Goal: Transaction & Acquisition: Book appointment/travel/reservation

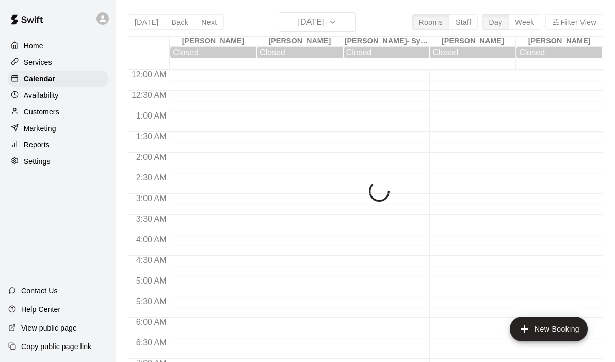
scroll to position [655, 0]
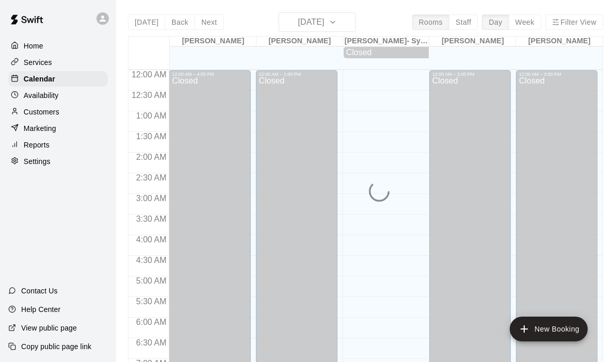
scroll to position [335, 0]
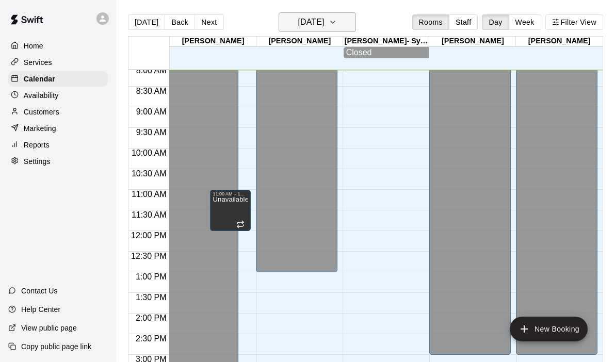
click at [354, 20] on button "[DATE]" at bounding box center [317, 22] width 77 height 20
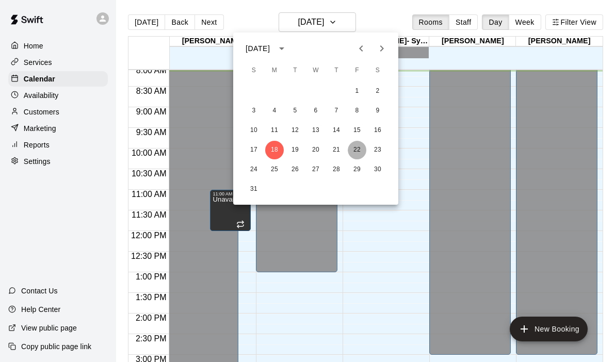
click at [359, 152] on button "22" at bounding box center [357, 150] width 19 height 19
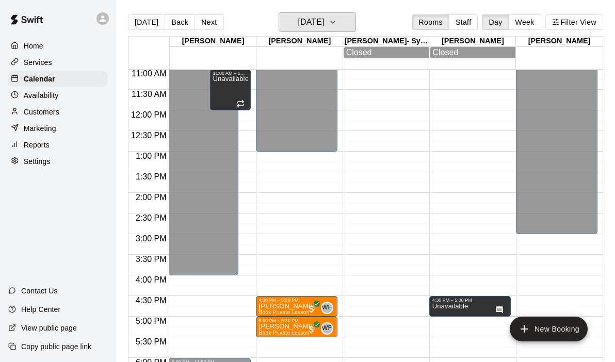
scroll to position [456, 0]
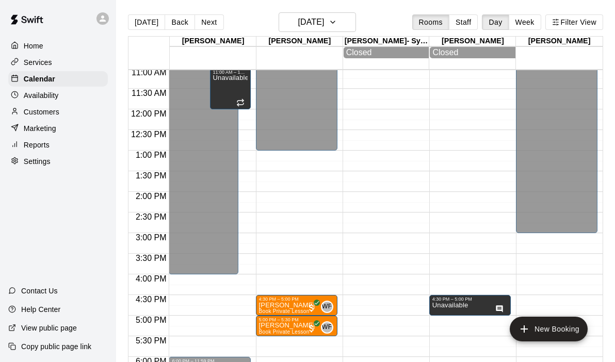
click at [281, 260] on div "12:00 AM – 1:00 PM Closed 4:30 PM – 5:00 PM [PERSON_NAME] Book Private Lesson W…" at bounding box center [297, 109] width 82 height 991
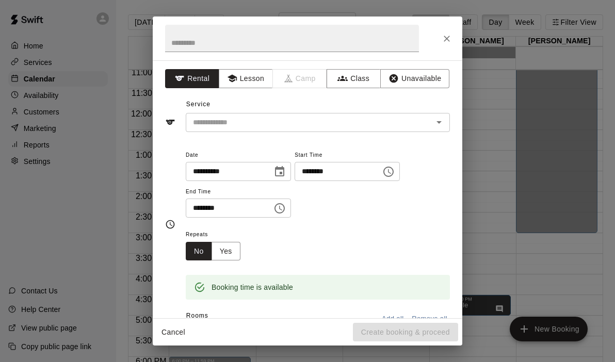
click at [453, 34] on button "Close" at bounding box center [447, 38] width 19 height 19
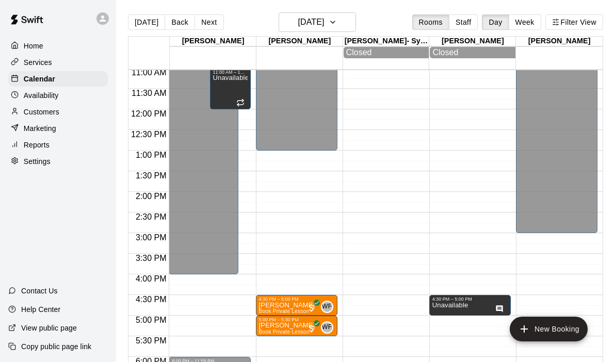
click at [296, 259] on div "12:00 AM – 1:00 PM Closed 4:30 PM – 5:00 PM [PERSON_NAME] Book Private Lesson W…" at bounding box center [297, 109] width 82 height 991
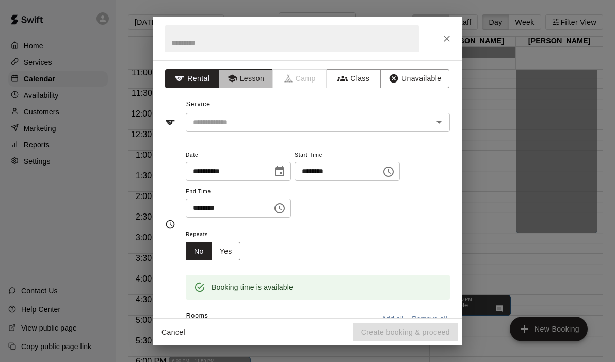
click at [255, 72] on button "Lesson" at bounding box center [246, 78] width 54 height 19
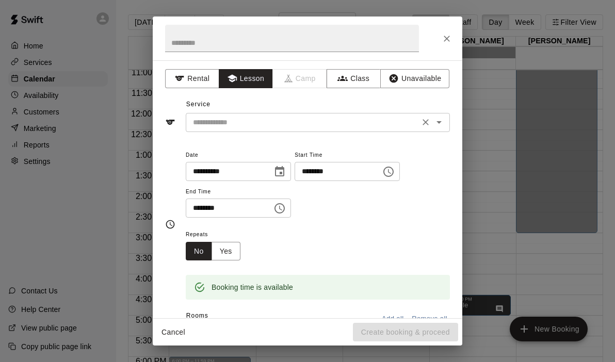
click at [440, 121] on icon "Open" at bounding box center [439, 122] width 5 height 3
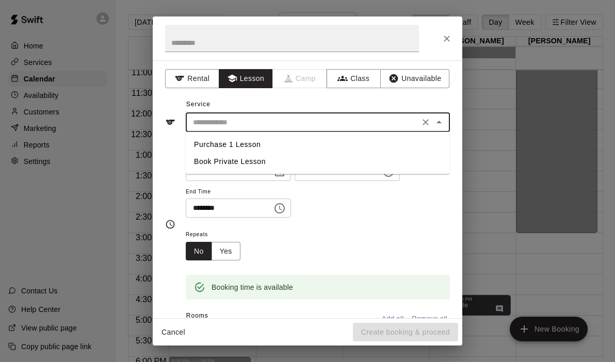
click at [260, 165] on li "Book Private Lesson" at bounding box center [318, 161] width 264 height 17
type input "**********"
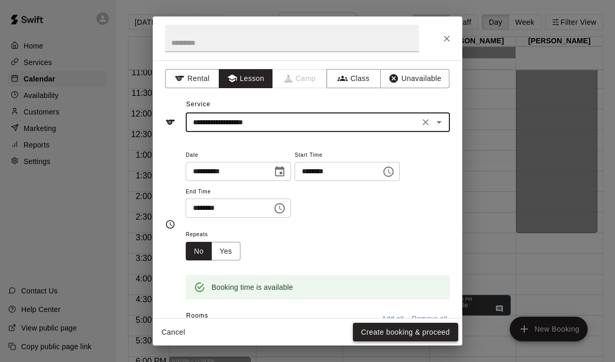
click at [391, 334] on button "Create booking & proceed" at bounding box center [405, 332] width 105 height 19
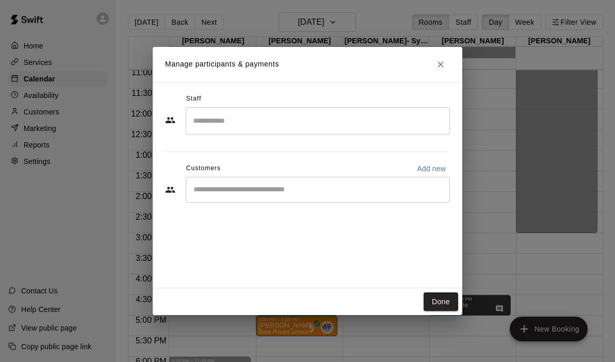
click at [266, 119] on input "Search staff" at bounding box center [318, 121] width 255 height 18
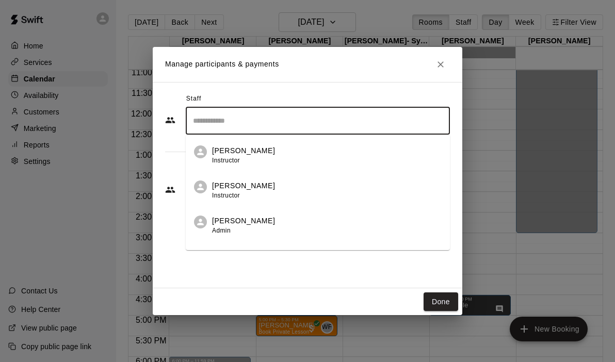
click at [234, 149] on p "[PERSON_NAME]" at bounding box center [243, 151] width 63 height 11
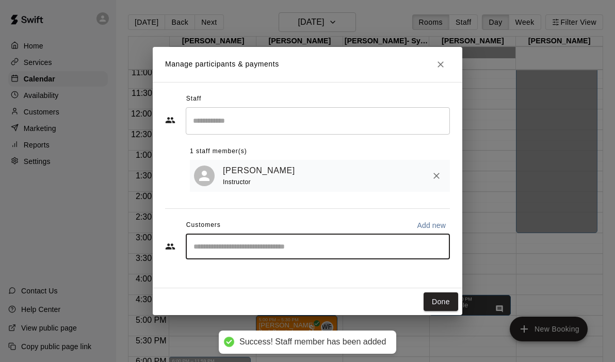
click at [221, 248] on input "Start typing to search customers..." at bounding box center [318, 247] width 255 height 10
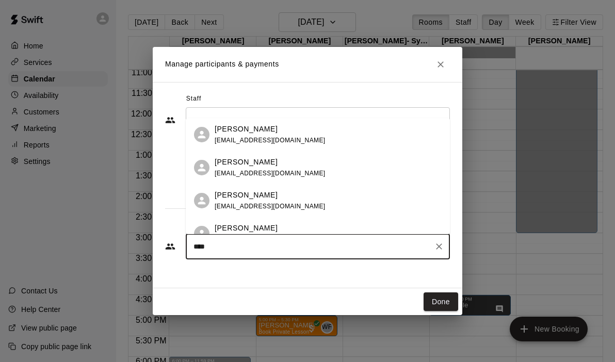
type input "*****"
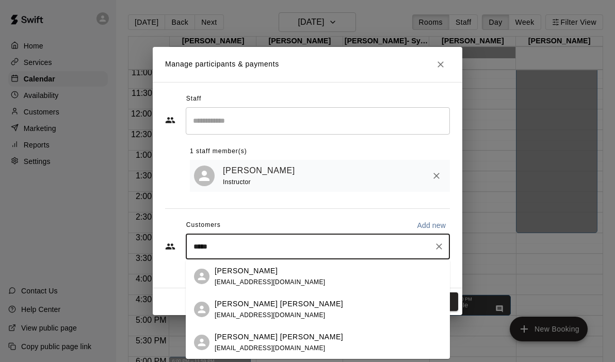
click at [269, 318] on span "[EMAIL_ADDRESS][DOMAIN_NAME]" at bounding box center [270, 315] width 111 height 7
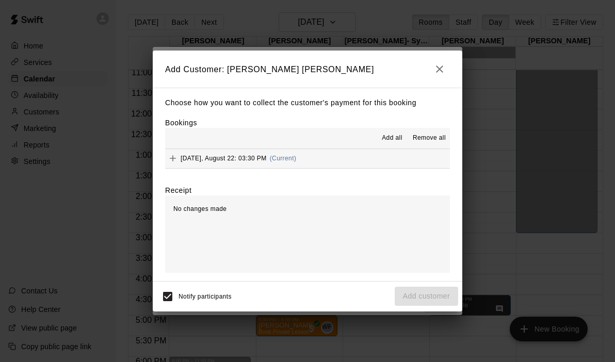
click at [366, 160] on button "[DATE], August 22: 03:30 PM (Current)" at bounding box center [307, 158] width 285 height 19
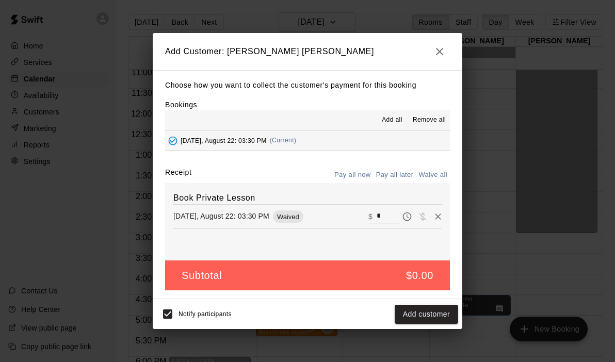
click at [392, 217] on input "*" at bounding box center [388, 216] width 23 height 13
type input "**"
click at [431, 321] on button "Checkout" at bounding box center [434, 314] width 49 height 19
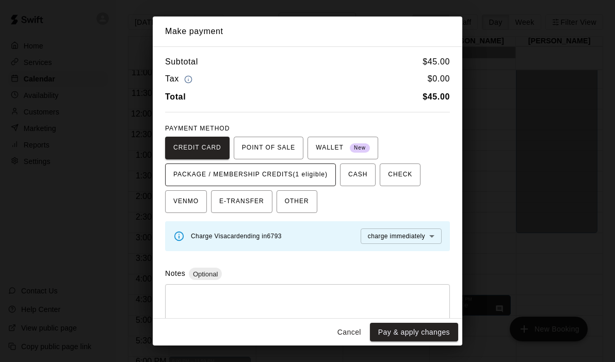
click at [323, 177] on span "PACKAGE / MEMBERSHIP CREDITS (1 eligible)" at bounding box center [250, 175] width 154 height 17
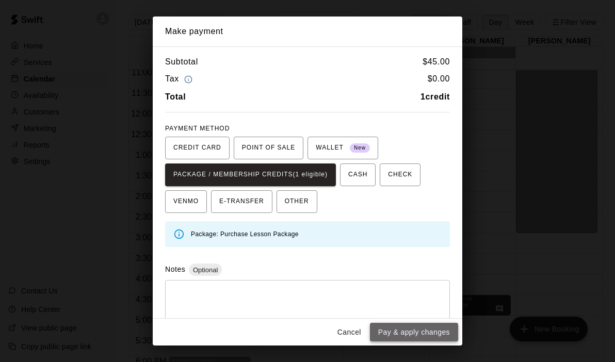
click at [406, 331] on button "Pay & apply changes" at bounding box center [414, 332] width 88 height 19
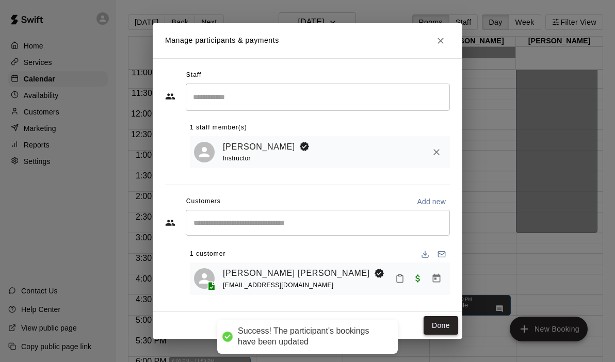
click at [445, 301] on div "Staff ​ 1 staff member(s) [PERSON_NAME] Instructor Customers Add new ​ 1 custom…" at bounding box center [307, 185] width 285 height 236
click at [444, 325] on button "Done" at bounding box center [441, 326] width 35 height 19
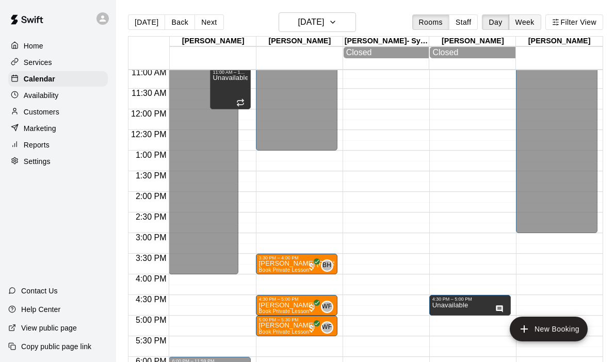
click at [530, 24] on button "Week" at bounding box center [525, 21] width 33 height 15
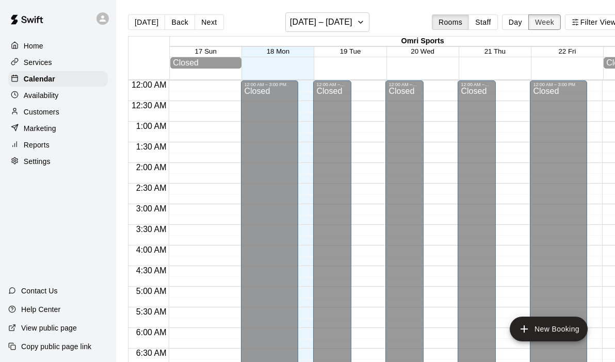
scroll to position [338, 0]
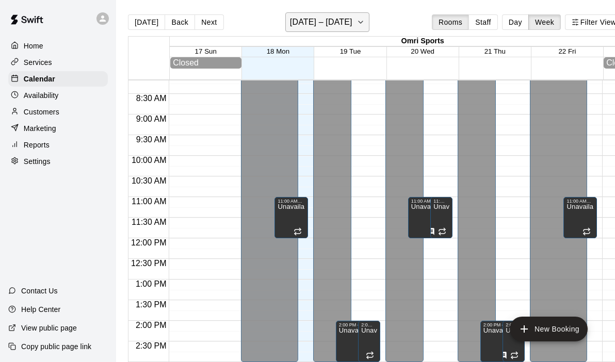
click at [357, 21] on icon "button" at bounding box center [361, 22] width 8 height 12
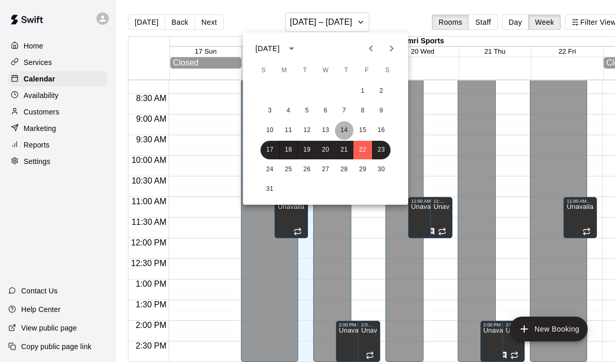
click at [349, 128] on button "14" at bounding box center [344, 130] width 19 height 19
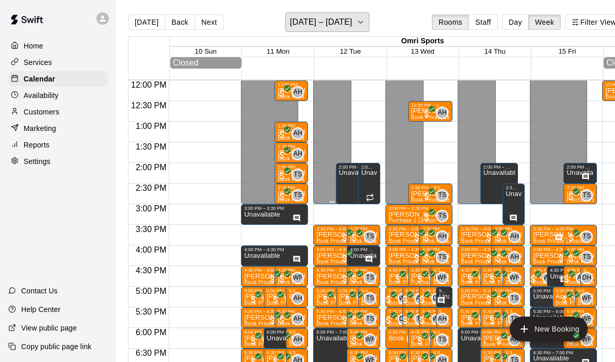
scroll to position [496, 0]
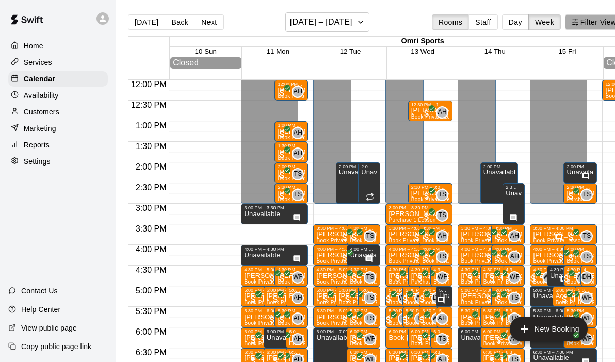
click at [590, 20] on button "Filter View" at bounding box center [594, 21] width 58 height 15
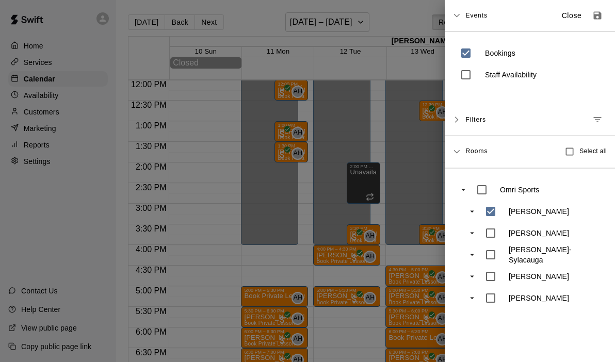
click at [396, 187] on div at bounding box center [307, 181] width 615 height 362
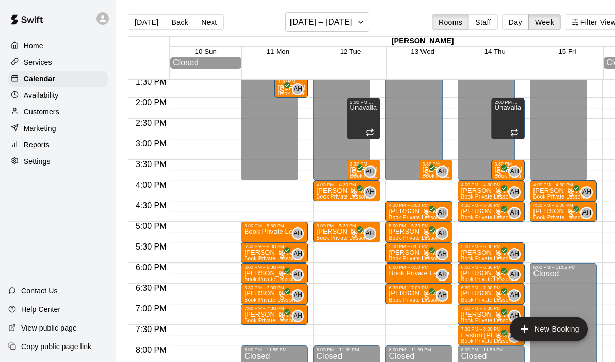
scroll to position [566, 0]
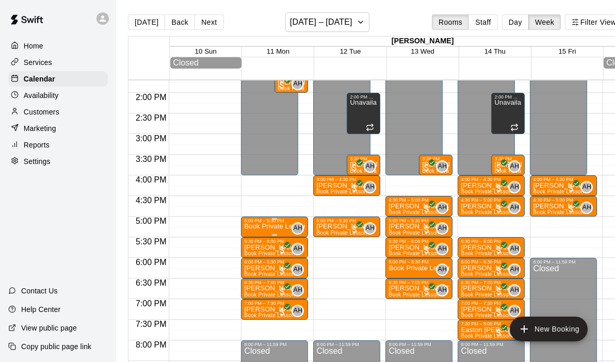
click at [253, 234] on icon "edit" at bounding box center [255, 235] width 12 height 12
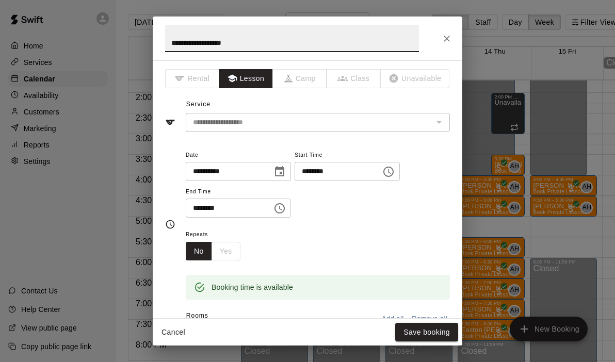
click at [253, 180] on input "**********" at bounding box center [226, 171] width 80 height 19
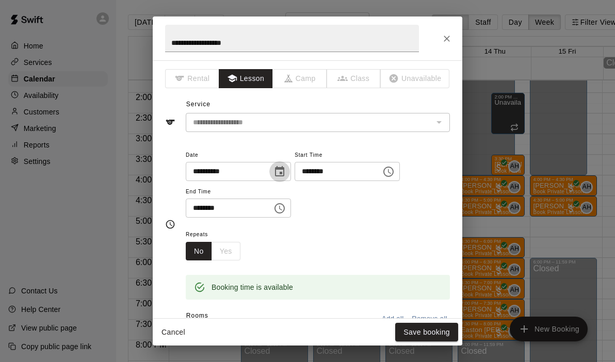
click at [285, 171] on icon "Choose date, selected date is Aug 11, 2025" at bounding box center [279, 171] width 9 height 10
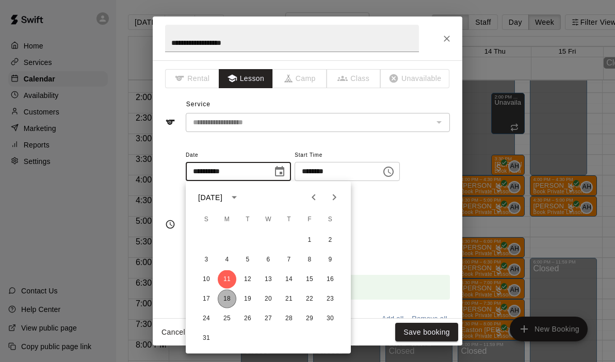
click at [229, 296] on button "18" at bounding box center [227, 299] width 19 height 19
type input "**********"
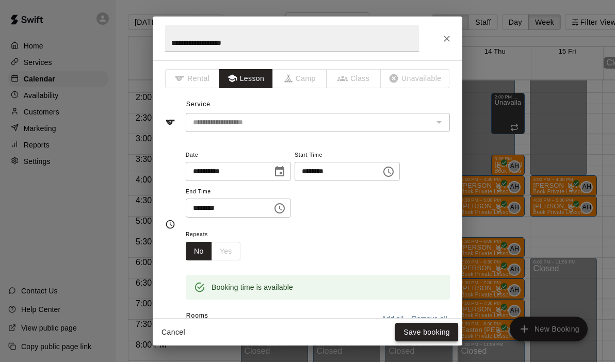
click at [419, 327] on button "Save booking" at bounding box center [427, 332] width 63 height 19
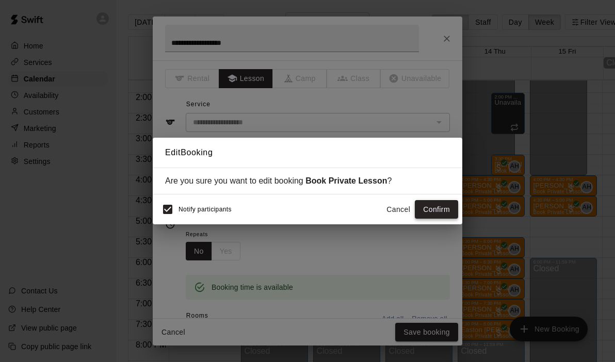
click at [443, 214] on button "Confirm" at bounding box center [436, 209] width 43 height 19
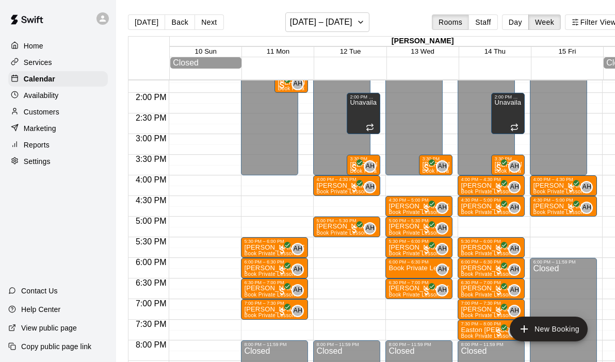
click at [260, 225] on div "12:00 AM – 4:00 PM Closed 5:30 PM – 6:00 PM [PERSON_NAME] [PERSON_NAME] Book Pr…" at bounding box center [274, 10] width 67 height 991
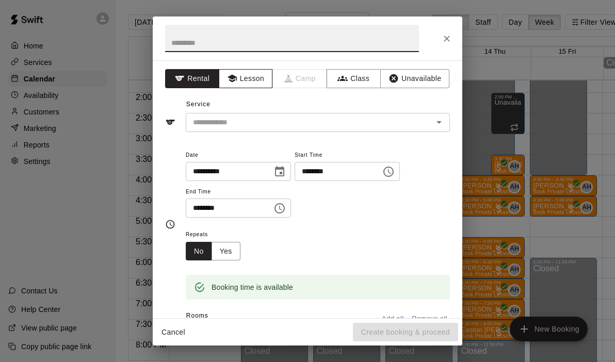
click at [239, 82] on button "Lesson" at bounding box center [246, 78] width 54 height 19
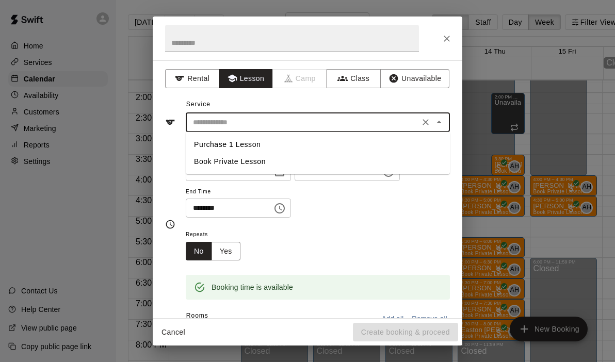
click at [361, 125] on input "text" at bounding box center [303, 122] width 228 height 13
click at [245, 145] on li "Purchase 1 Lesson" at bounding box center [318, 144] width 264 height 17
type input "**********"
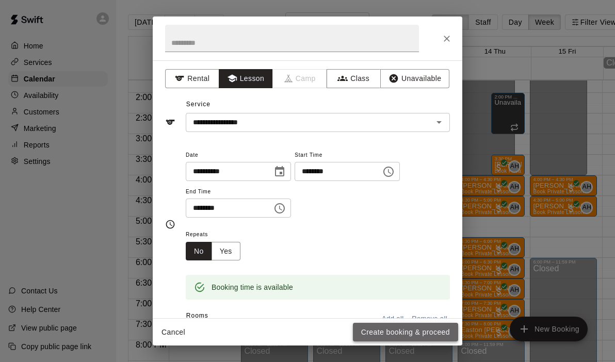
click at [417, 338] on button "Create booking & proceed" at bounding box center [405, 332] width 105 height 19
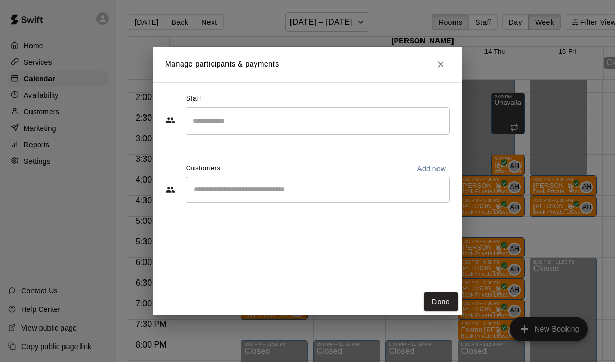
click at [260, 129] on input "Search staff" at bounding box center [318, 121] width 255 height 18
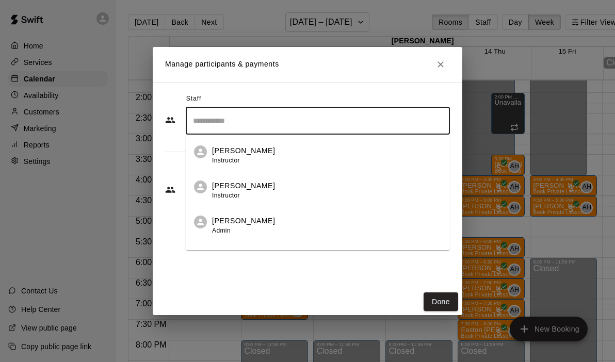
scroll to position [59, 0]
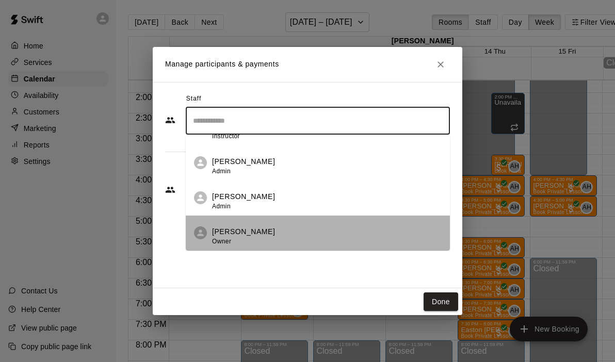
click at [231, 230] on p "[PERSON_NAME]" at bounding box center [243, 232] width 63 height 11
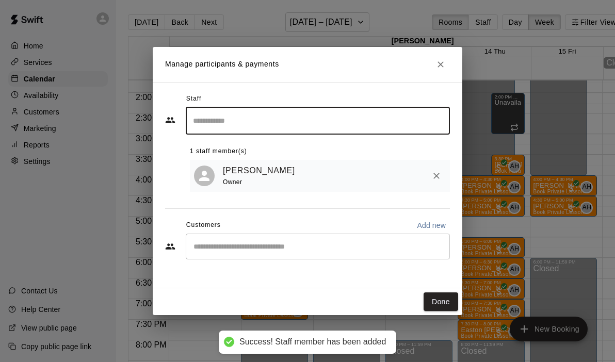
click at [226, 241] on div "​" at bounding box center [318, 247] width 264 height 26
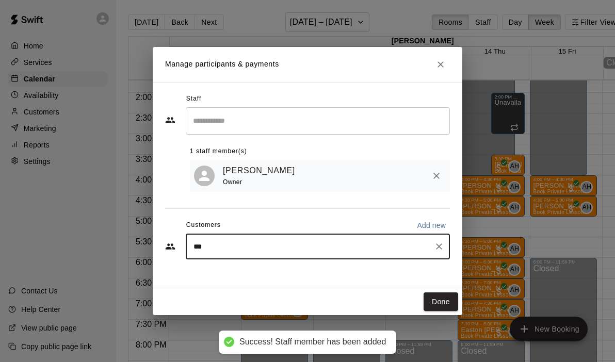
type input "****"
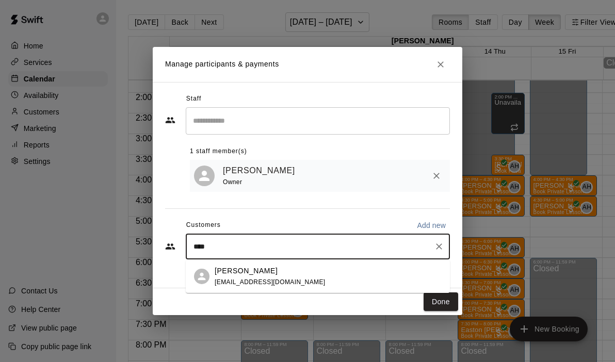
click at [233, 271] on p "[PERSON_NAME]" at bounding box center [246, 271] width 63 height 11
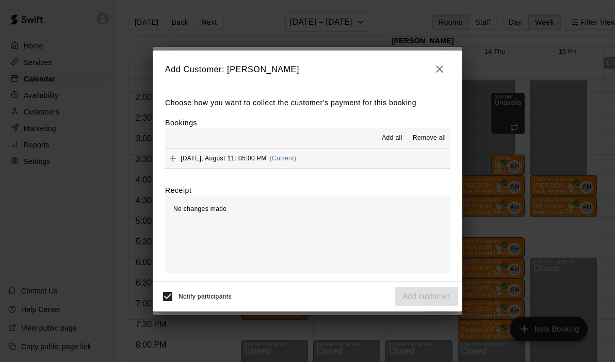
click at [355, 143] on div "Add all Remove all" at bounding box center [307, 138] width 285 height 21
click at [353, 158] on button "[DATE], August 11: 05:00 PM (Current)" at bounding box center [307, 158] width 285 height 19
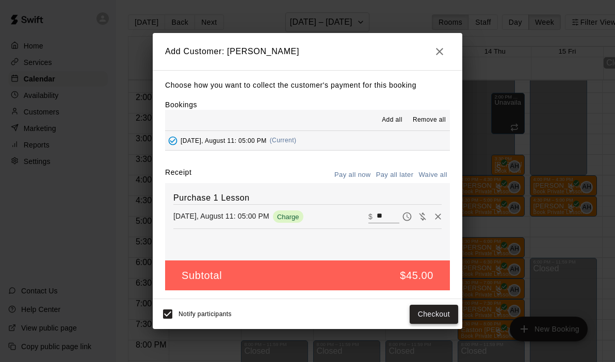
click at [429, 313] on button "Checkout" at bounding box center [434, 314] width 49 height 19
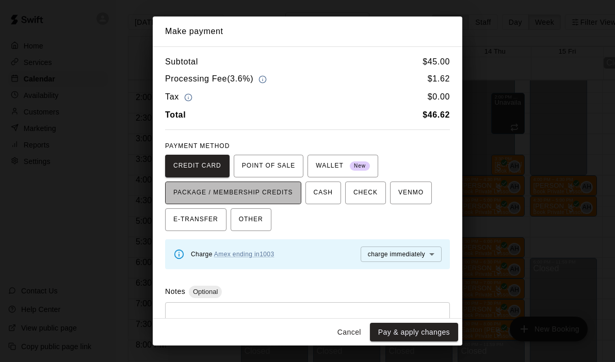
click at [276, 193] on span "PACKAGE / MEMBERSHIP CREDITS" at bounding box center [233, 193] width 120 height 17
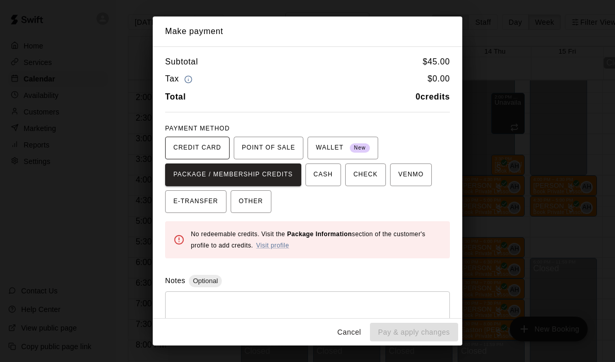
click at [211, 148] on span "CREDIT CARD" at bounding box center [197, 148] width 48 height 17
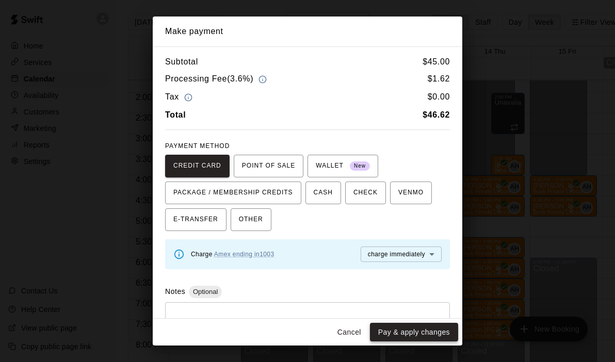
click at [421, 334] on button "Pay & apply changes" at bounding box center [414, 332] width 88 height 19
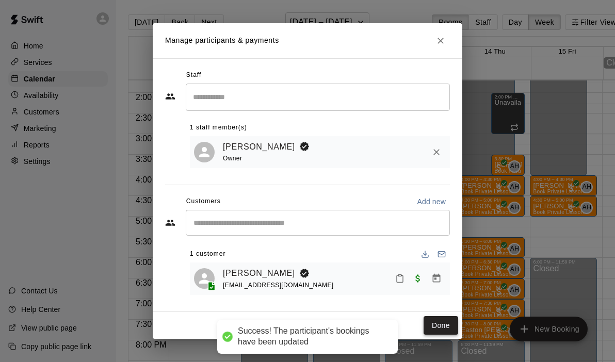
click at [448, 323] on button "Done" at bounding box center [441, 326] width 35 height 19
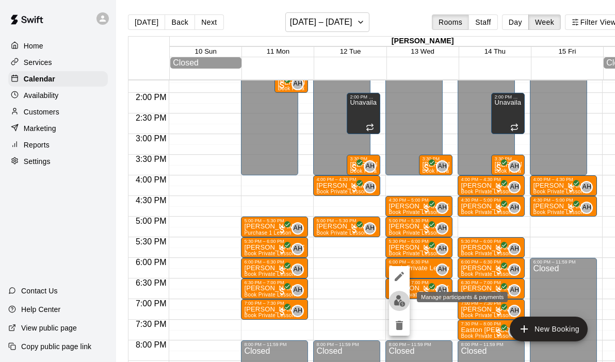
click at [401, 304] on img "edit" at bounding box center [400, 301] width 12 height 12
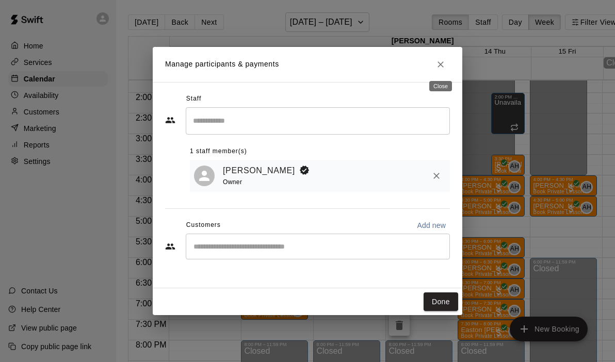
click at [436, 58] on button "Close" at bounding box center [441, 64] width 19 height 19
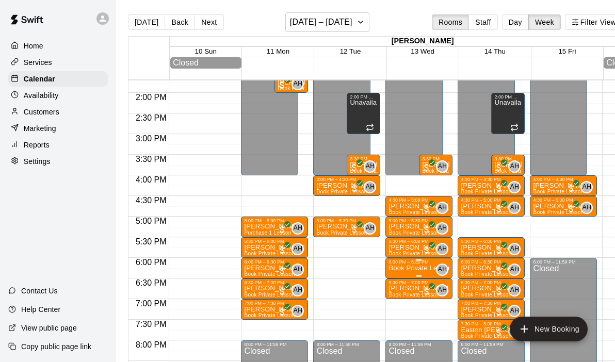
click at [417, 268] on p "Book Private Lesson" at bounding box center [419, 268] width 61 height 0
click at [399, 283] on icon "edit" at bounding box center [399, 280] width 12 height 12
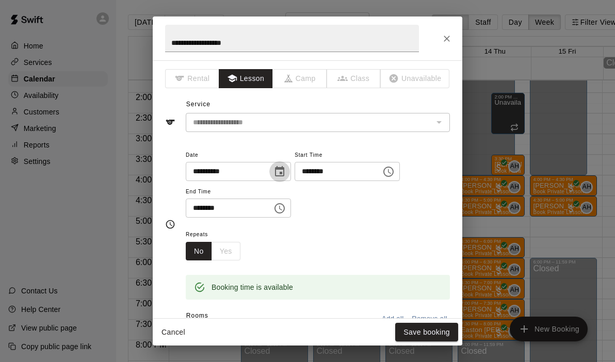
click at [284, 171] on icon "Choose date, selected date is Aug 13, 2025" at bounding box center [280, 172] width 12 height 12
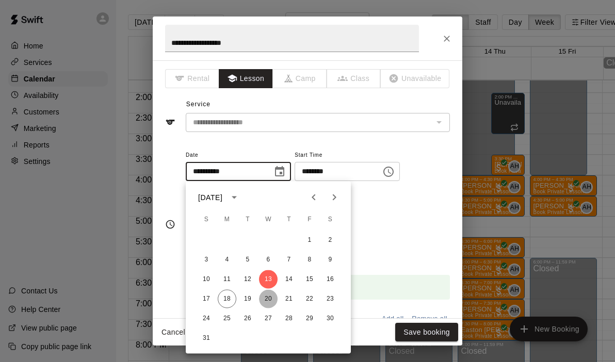
click at [272, 303] on button "20" at bounding box center [268, 299] width 19 height 19
type input "**********"
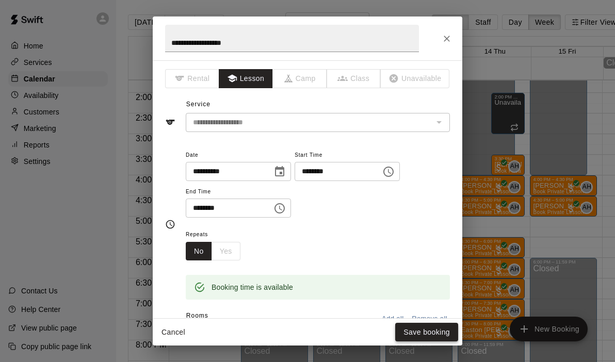
click at [415, 331] on button "Save booking" at bounding box center [427, 332] width 63 height 19
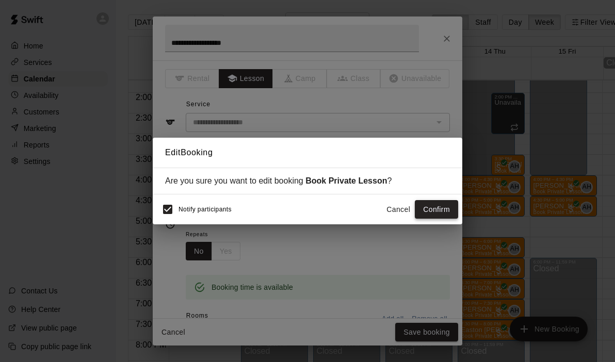
click at [445, 203] on button "Confirm" at bounding box center [436, 209] width 43 height 19
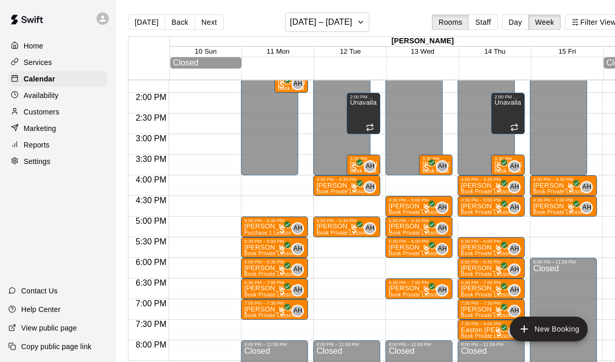
click at [401, 262] on div "12:00 AM – 4:00 PM Closed 4:30 PM – 5:00 PM [PERSON_NAME] [PERSON_NAME] Book Pr…" at bounding box center [419, 10] width 67 height 991
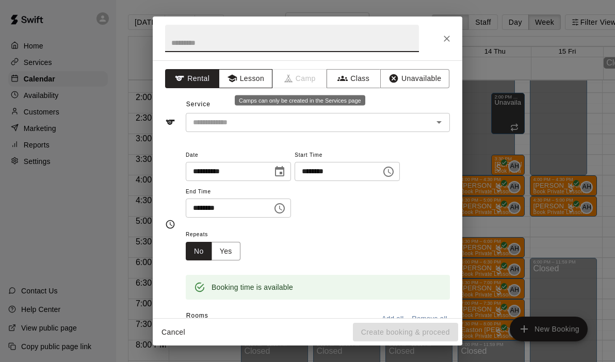
click at [256, 77] on button "Lesson" at bounding box center [246, 78] width 54 height 19
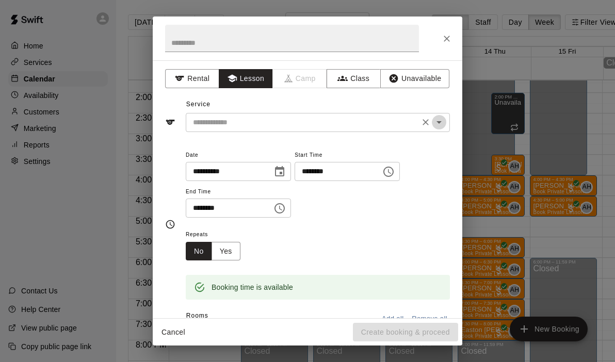
click at [441, 123] on icon "Open" at bounding box center [439, 122] width 12 height 12
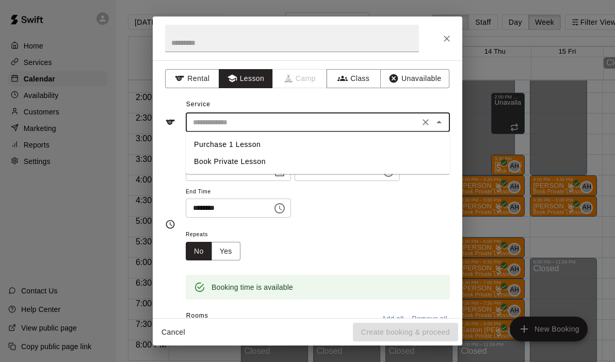
click at [280, 146] on li "Purchase 1 Lesson" at bounding box center [318, 144] width 264 height 17
type input "**********"
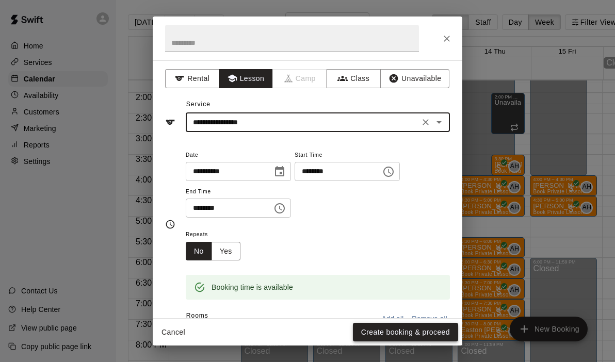
click at [408, 338] on button "Create booking & proceed" at bounding box center [405, 332] width 105 height 19
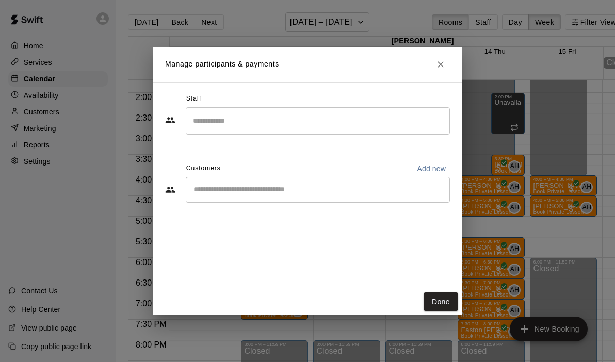
click at [237, 129] on input "Search staff" at bounding box center [318, 121] width 255 height 18
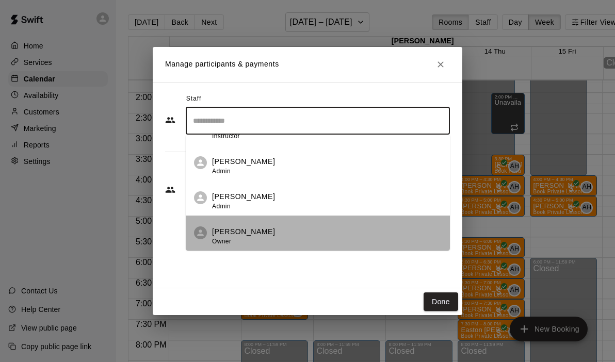
click at [236, 234] on p "[PERSON_NAME]" at bounding box center [243, 232] width 63 height 11
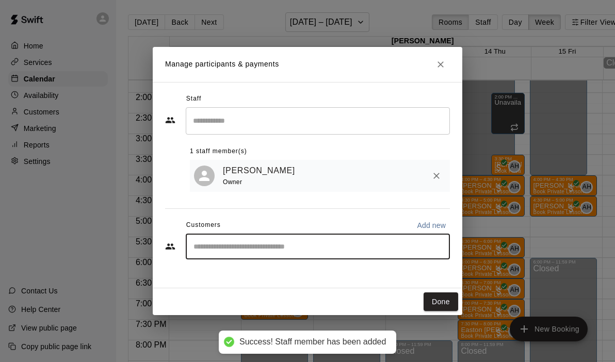
click at [243, 250] on input "Start typing to search customers..." at bounding box center [318, 247] width 255 height 10
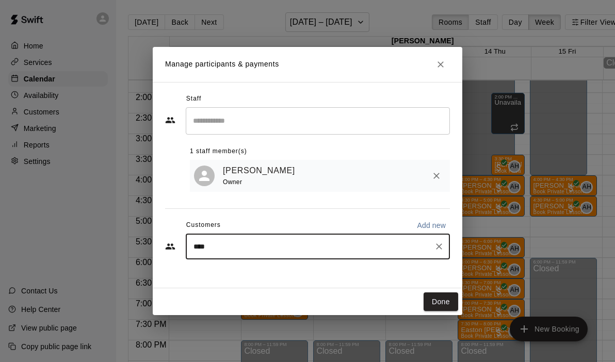
type input "*****"
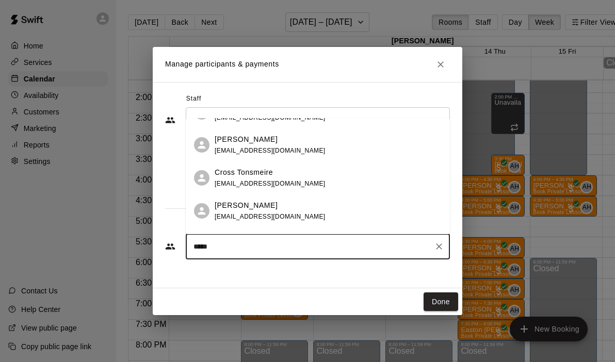
scroll to position [30, 0]
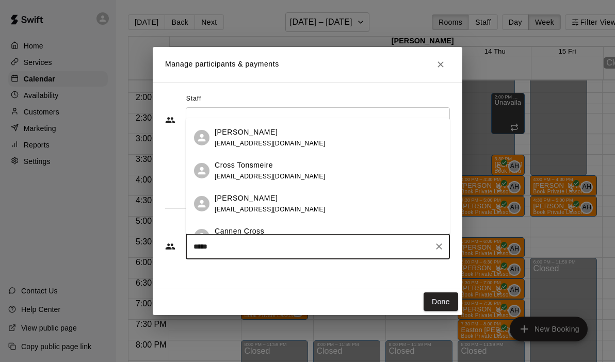
click at [257, 167] on p "Cross Tonsmeire" at bounding box center [244, 165] width 58 height 11
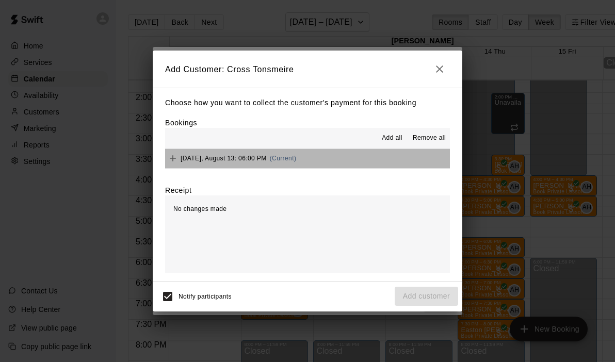
click at [325, 160] on button "[DATE], August 13: 06:00 PM (Current)" at bounding box center [307, 158] width 285 height 19
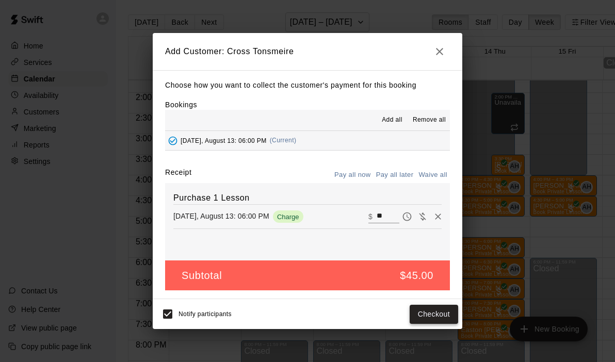
click at [424, 308] on button "Checkout" at bounding box center [434, 314] width 49 height 19
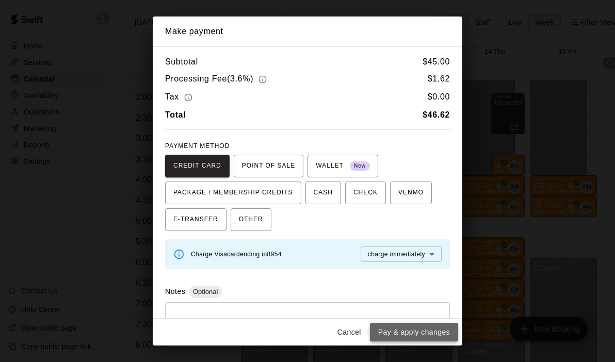
click at [416, 334] on button "Pay & apply changes" at bounding box center [414, 332] width 88 height 19
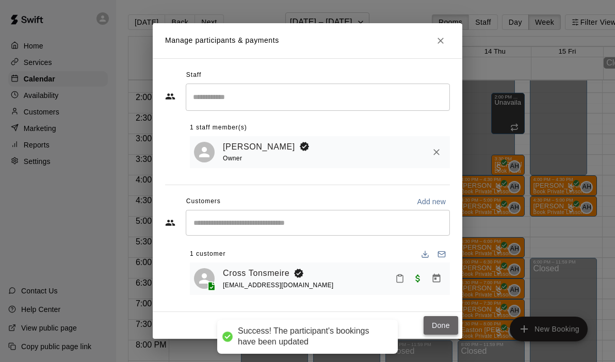
click at [439, 328] on button "Done" at bounding box center [441, 326] width 35 height 19
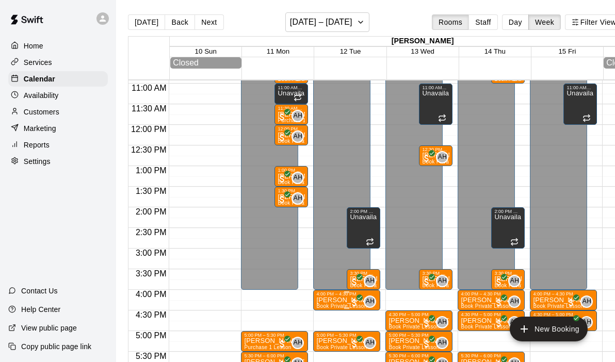
scroll to position [450, 0]
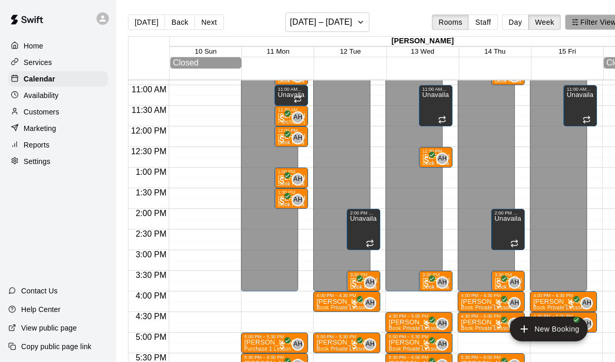
click at [585, 21] on button "Filter View" at bounding box center [594, 21] width 58 height 15
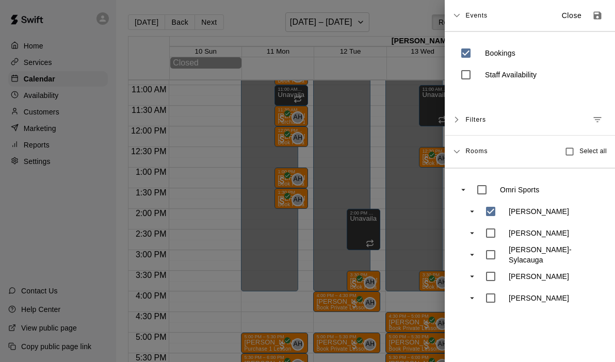
click at [70, 202] on div at bounding box center [307, 181] width 615 height 362
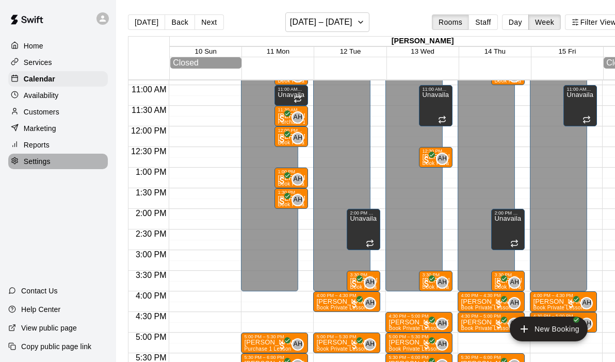
click at [43, 167] on div "Settings" at bounding box center [58, 161] width 100 height 15
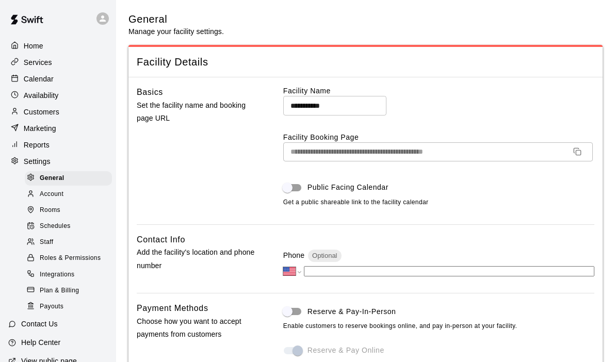
click at [58, 229] on span "Schedules" at bounding box center [55, 227] width 31 height 10
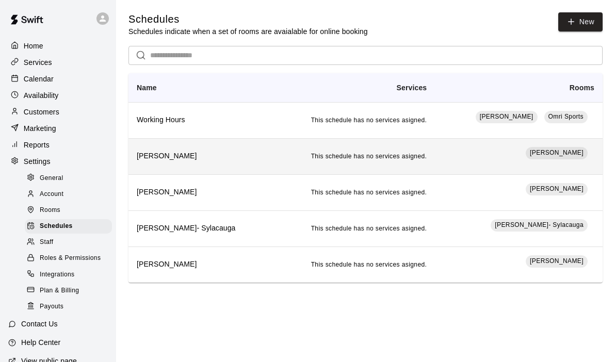
click at [218, 156] on h6 "[PERSON_NAME]" at bounding box center [200, 156] width 127 height 11
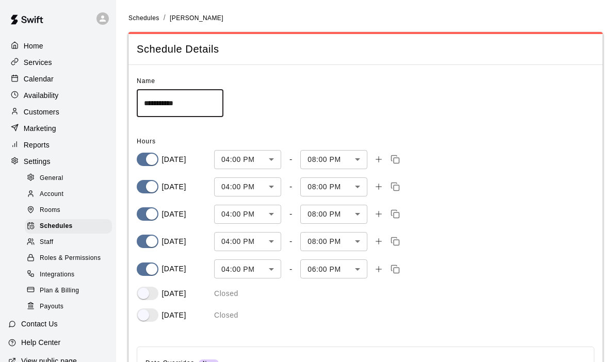
click at [275, 159] on body "**********" at bounding box center [307, 240] width 615 height 480
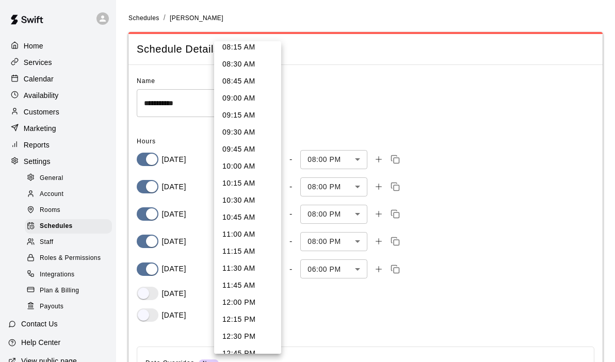
scroll to position [568, 0]
click at [248, 98] on li "09:00 AM" at bounding box center [247, 98] width 67 height 17
type input "***"
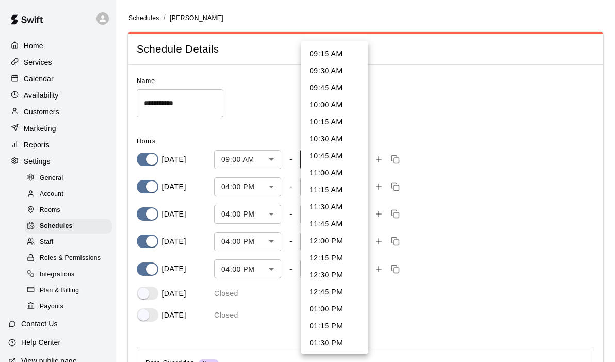
scroll to position [589, 0]
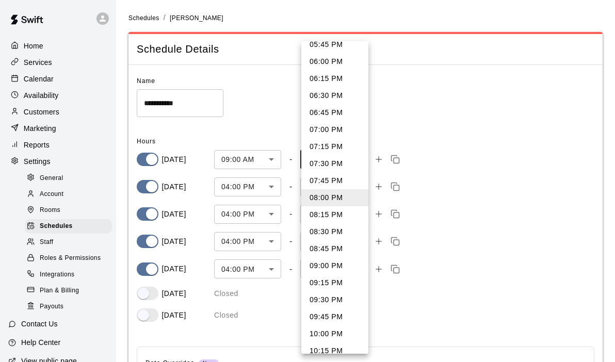
click at [357, 161] on body "**********" at bounding box center [307, 240] width 615 height 480
click at [325, 268] on li "09:00 PM" at bounding box center [335, 266] width 67 height 17
type input "****"
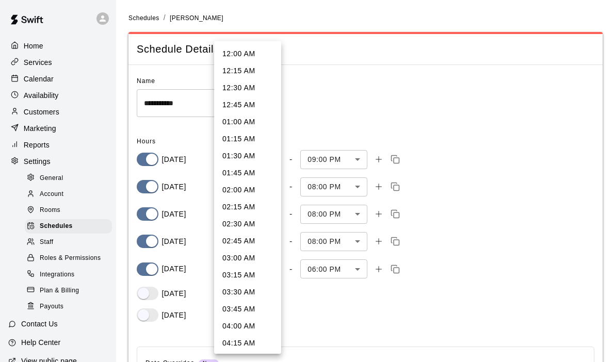
click at [271, 186] on body "**********" at bounding box center [307, 240] width 615 height 480
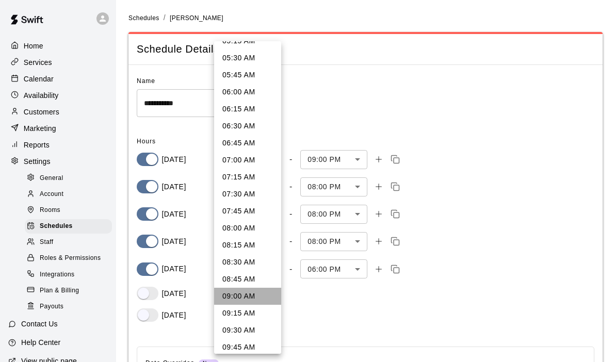
click at [252, 301] on li "09:00 AM" at bounding box center [247, 296] width 67 height 17
type input "***"
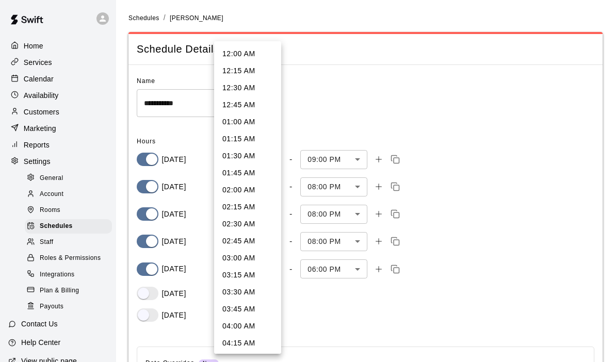
click at [278, 215] on body "**********" at bounding box center [307, 240] width 615 height 480
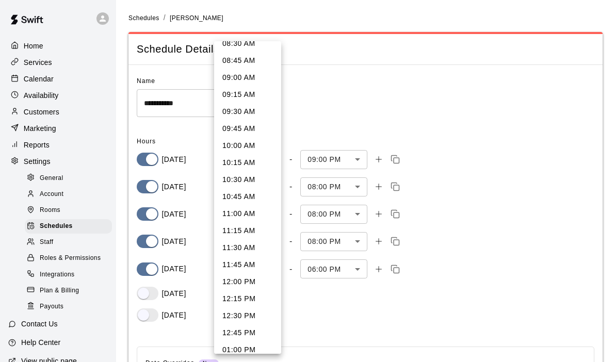
scroll to position [579, 0]
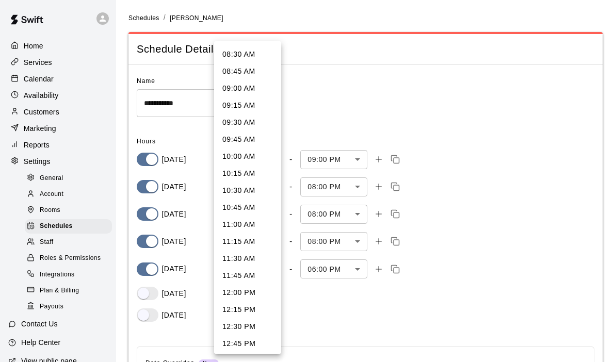
click at [249, 87] on li "09:00 AM" at bounding box center [247, 88] width 67 height 17
type input "***"
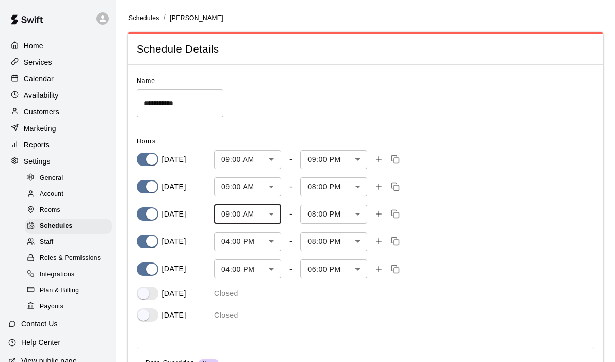
click at [271, 242] on body "**********" at bounding box center [307, 240] width 615 height 480
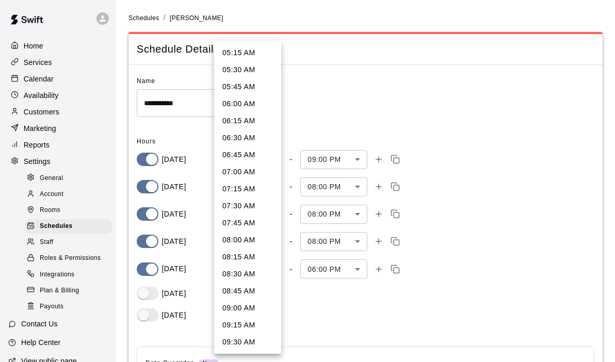
scroll to position [360, 0]
click at [238, 310] on li "09:00 AM" at bounding box center [247, 307] width 67 height 17
type input "***"
click at [275, 270] on body "**********" at bounding box center [307, 240] width 615 height 480
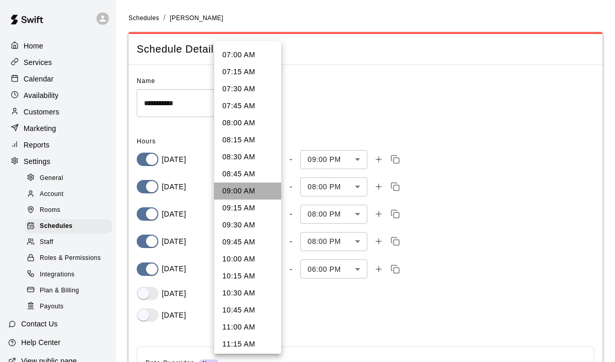
click at [248, 192] on li "09:00 AM" at bounding box center [247, 191] width 67 height 17
type input "***"
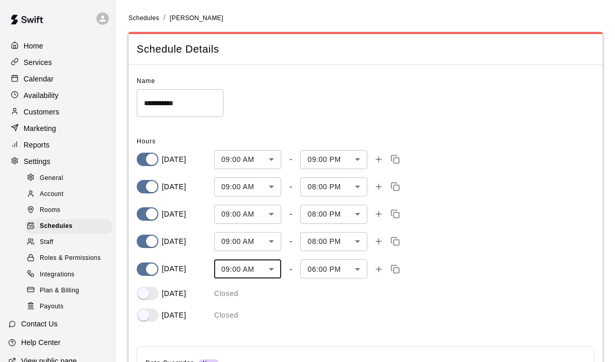
click at [367, 191] on body "**********" at bounding box center [307, 240] width 615 height 480
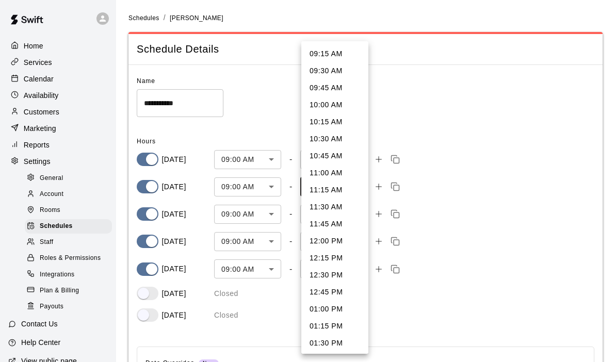
scroll to position [589, 0]
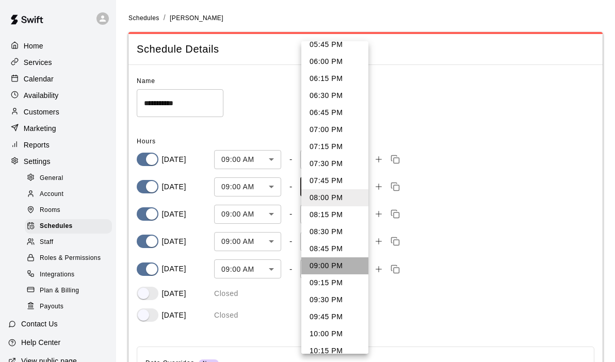
click at [328, 263] on li "09:00 PM" at bounding box center [335, 266] width 67 height 17
type input "****"
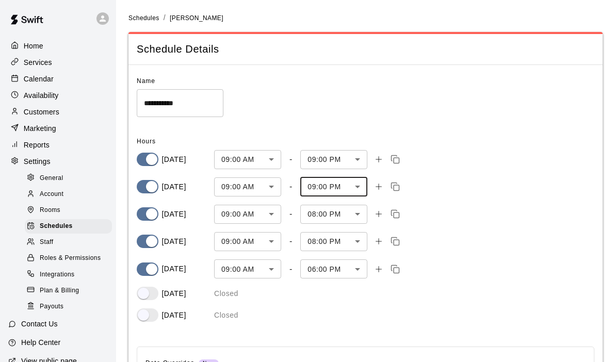
click at [362, 215] on body "**********" at bounding box center [307, 240] width 615 height 480
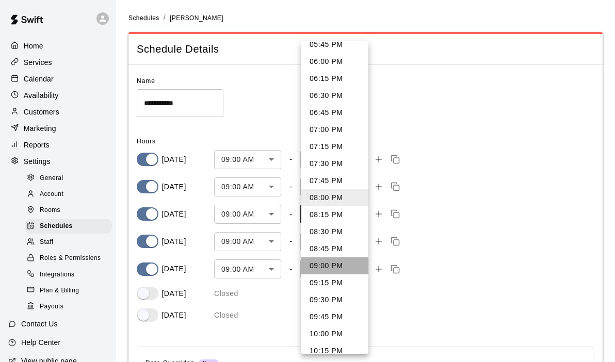
click at [333, 270] on li "09:00 PM" at bounding box center [335, 266] width 67 height 17
type input "****"
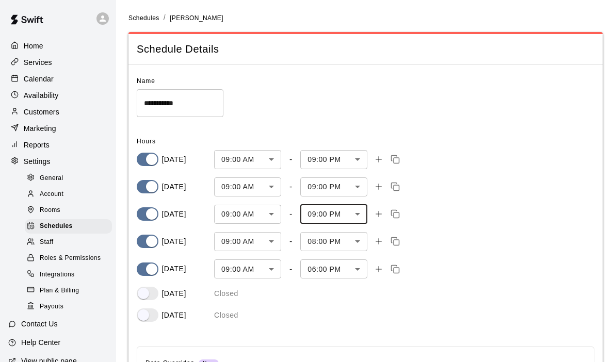
click at [359, 242] on body "**********" at bounding box center [307, 240] width 615 height 480
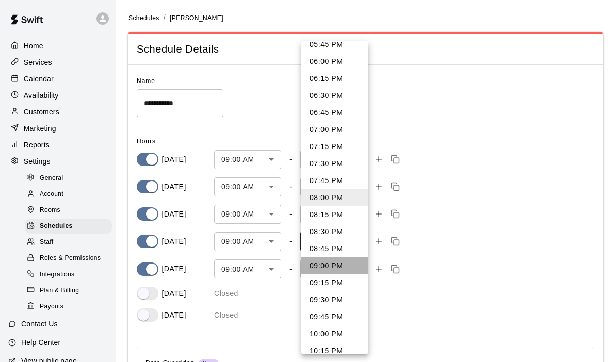
click at [337, 273] on li "09:00 PM" at bounding box center [335, 266] width 67 height 17
type input "****"
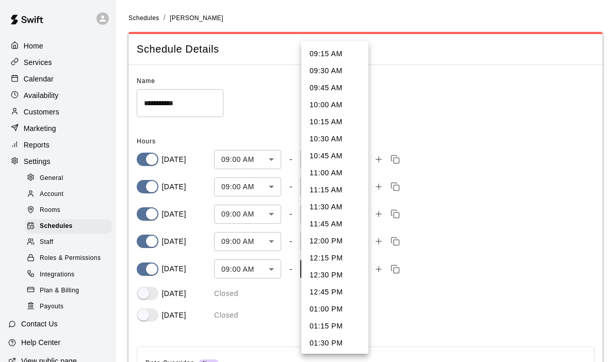
click at [360, 270] on body "**********" at bounding box center [307, 240] width 615 height 480
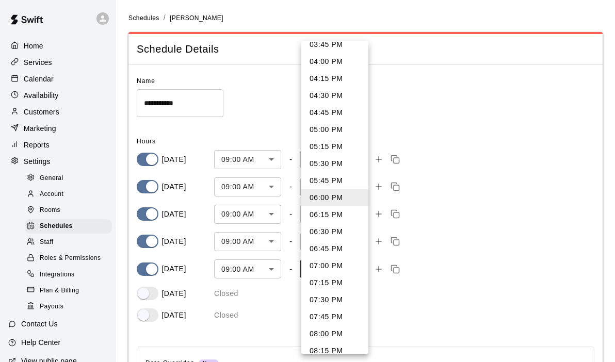
click at [339, 132] on li "05:00 PM" at bounding box center [335, 129] width 67 height 17
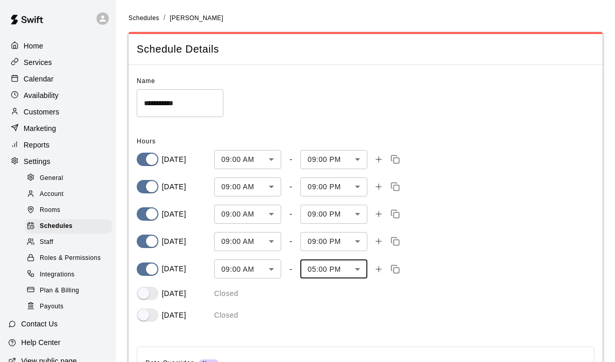
click at [360, 272] on body "**********" at bounding box center [307, 240] width 615 height 480
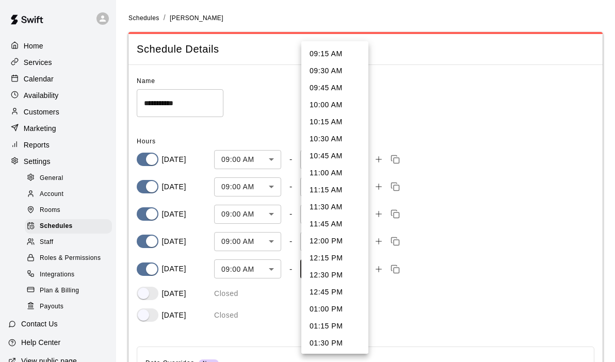
scroll to position [384, 0]
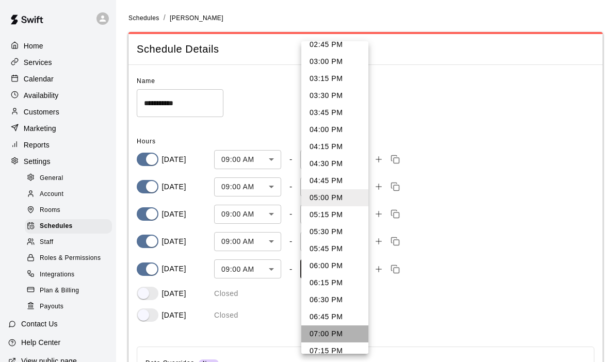
click at [330, 336] on li "07:00 PM" at bounding box center [335, 334] width 67 height 17
type input "****"
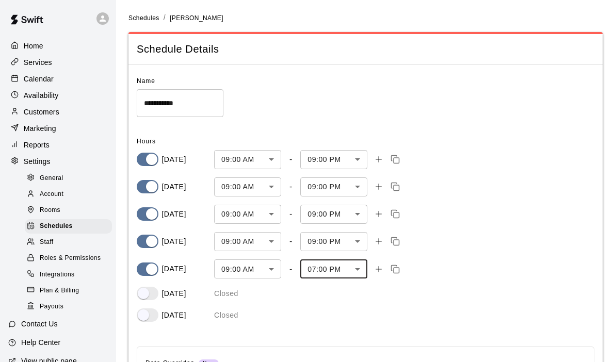
click at [351, 327] on div "**********" at bounding box center [357, 194] width 475 height 274
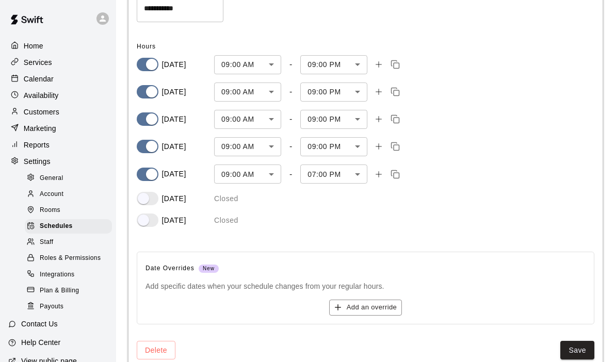
scroll to position [117, 0]
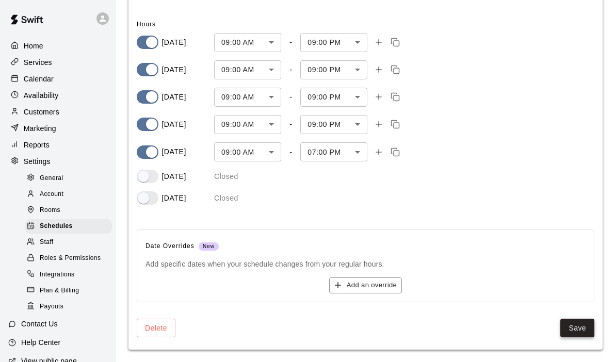
click at [582, 329] on button "Save" at bounding box center [578, 328] width 34 height 19
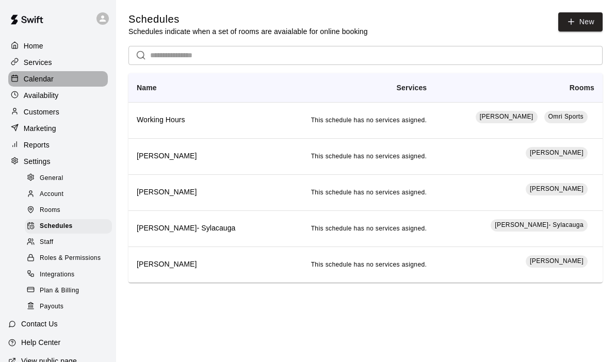
click at [50, 75] on p "Calendar" at bounding box center [39, 79] width 30 height 10
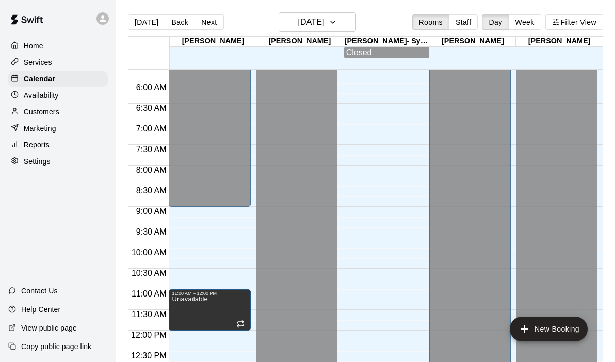
scroll to position [224, 0]
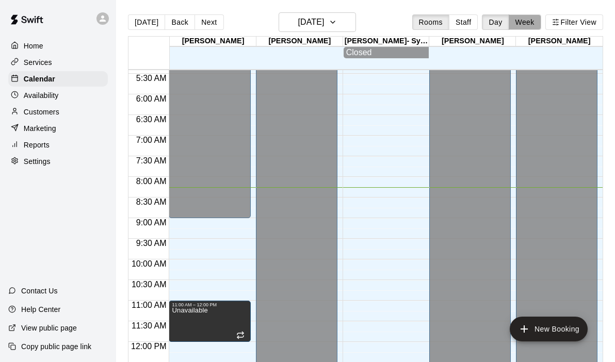
click at [524, 26] on button "Week" at bounding box center [525, 21] width 33 height 15
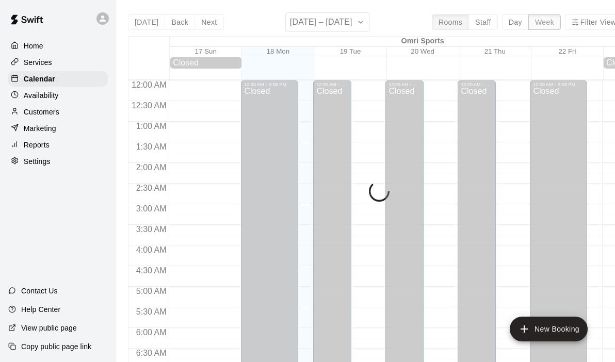
scroll to position [341, 0]
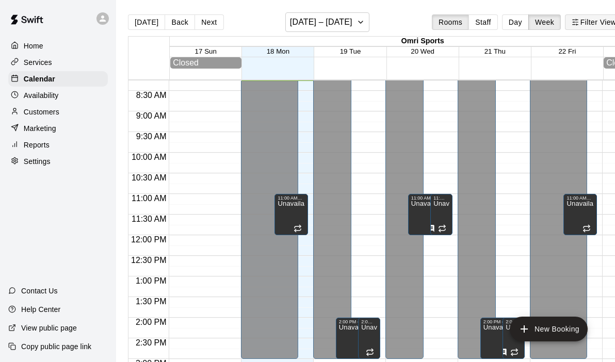
click at [590, 24] on button "Filter View" at bounding box center [594, 21] width 58 height 15
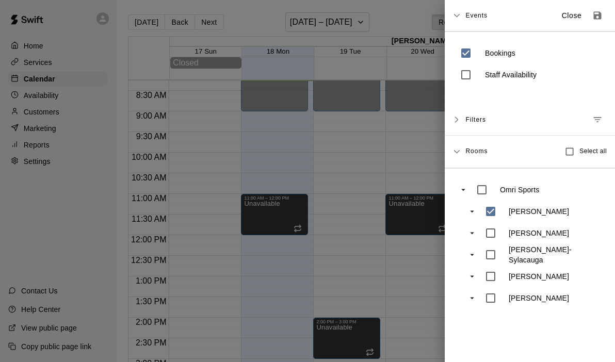
click at [377, 172] on div at bounding box center [307, 181] width 615 height 362
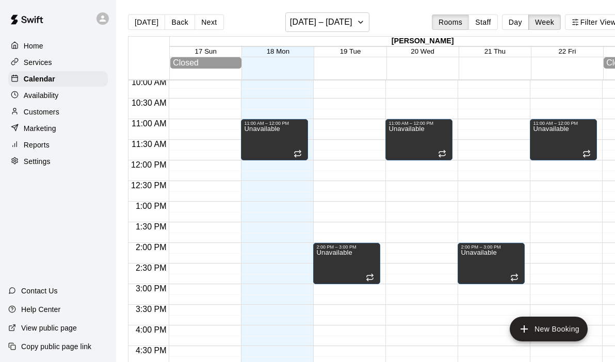
scroll to position [418, 0]
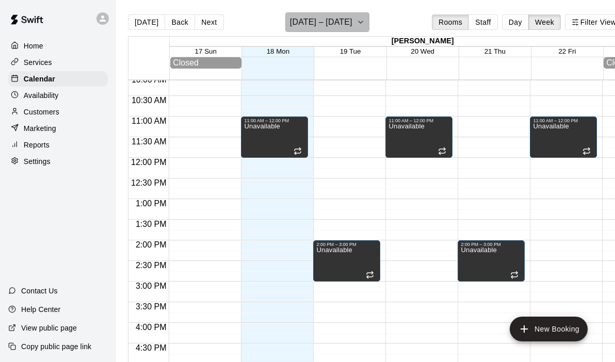
click at [357, 19] on icon "button" at bounding box center [361, 22] width 8 height 12
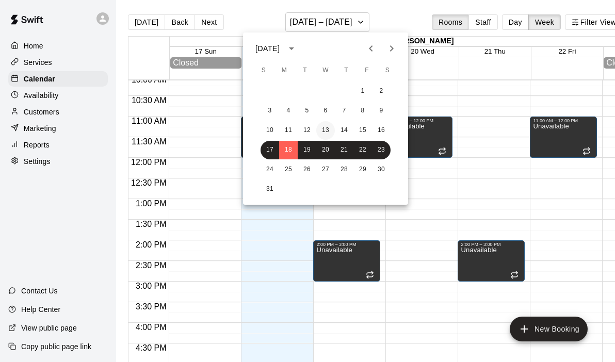
click at [323, 127] on button "13" at bounding box center [326, 130] width 19 height 19
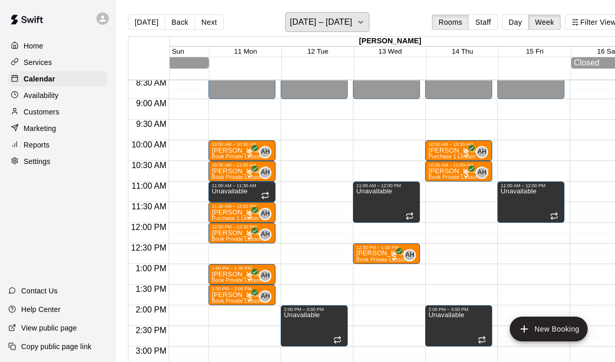
scroll to position [349, 33]
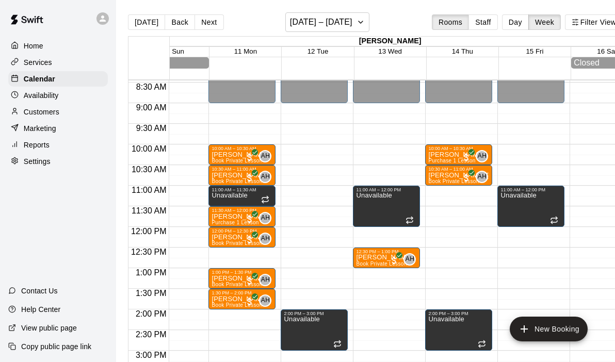
click at [513, 147] on div "12:00 AM – 9:00 AM Closed 11:00 AM – 12:00 PM Unavailable 4:00 PM – 4:30 PM [PE…" at bounding box center [531, 227] width 67 height 991
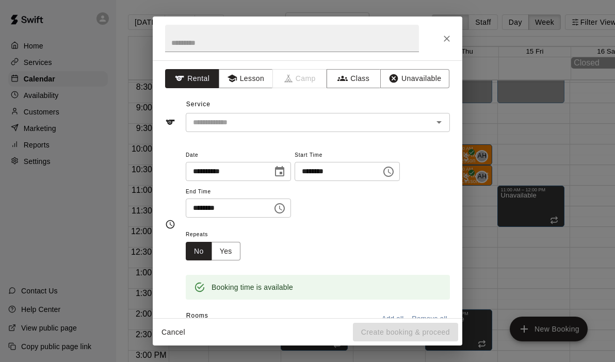
click at [238, 58] on h2 at bounding box center [292, 39] width 279 height 44
click at [247, 81] on button "Lesson" at bounding box center [246, 78] width 54 height 19
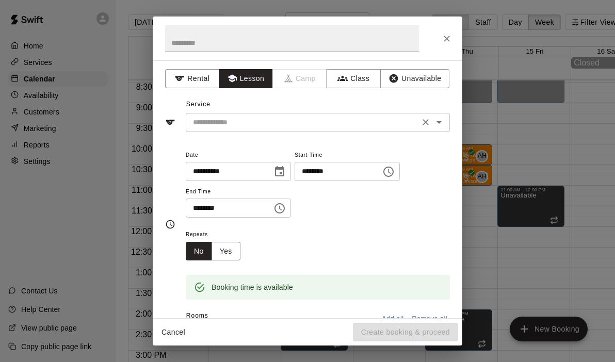
click at [445, 120] on icon "Open" at bounding box center [439, 122] width 12 height 12
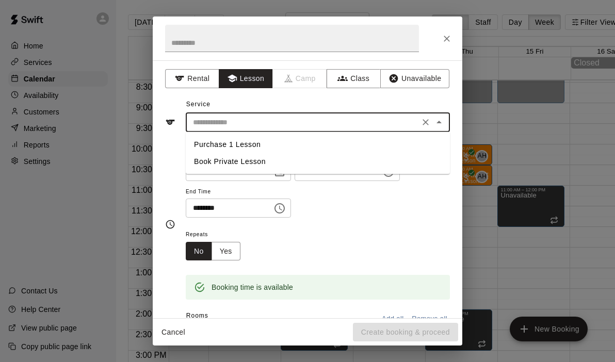
click at [234, 164] on li "Book Private Lesson" at bounding box center [318, 161] width 264 height 17
type input "**********"
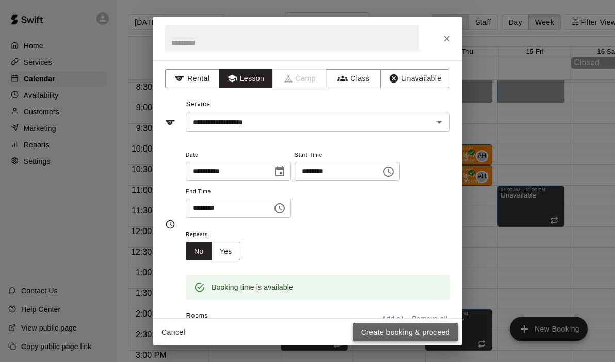
click at [419, 331] on button "Create booking & proceed" at bounding box center [405, 332] width 105 height 19
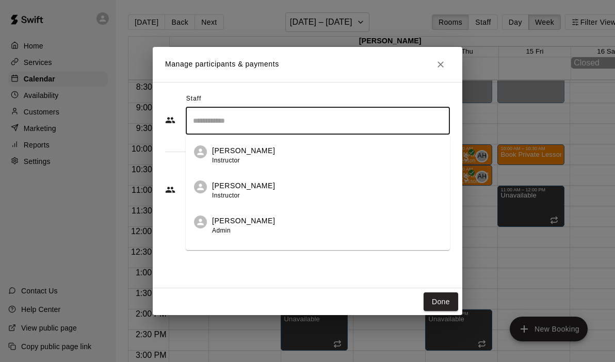
click at [252, 128] on input "Search staff" at bounding box center [318, 121] width 255 height 18
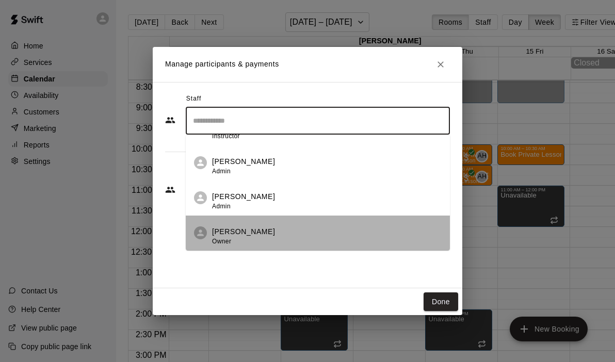
click at [227, 230] on p "[PERSON_NAME]" at bounding box center [243, 232] width 63 height 11
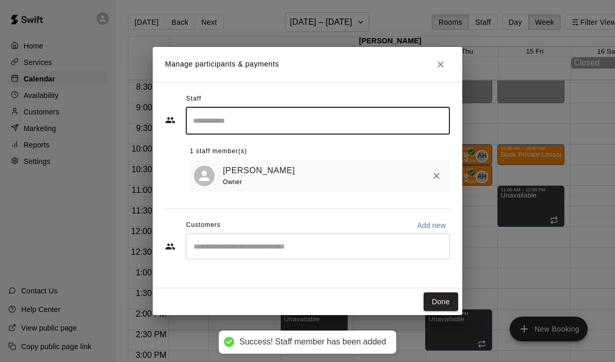
click at [256, 263] on div "Staff ​ 1 staff member(s) [PERSON_NAME] Owner Customers Add new ​" at bounding box center [307, 180] width 285 height 179
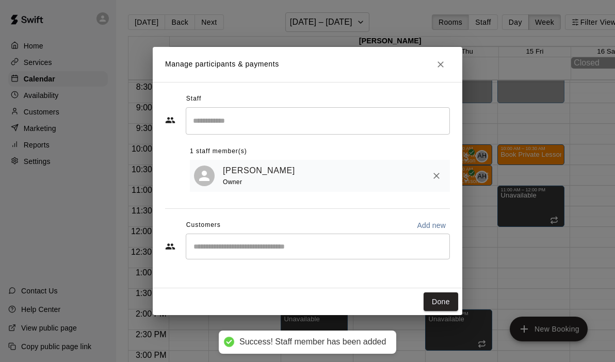
click at [241, 246] on input "Start typing to search customers..." at bounding box center [318, 247] width 255 height 10
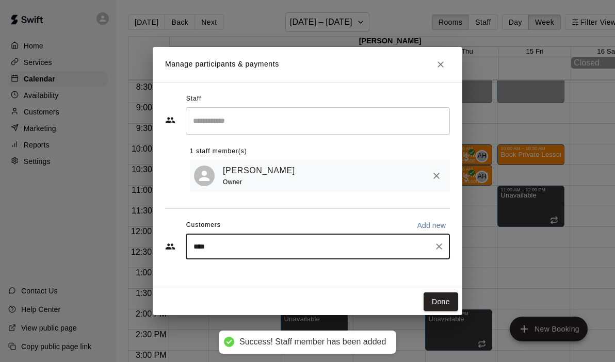
type input "*****"
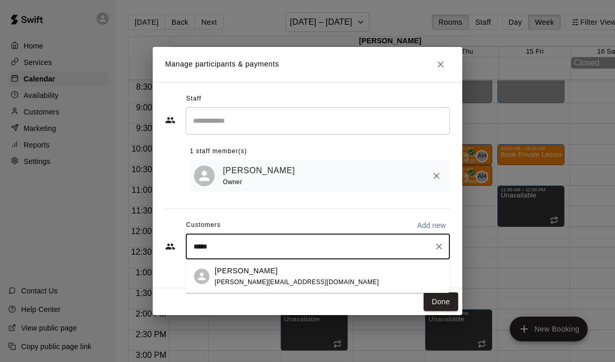
click at [245, 272] on p "[PERSON_NAME]" at bounding box center [246, 271] width 63 height 11
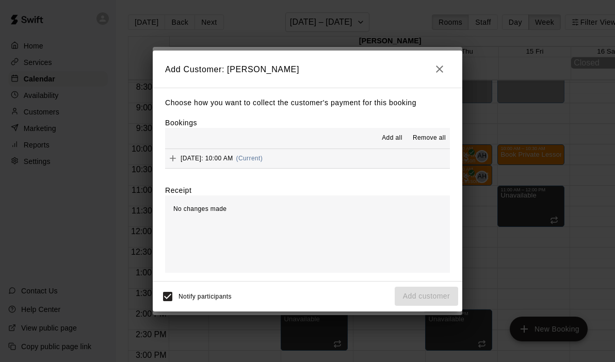
click at [337, 163] on button "[DATE]: 10:00 AM (Current)" at bounding box center [307, 158] width 285 height 19
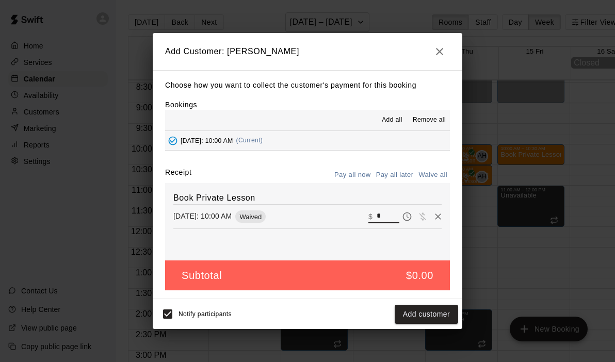
click at [386, 215] on input "*" at bounding box center [388, 216] width 23 height 13
type input "**"
click at [439, 312] on button "Checkout" at bounding box center [434, 314] width 49 height 19
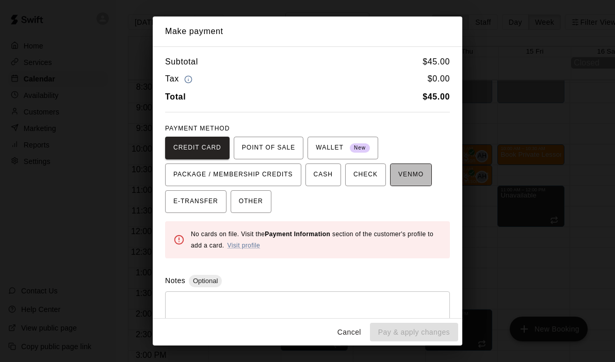
click at [413, 181] on span "VENMO" at bounding box center [411, 175] width 25 height 17
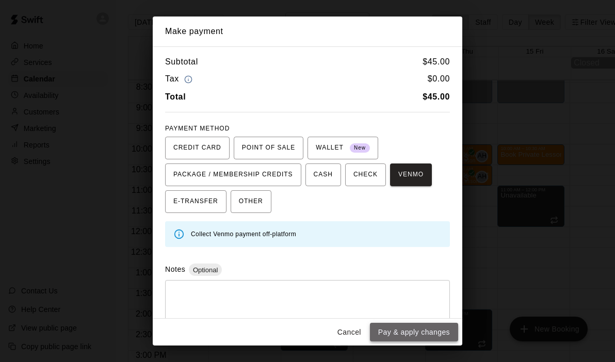
click at [408, 330] on button "Pay & apply changes" at bounding box center [414, 332] width 88 height 19
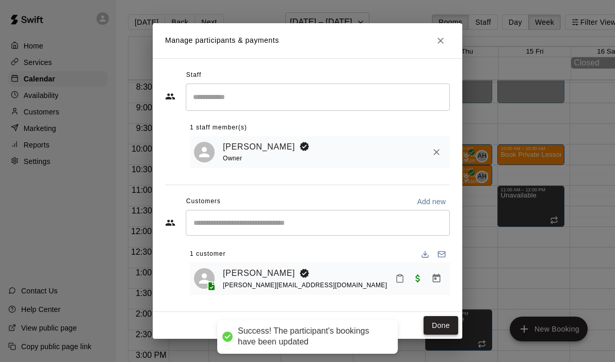
click at [438, 326] on button "Done" at bounding box center [441, 326] width 35 height 19
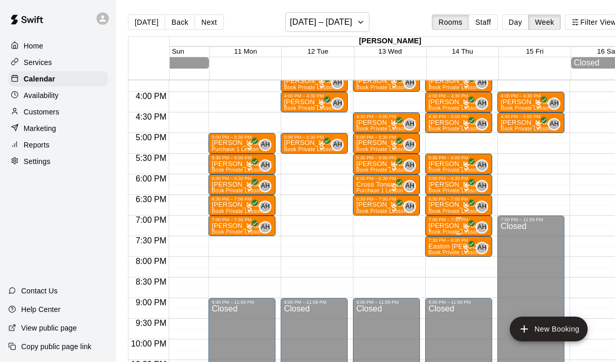
scroll to position [651, 33]
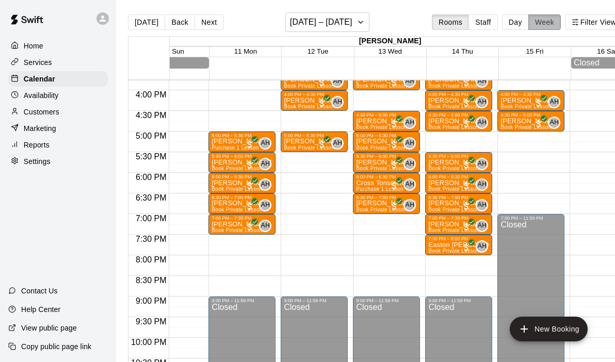
click at [547, 20] on button "Week" at bounding box center [545, 21] width 33 height 15
click at [358, 24] on icon "button" at bounding box center [361, 22] width 8 height 12
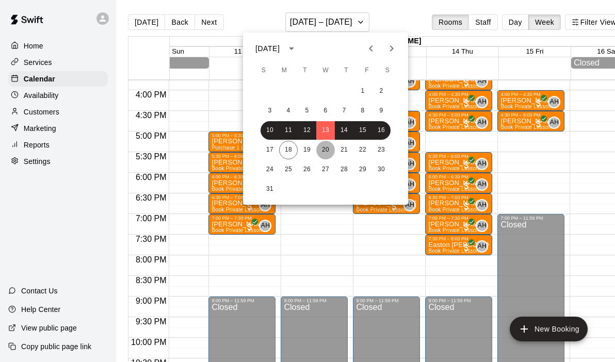
click at [321, 150] on button "20" at bounding box center [326, 150] width 19 height 19
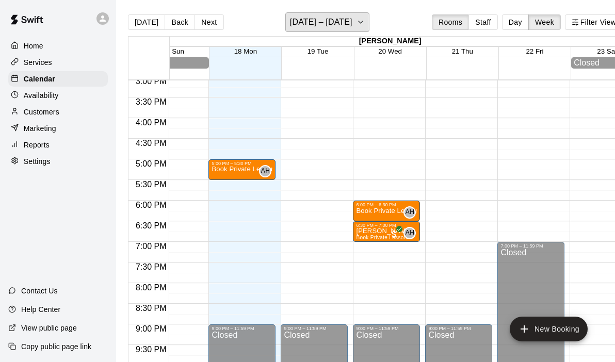
scroll to position [624, 33]
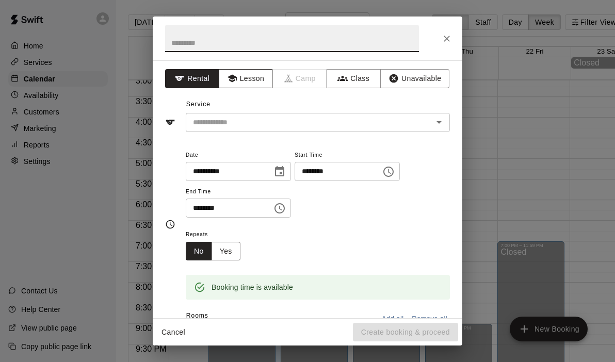
click at [247, 75] on button "Lesson" at bounding box center [246, 78] width 54 height 19
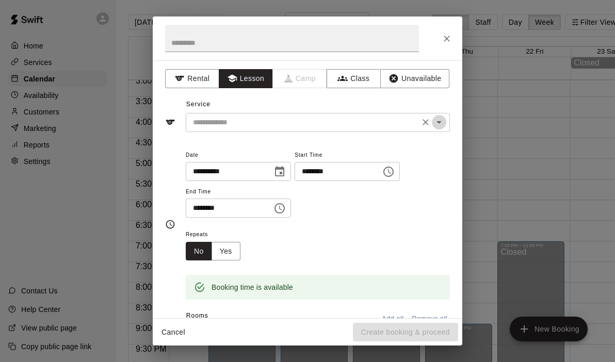
click at [446, 124] on button "Open" at bounding box center [439, 122] width 14 height 14
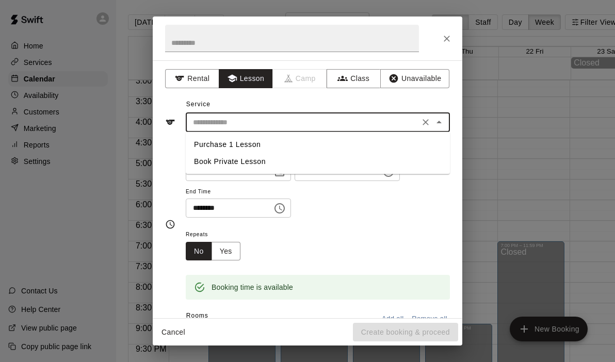
click at [240, 163] on li "Book Private Lesson" at bounding box center [318, 161] width 264 height 17
type input "**********"
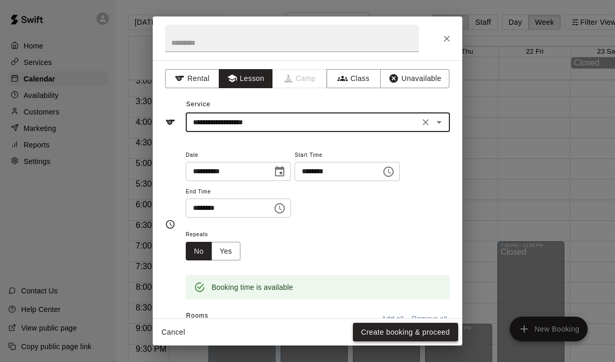
click at [388, 336] on button "Create booking & proceed" at bounding box center [405, 332] width 105 height 19
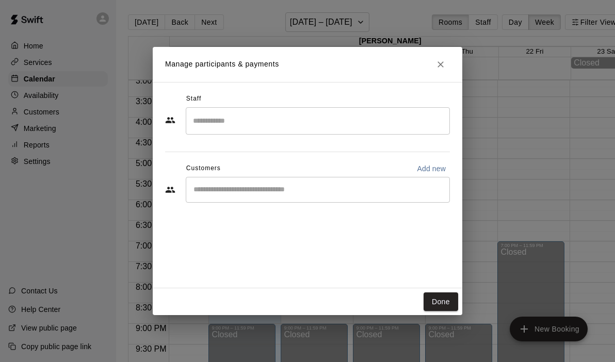
click at [227, 128] on input "Search staff" at bounding box center [318, 121] width 255 height 18
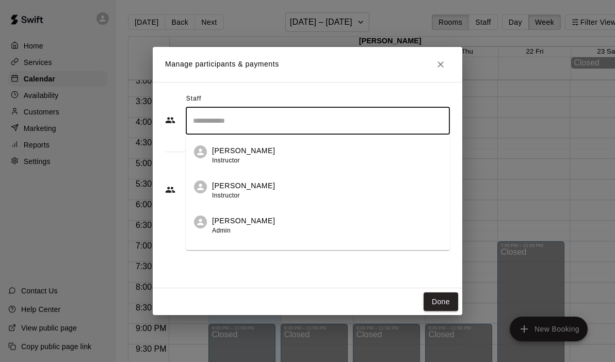
scroll to position [59, 0]
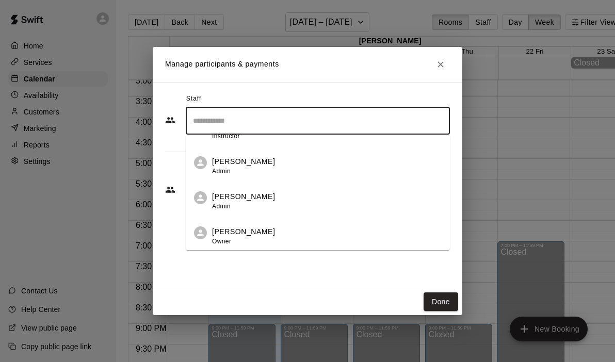
click at [216, 236] on div "[PERSON_NAME] Owner" at bounding box center [243, 237] width 63 height 20
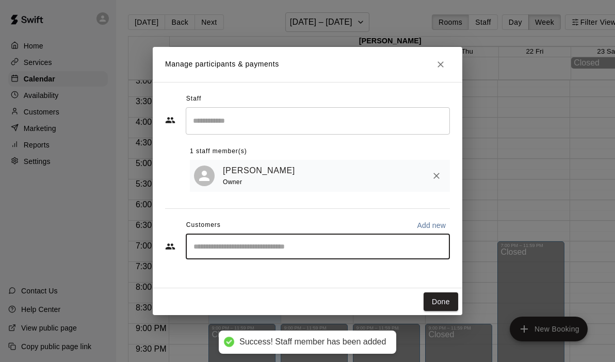
click at [282, 243] on input "Start typing to search customers..." at bounding box center [318, 247] width 255 height 10
type input "*****"
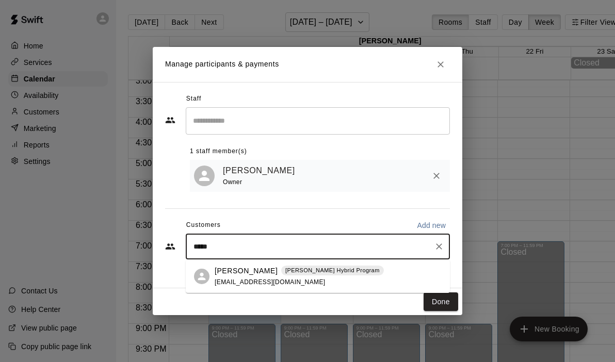
click at [328, 276] on div "[PERSON_NAME] [PERSON_NAME] Hybrid Program" at bounding box center [299, 271] width 169 height 11
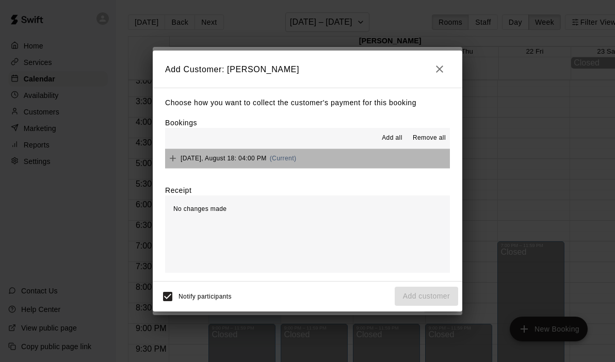
click at [351, 155] on button "[DATE], August 18: 04:00 PM (Current)" at bounding box center [307, 158] width 285 height 19
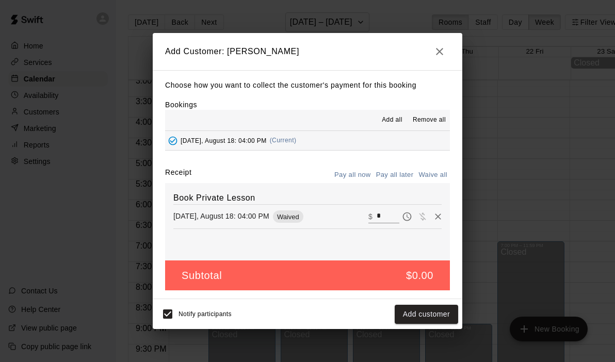
click at [387, 220] on input "*" at bounding box center [388, 216] width 23 height 13
type input "***"
click at [440, 320] on button "Checkout" at bounding box center [434, 314] width 49 height 19
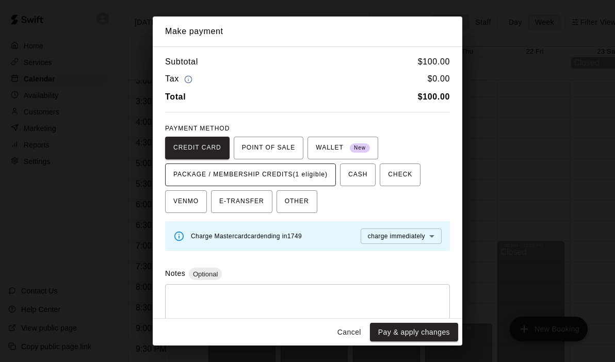
click at [310, 171] on span "PACKAGE / MEMBERSHIP CREDITS (1 eligible)" at bounding box center [250, 175] width 154 height 17
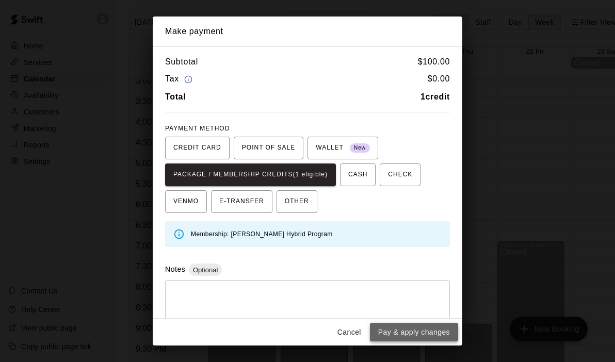
click at [400, 335] on button "Pay & apply changes" at bounding box center [414, 332] width 88 height 19
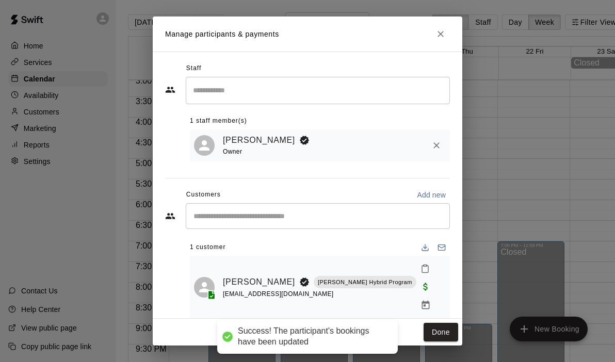
click at [455, 343] on div "Done" at bounding box center [308, 332] width 310 height 27
click at [444, 334] on button "Done" at bounding box center [441, 332] width 35 height 19
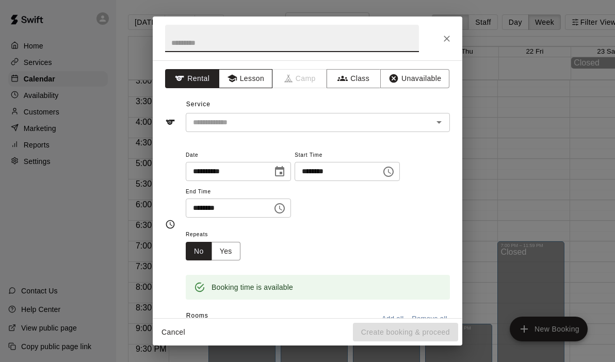
click at [257, 78] on button "Lesson" at bounding box center [246, 78] width 54 height 19
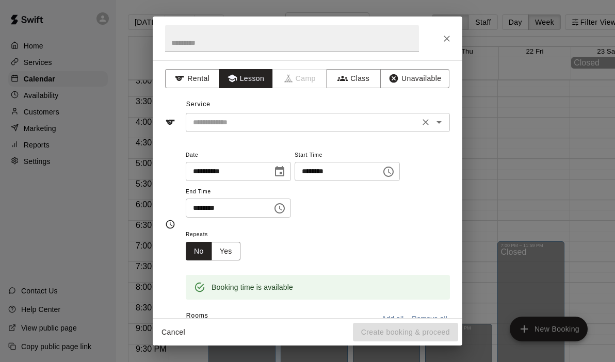
click at [439, 123] on icon "Open" at bounding box center [439, 122] width 5 height 3
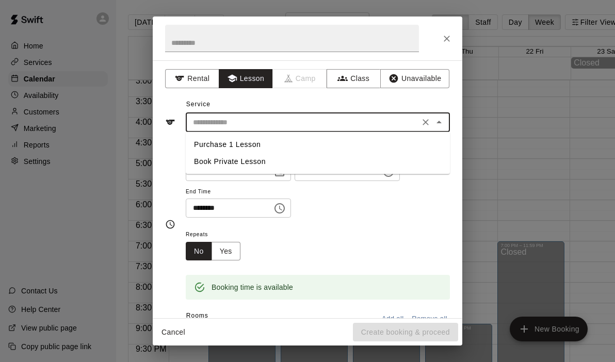
click at [283, 164] on li "Book Private Lesson" at bounding box center [318, 161] width 264 height 17
type input "**********"
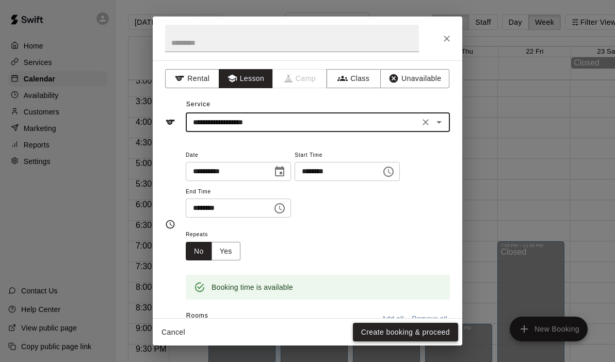
click at [392, 331] on button "Create booking & proceed" at bounding box center [405, 332] width 105 height 19
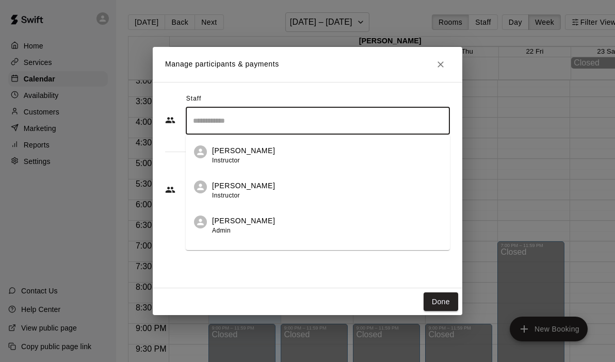
click at [250, 127] on input "Search staff" at bounding box center [318, 121] width 255 height 18
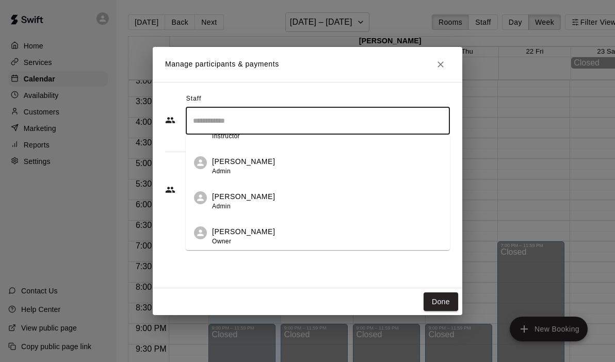
click at [244, 232] on p "[PERSON_NAME]" at bounding box center [243, 232] width 63 height 11
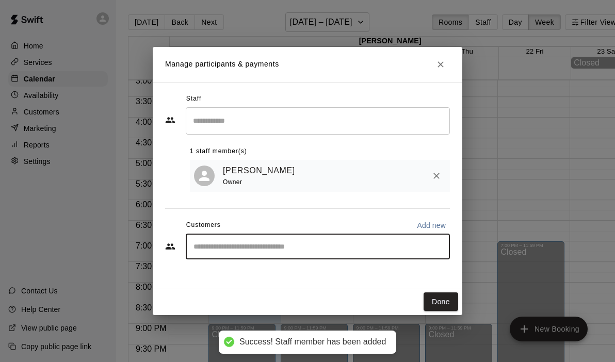
click at [223, 248] on input "Start typing to search customers..." at bounding box center [318, 247] width 255 height 10
type input "****"
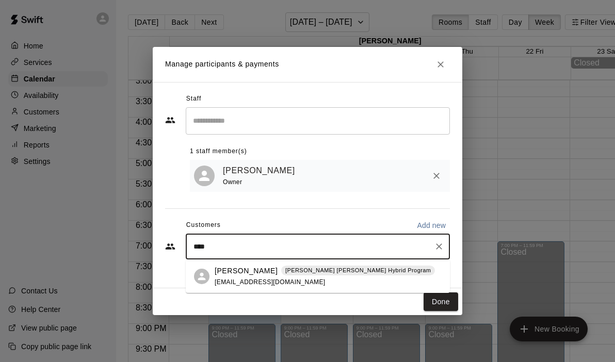
click at [227, 276] on p "[PERSON_NAME]" at bounding box center [246, 271] width 63 height 11
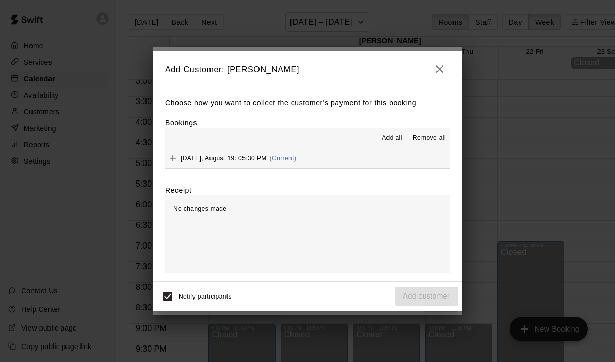
click at [345, 150] on button "[DATE], August 19: 05:30 PM (Current)" at bounding box center [307, 158] width 285 height 19
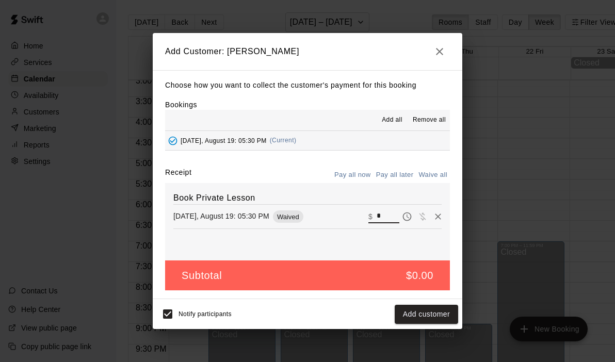
click at [385, 216] on input "*" at bounding box center [388, 216] width 23 height 13
type input "***"
click at [421, 309] on button "Checkout" at bounding box center [434, 314] width 49 height 19
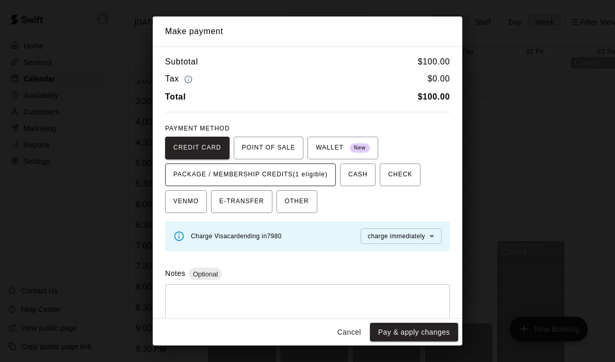
click at [297, 171] on span "PACKAGE / MEMBERSHIP CREDITS (1 eligible)" at bounding box center [250, 175] width 154 height 17
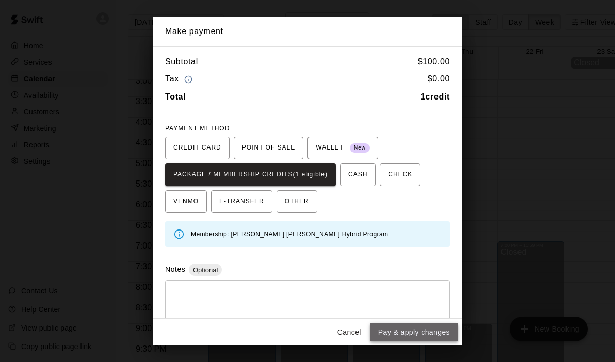
click at [405, 337] on button "Pay & apply changes" at bounding box center [414, 332] width 88 height 19
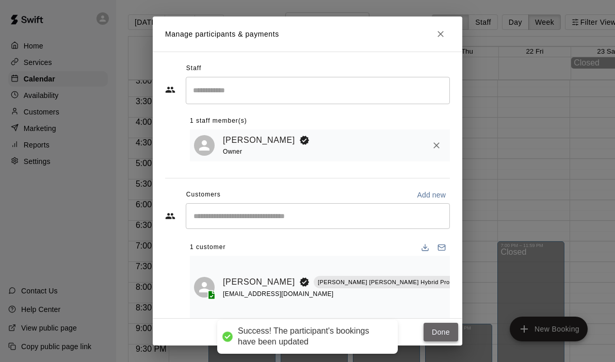
click at [451, 336] on button "Done" at bounding box center [441, 332] width 35 height 19
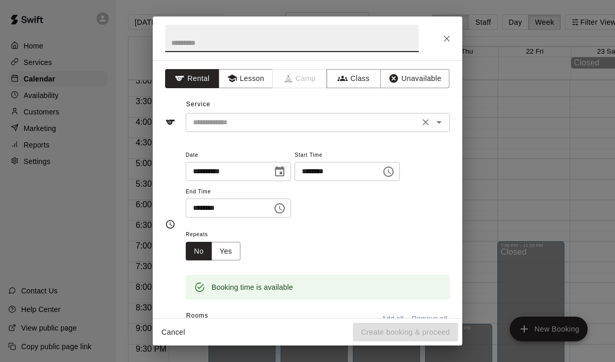
click at [445, 123] on icon "Open" at bounding box center [439, 122] width 12 height 12
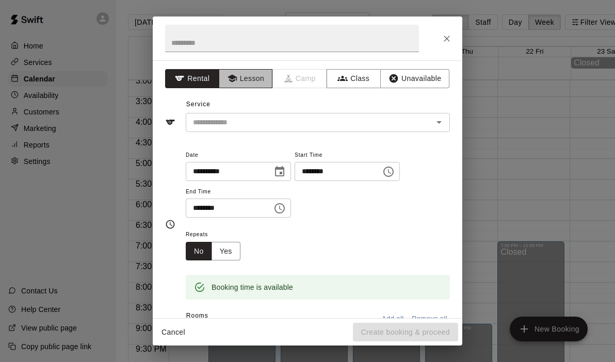
click at [259, 80] on button "Lesson" at bounding box center [246, 78] width 54 height 19
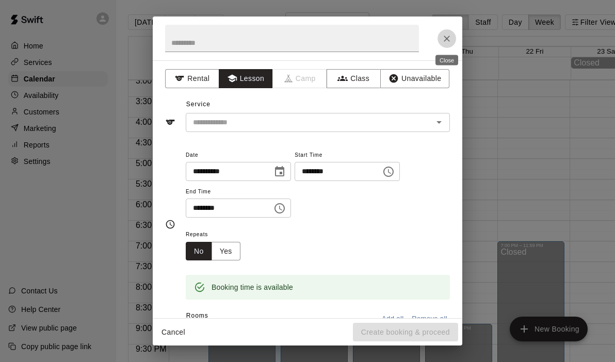
click at [445, 44] on button "Close" at bounding box center [447, 38] width 19 height 19
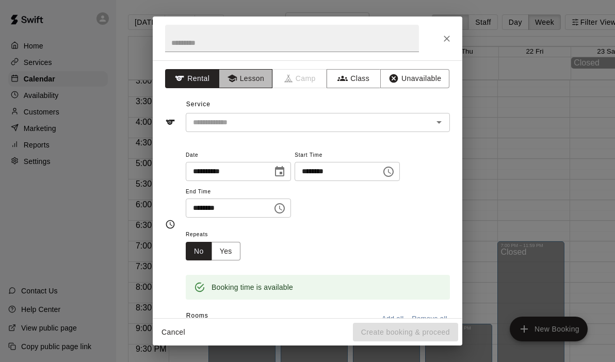
click at [251, 86] on button "Lesson" at bounding box center [246, 78] width 54 height 19
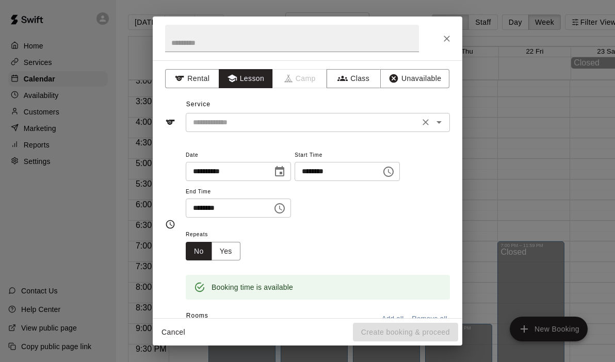
click at [446, 128] on div "​" at bounding box center [318, 122] width 264 height 19
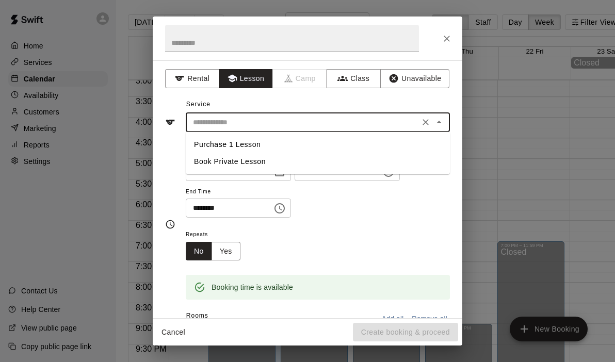
click at [289, 164] on li "Book Private Lesson" at bounding box center [318, 161] width 264 height 17
type input "**********"
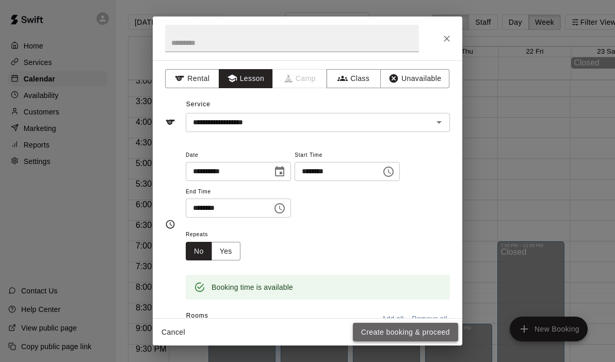
click at [418, 330] on button "Create booking & proceed" at bounding box center [405, 332] width 105 height 19
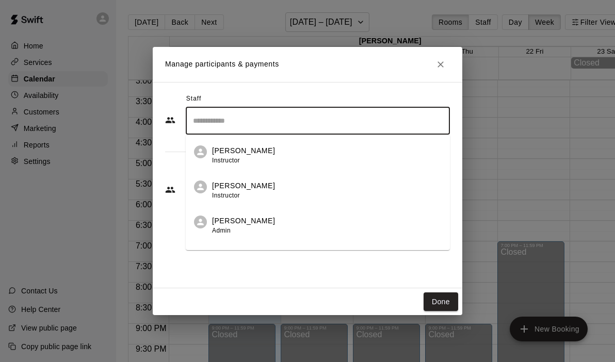
click at [264, 125] on input "Search staff" at bounding box center [318, 121] width 255 height 18
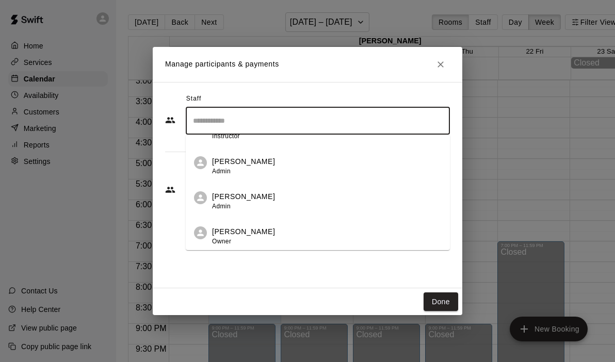
click at [263, 222] on li "[PERSON_NAME] Owner" at bounding box center [318, 233] width 264 height 35
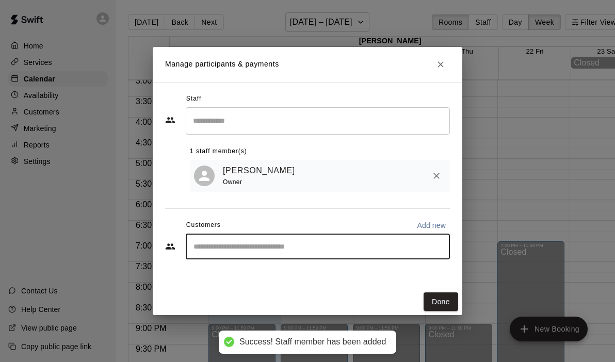
click at [214, 244] on input "Start typing to search customers..." at bounding box center [318, 247] width 255 height 10
type input "******"
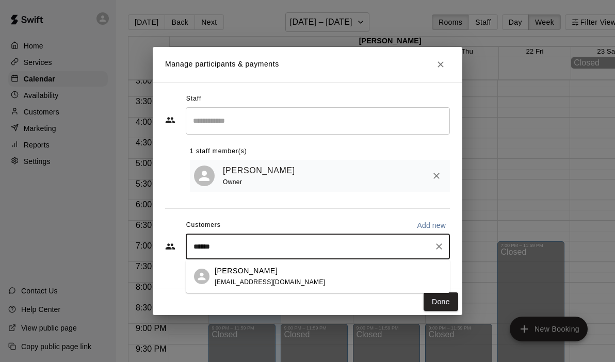
click at [218, 277] on div "[PERSON_NAME] [EMAIL_ADDRESS][DOMAIN_NAME]" at bounding box center [270, 277] width 111 height 22
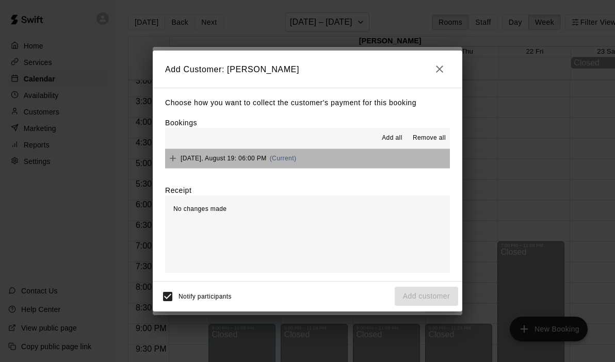
click at [346, 165] on button "[DATE], August 19: 06:00 PM (Current)" at bounding box center [307, 158] width 285 height 19
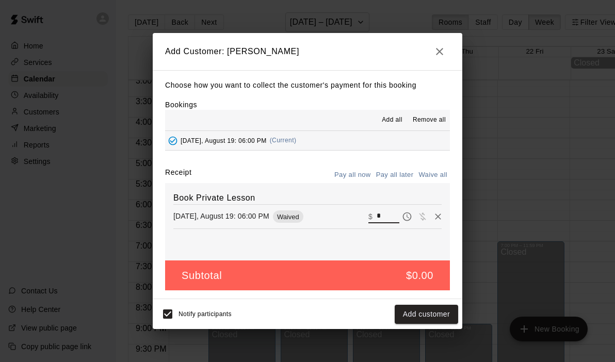
click at [390, 222] on input "*" at bounding box center [388, 216] width 23 height 13
type input "**"
click at [445, 323] on button "Checkout" at bounding box center [434, 314] width 49 height 19
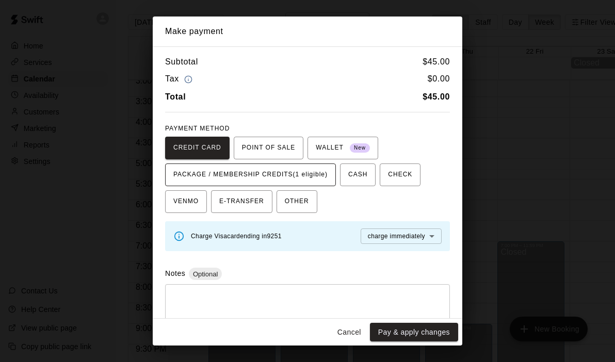
click at [304, 169] on span "PACKAGE / MEMBERSHIP CREDITS (1 eligible)" at bounding box center [250, 175] width 154 height 17
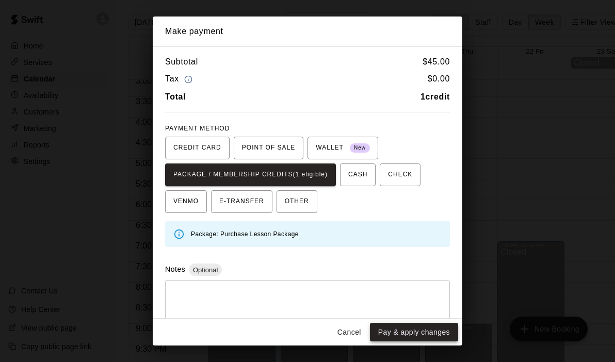
click at [393, 331] on button "Pay & apply changes" at bounding box center [414, 332] width 88 height 19
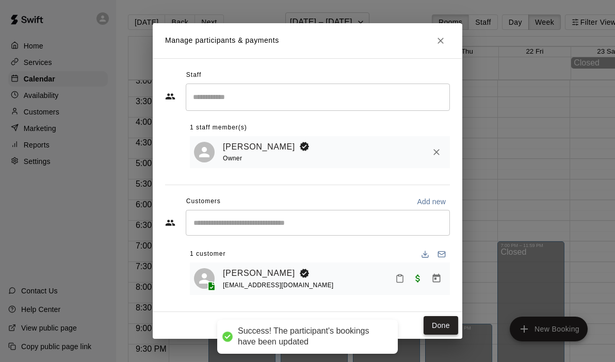
click at [431, 330] on button "Done" at bounding box center [441, 326] width 35 height 19
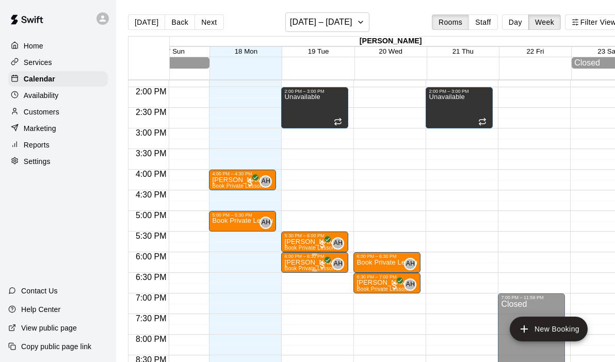
scroll to position [569, 32]
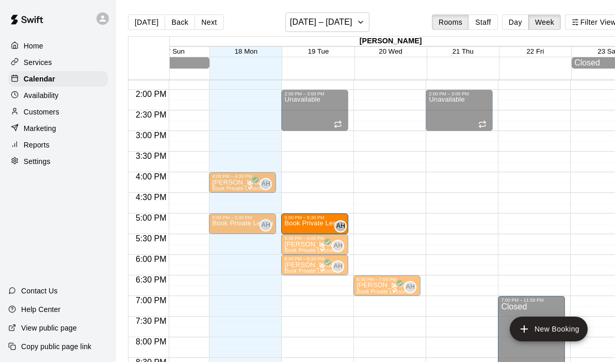
drag, startPoint x: 389, startPoint y: 263, endPoint x: 328, endPoint y: 227, distance: 70.8
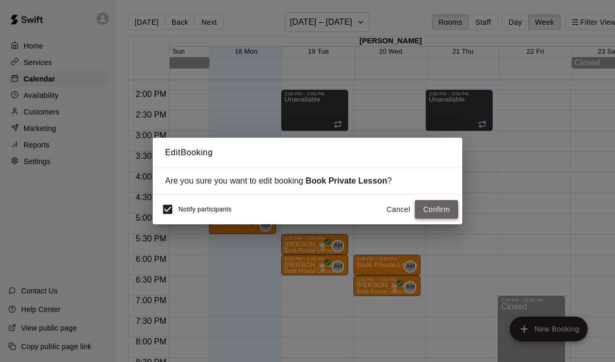
click at [438, 211] on button "Confirm" at bounding box center [436, 209] width 43 height 19
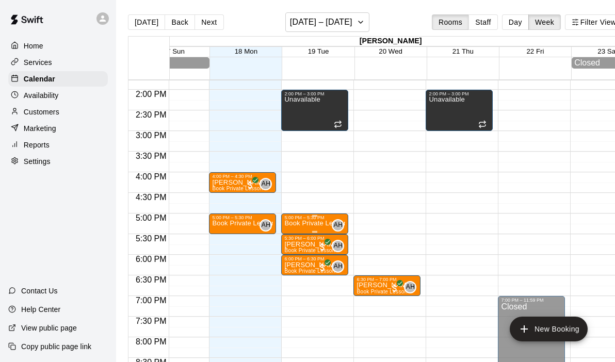
click at [328, 224] on p "Book Private Lesson" at bounding box center [315, 224] width 61 height 0
click at [295, 256] on img "edit" at bounding box center [296, 260] width 12 height 12
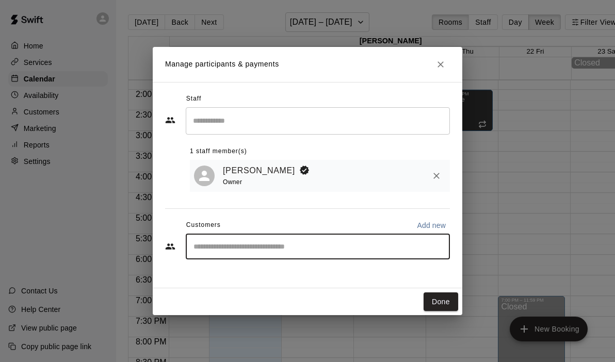
click at [281, 242] on input "Start typing to search customers..." at bounding box center [318, 247] width 255 height 10
type input "**"
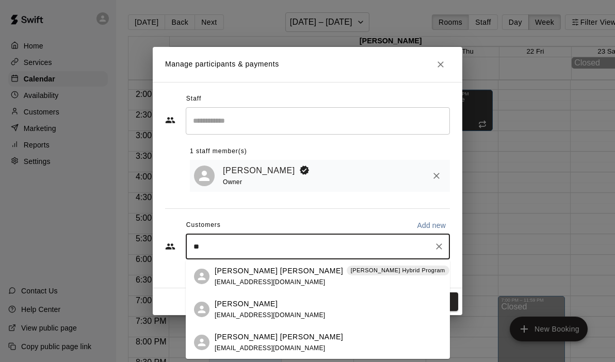
click at [256, 280] on span "[EMAIL_ADDRESS][DOMAIN_NAME]" at bounding box center [270, 282] width 111 height 7
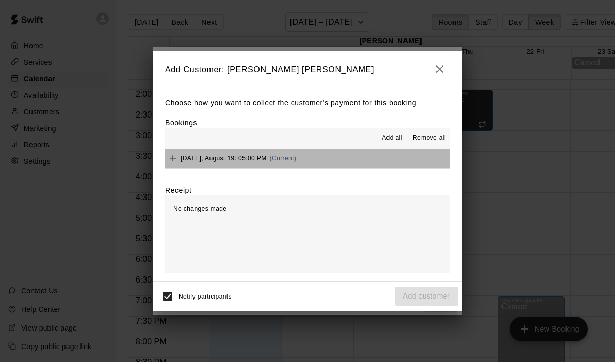
click at [332, 166] on button "[DATE], August 19: 05:00 PM (Current)" at bounding box center [307, 158] width 285 height 19
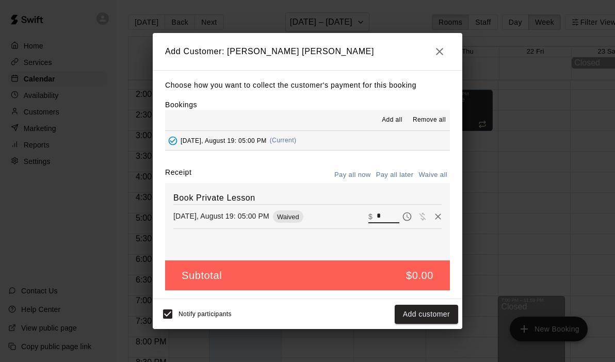
click at [379, 211] on input "*" at bounding box center [388, 216] width 23 height 13
type input "***"
click at [428, 305] on div "Notify participants Checkout" at bounding box center [308, 315] width 302 height 22
click at [428, 314] on button "Checkout" at bounding box center [434, 314] width 49 height 19
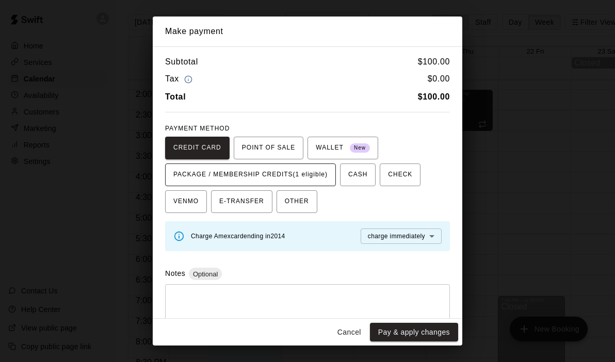
click at [291, 170] on span "PACKAGE / MEMBERSHIP CREDITS (1 eligible)" at bounding box center [250, 175] width 154 height 17
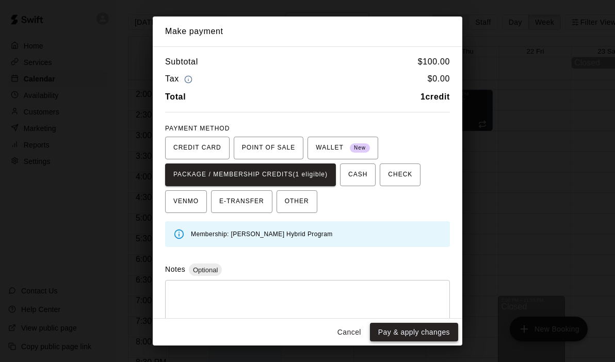
click at [414, 328] on button "Pay & apply changes" at bounding box center [414, 332] width 88 height 19
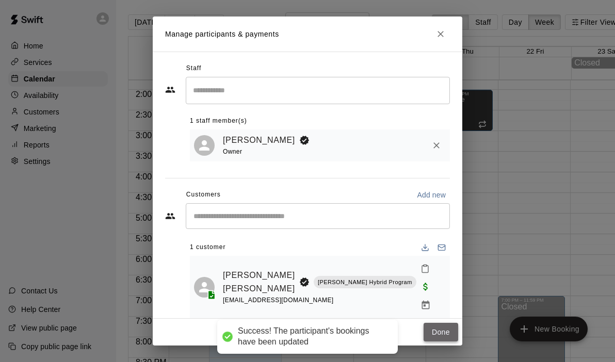
click at [430, 334] on button "Done" at bounding box center [441, 332] width 35 height 19
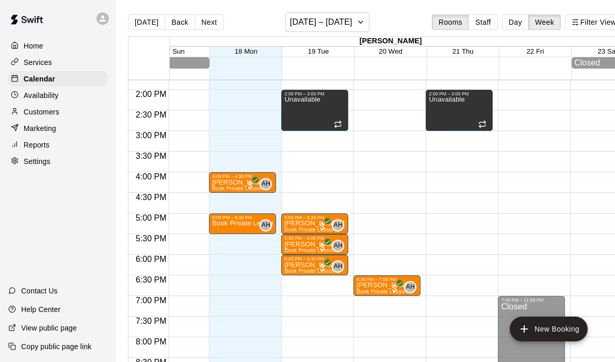
click at [303, 156] on div "12:00 AM – 9:00 AM Closed 2:00 PM – 3:00 PM Unavailable 5:00 PM – 5:30 PM [PERS…" at bounding box center [314, 7] width 67 height 991
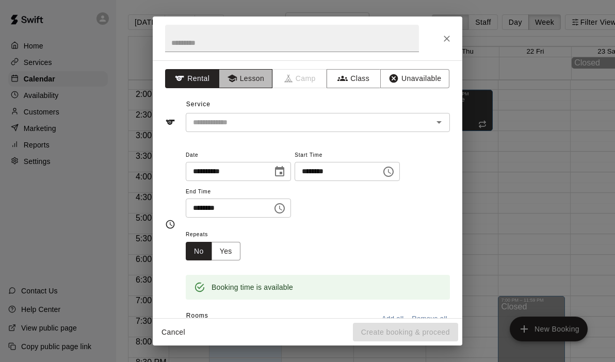
click at [251, 79] on button "Lesson" at bounding box center [246, 78] width 54 height 19
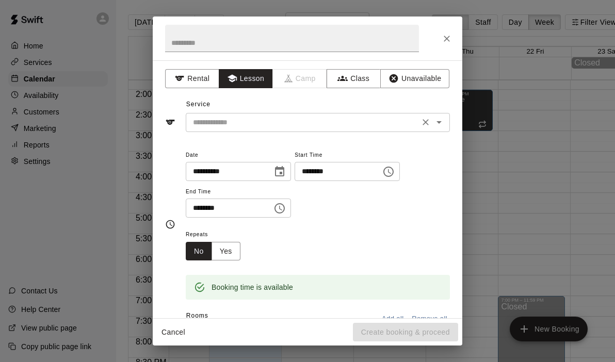
click at [448, 127] on div "​" at bounding box center [318, 122] width 264 height 19
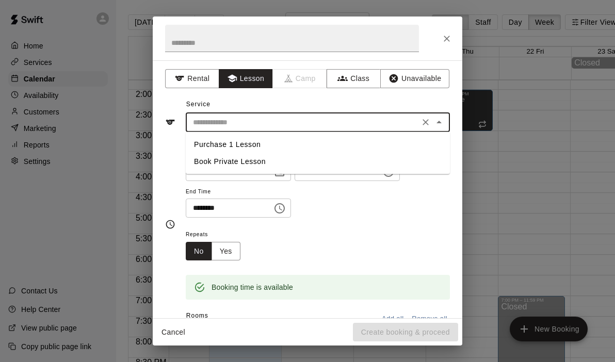
click at [297, 164] on li "Book Private Lesson" at bounding box center [318, 161] width 264 height 17
type input "**********"
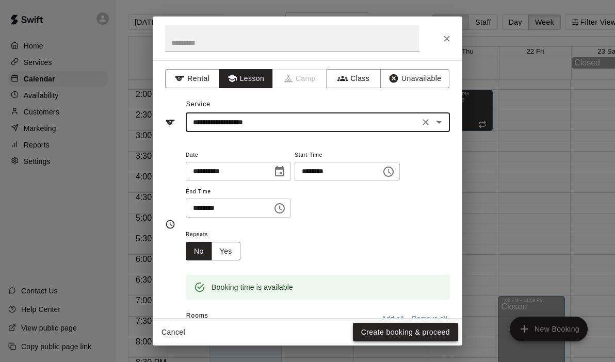
click at [386, 332] on button "Create booking & proceed" at bounding box center [405, 332] width 105 height 19
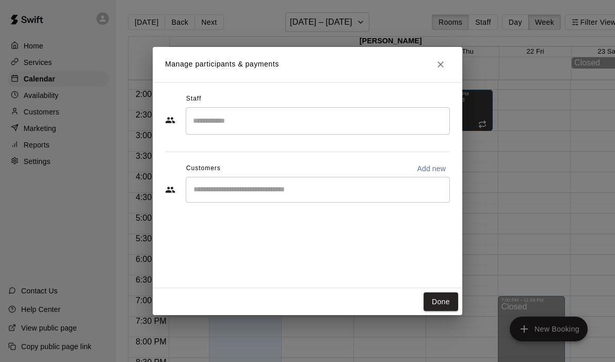
click at [313, 126] on input "Search staff" at bounding box center [318, 121] width 255 height 18
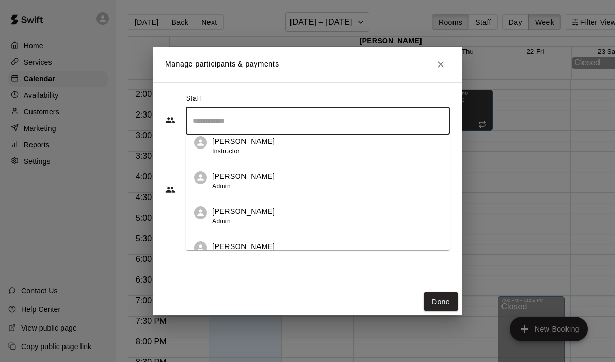
scroll to position [59, 0]
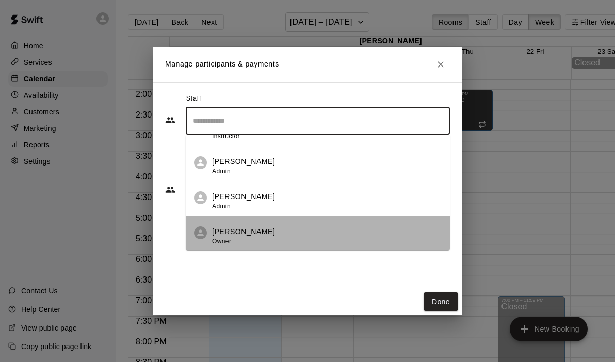
click at [279, 241] on div "[PERSON_NAME] Owner" at bounding box center [327, 237] width 230 height 20
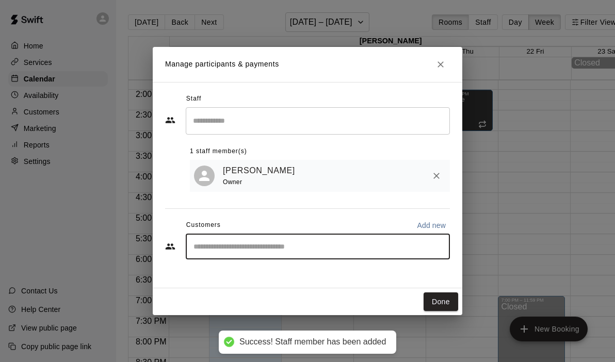
click at [268, 249] on input "Start typing to search customers..." at bounding box center [318, 247] width 255 height 10
type input "*****"
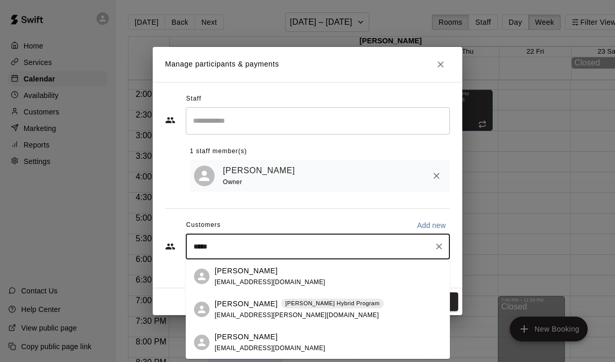
click at [242, 306] on p "[PERSON_NAME]" at bounding box center [246, 304] width 63 height 11
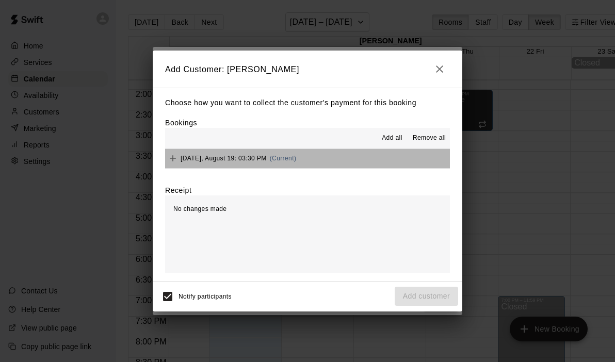
click at [341, 159] on button "[DATE], August 19: 03:30 PM (Current)" at bounding box center [307, 158] width 285 height 19
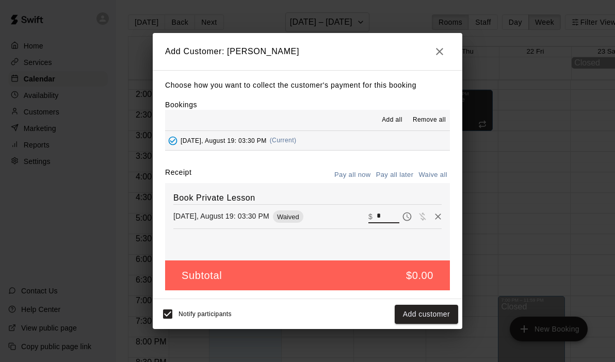
click at [389, 219] on input "*" at bounding box center [388, 216] width 23 height 13
type input "***"
click at [446, 319] on button "Checkout" at bounding box center [434, 314] width 49 height 19
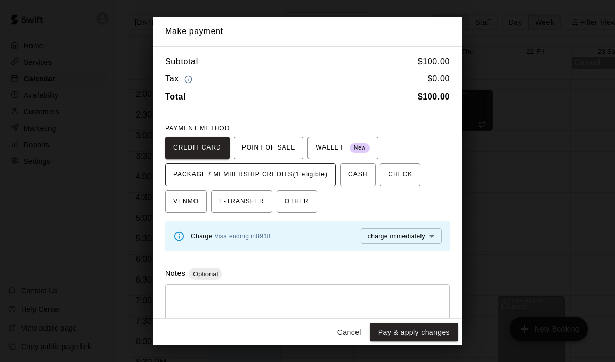
click at [296, 182] on span "PACKAGE / MEMBERSHIP CREDITS (1 eligible)" at bounding box center [250, 175] width 154 height 17
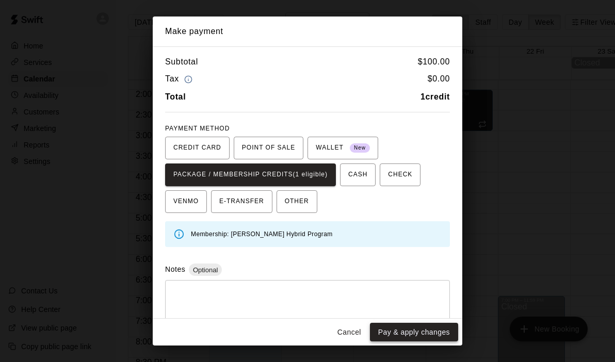
click at [403, 329] on button "Pay & apply changes" at bounding box center [414, 332] width 88 height 19
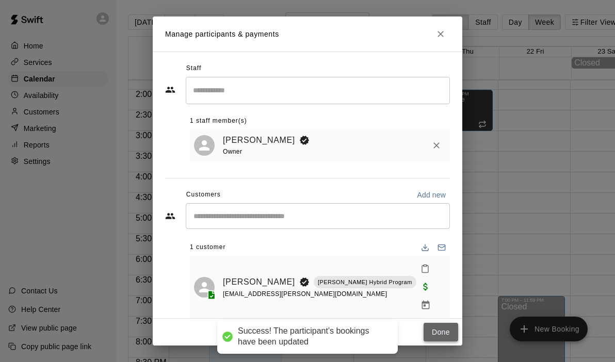
click at [433, 325] on button "Done" at bounding box center [441, 332] width 35 height 19
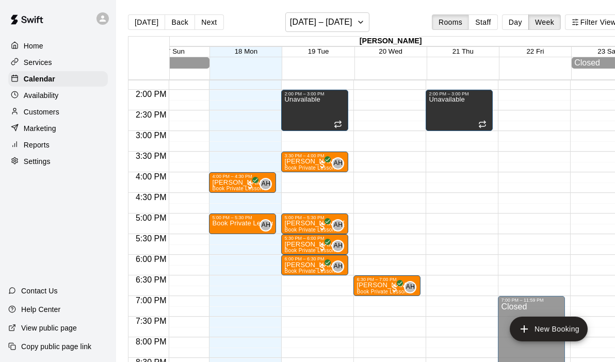
click at [453, 157] on div "12:00 AM – 9:00 AM Closed 2:00 PM – 3:00 PM Unavailable 9:00 PM – 11:59 PM Clos…" at bounding box center [459, 7] width 67 height 991
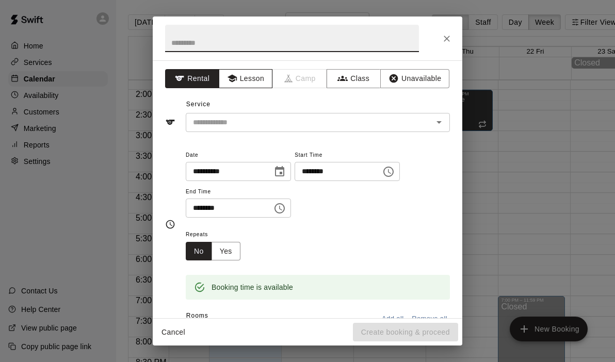
click at [249, 82] on button "Lesson" at bounding box center [246, 78] width 54 height 19
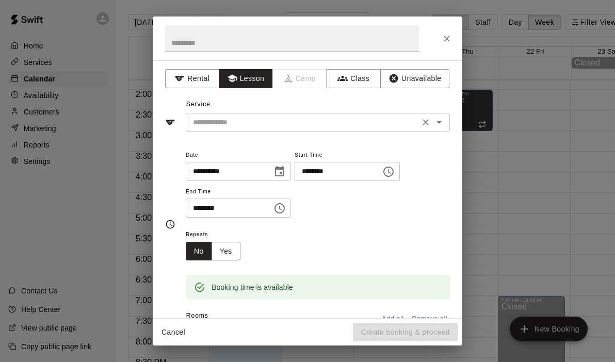
click at [447, 122] on div "​" at bounding box center [318, 122] width 264 height 19
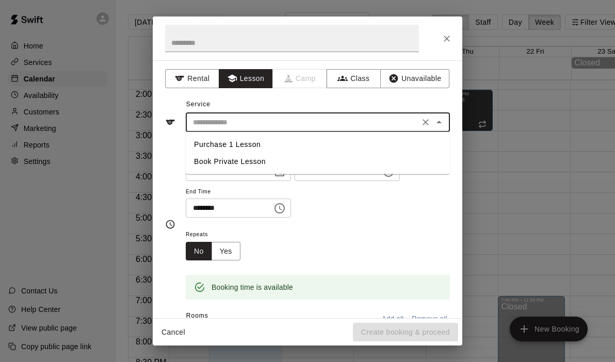
click at [278, 163] on li "Book Private Lesson" at bounding box center [318, 161] width 264 height 17
type input "**********"
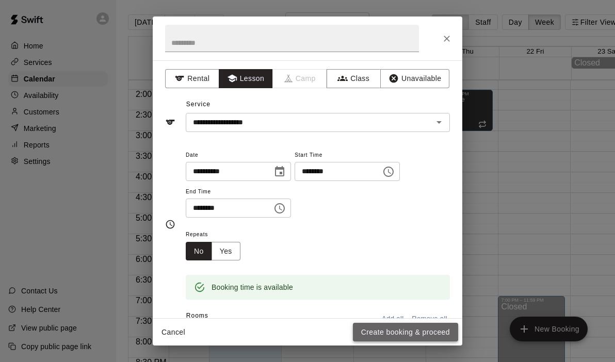
click at [404, 331] on button "Create booking & proceed" at bounding box center [405, 332] width 105 height 19
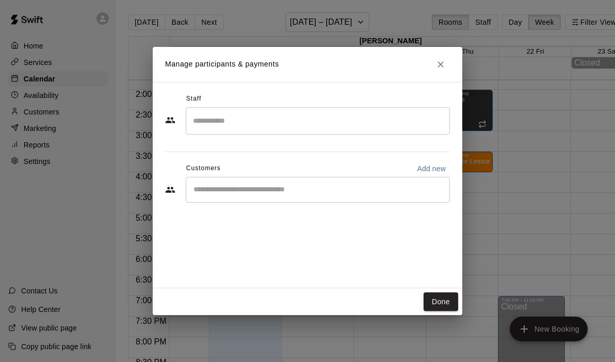
click at [267, 121] on input "Search staff" at bounding box center [318, 121] width 255 height 18
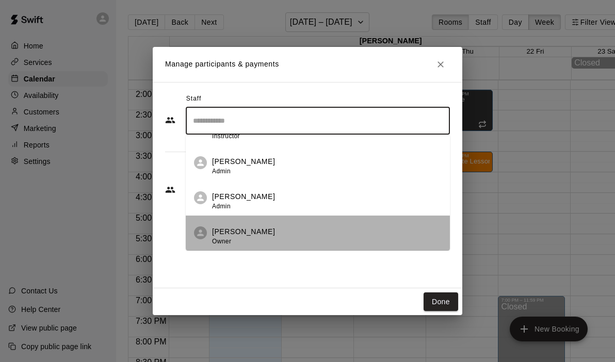
click at [254, 224] on li "[PERSON_NAME] Owner" at bounding box center [318, 233] width 264 height 35
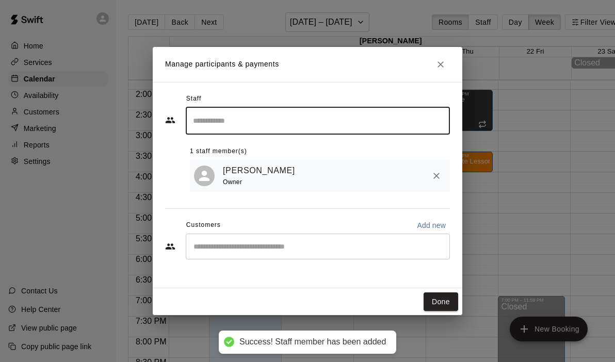
click at [253, 244] on input "Start typing to search customers..." at bounding box center [318, 247] width 255 height 10
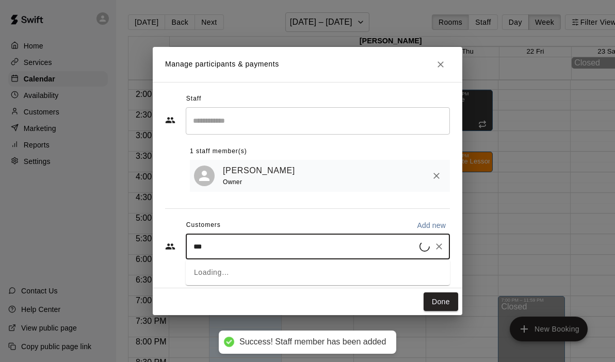
type input "****"
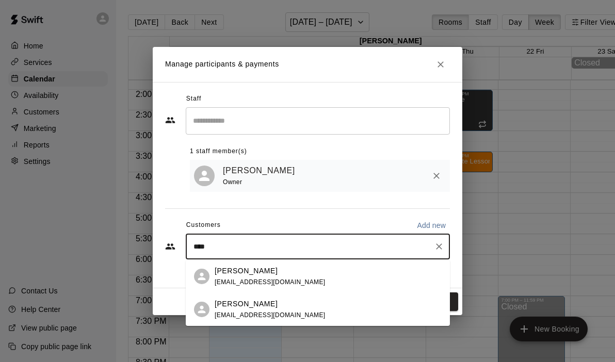
click at [246, 310] on div "[PERSON_NAME] [EMAIL_ADDRESS][DOMAIN_NAME]" at bounding box center [270, 310] width 111 height 22
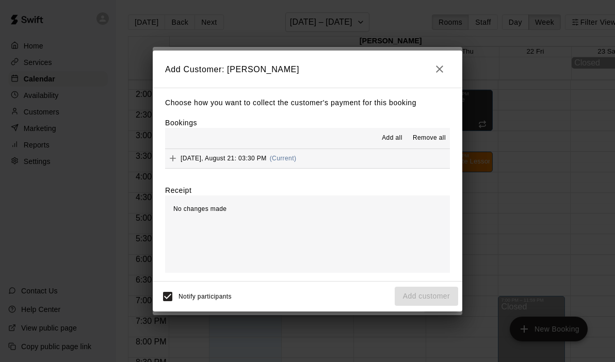
click at [331, 161] on button "[DATE], August 21: 03:30 PM (Current)" at bounding box center [307, 158] width 285 height 19
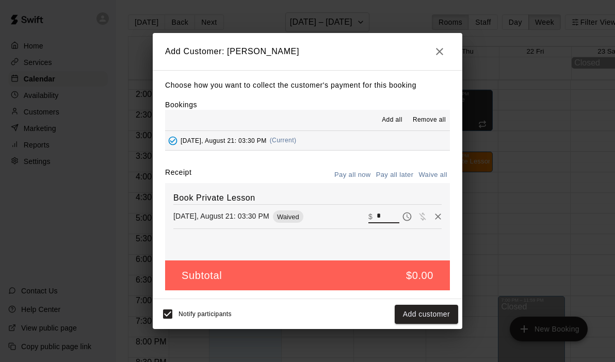
click at [387, 212] on input "*" at bounding box center [388, 216] width 23 height 13
type input "*"
type input "**"
click at [424, 311] on button "Checkout" at bounding box center [434, 314] width 49 height 19
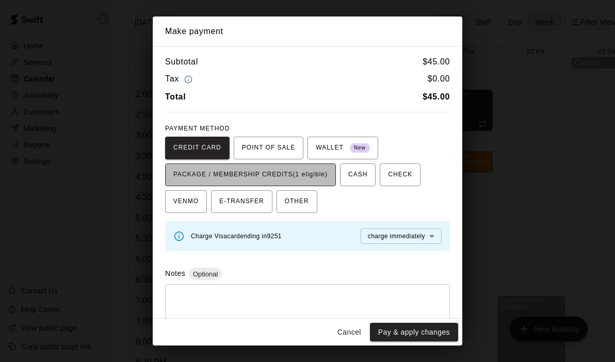
click at [323, 180] on span "PACKAGE / MEMBERSHIP CREDITS (1 eligible)" at bounding box center [250, 175] width 154 height 17
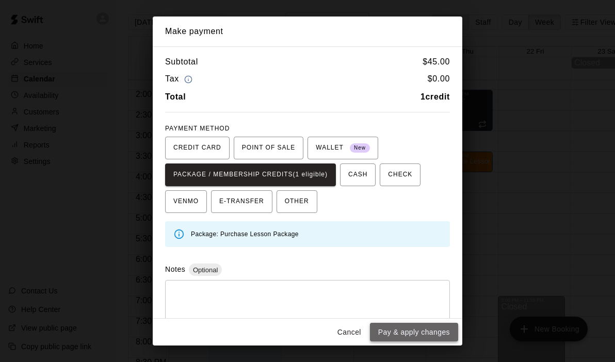
click at [394, 331] on button "Pay & apply changes" at bounding box center [414, 332] width 88 height 19
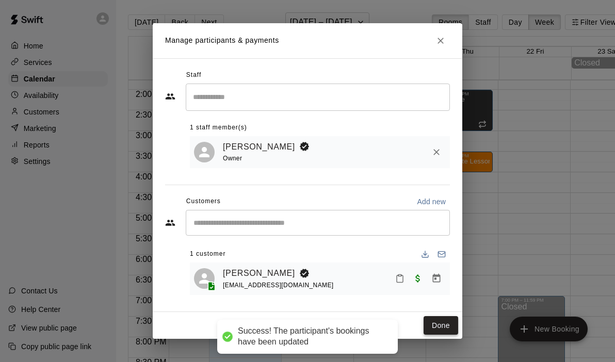
click at [443, 328] on button "Done" at bounding box center [441, 326] width 35 height 19
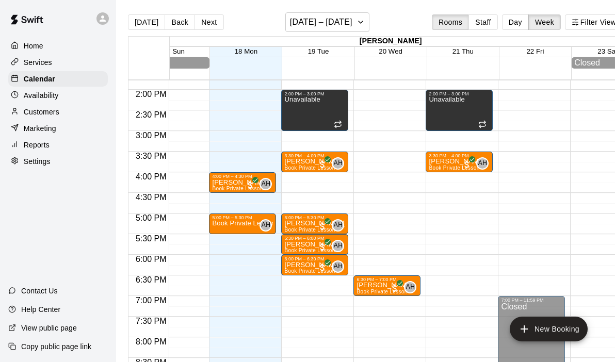
click at [217, 301] on div "12:00 AM – 9:00 AM Closed 11:00 AM – 12:00 PM Unavailable 4:00 PM – 4:30 PM [PE…" at bounding box center [242, 7] width 67 height 991
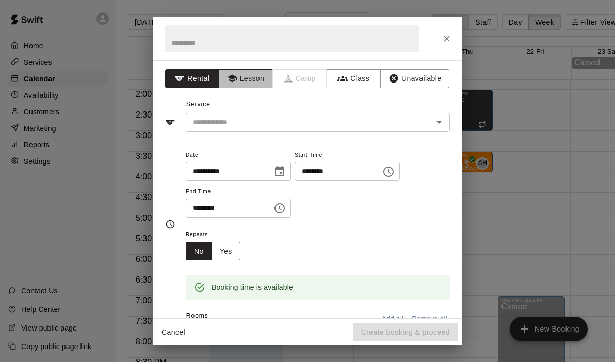
click at [250, 83] on button "Lesson" at bounding box center [246, 78] width 54 height 19
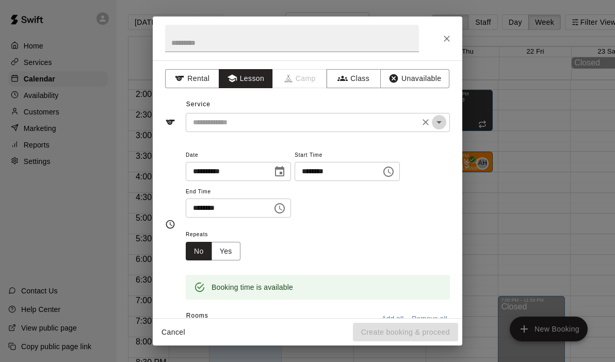
click at [441, 124] on icon "Open" at bounding box center [439, 122] width 12 height 12
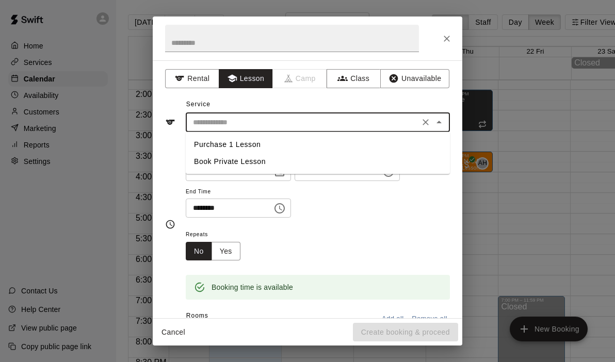
click at [203, 160] on li "Book Private Lesson" at bounding box center [318, 161] width 264 height 17
type input "**********"
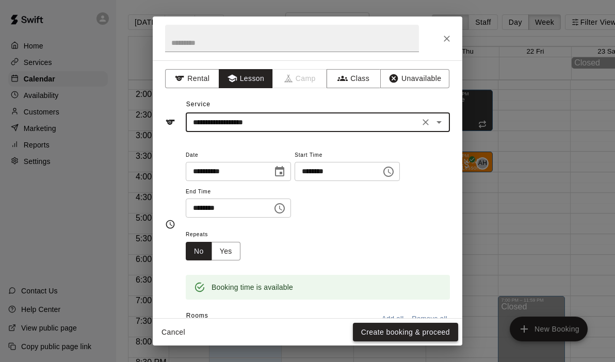
click at [370, 335] on button "Create booking & proceed" at bounding box center [405, 332] width 105 height 19
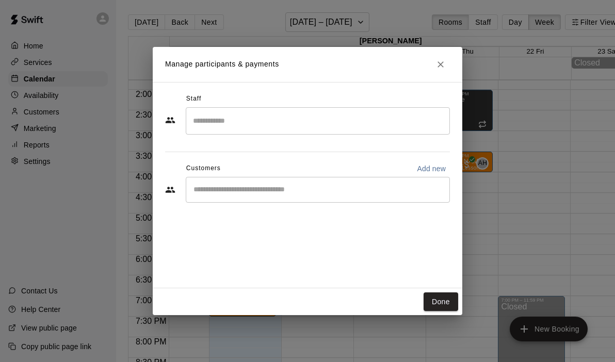
click at [276, 123] on input "Search staff" at bounding box center [318, 121] width 255 height 18
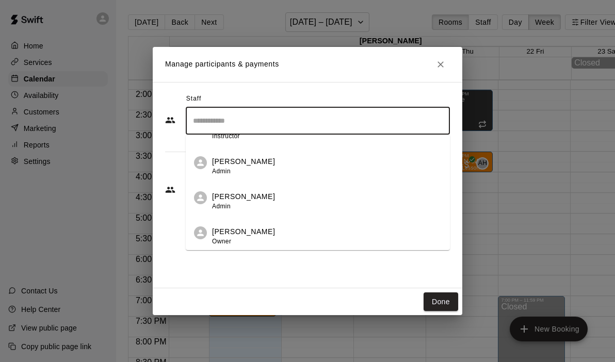
click at [244, 233] on p "[PERSON_NAME]" at bounding box center [243, 232] width 63 height 11
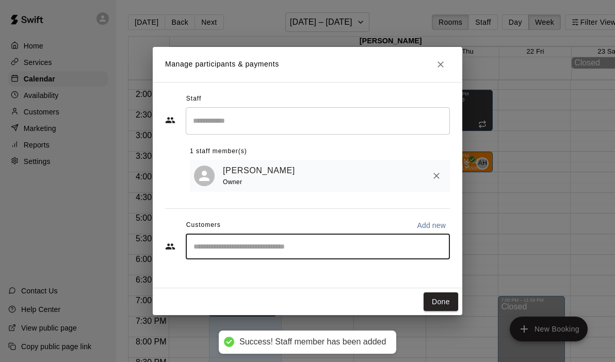
click at [239, 245] on input "Start typing to search customers..." at bounding box center [318, 247] width 255 height 10
type input "*"
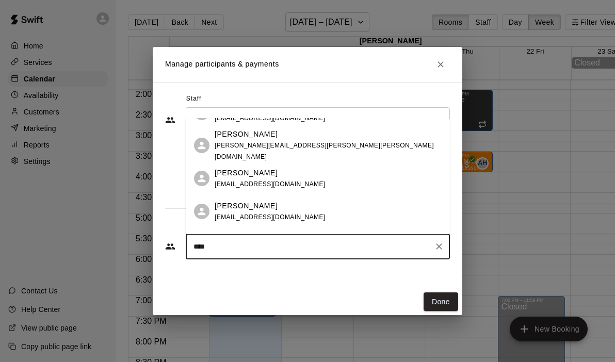
scroll to position [56, 0]
drag, startPoint x: 241, startPoint y: 256, endPoint x: 165, endPoint y: 234, distance: 79.4
click at [165, 234] on div "Staff ​ 1 staff member(s) [PERSON_NAME] Owner Customers Add new **** ​" at bounding box center [308, 185] width 310 height 207
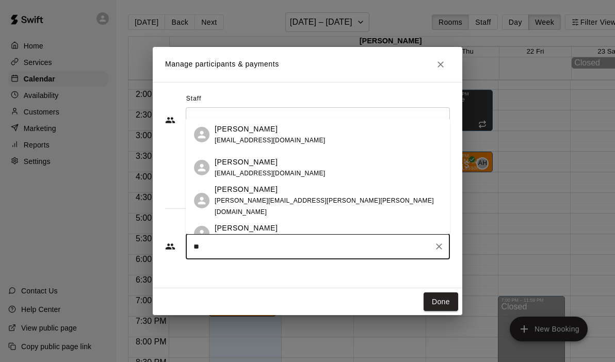
type input "*"
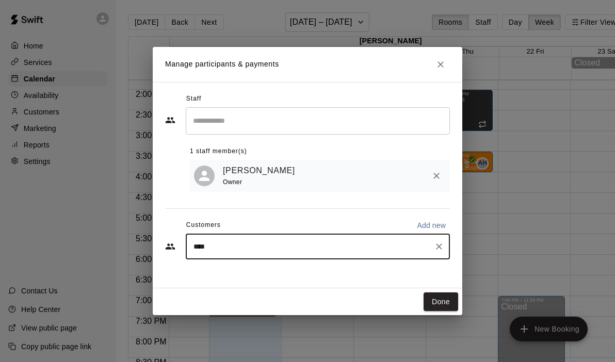
type input "*****"
click at [213, 270] on div "[PERSON_NAME] [EMAIL_ADDRESS][DOMAIN_NAME]" at bounding box center [318, 276] width 264 height 33
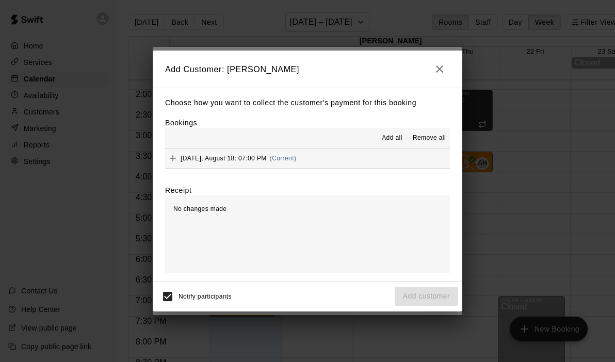
click at [323, 169] on div "Choose how you want to collect the customer's payment for this booking Bookings…" at bounding box center [308, 185] width 310 height 194
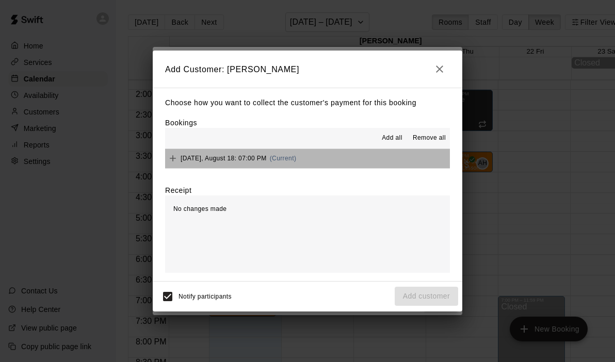
click at [327, 161] on button "[DATE], August 18: 07:00 PM (Current)" at bounding box center [307, 158] width 285 height 19
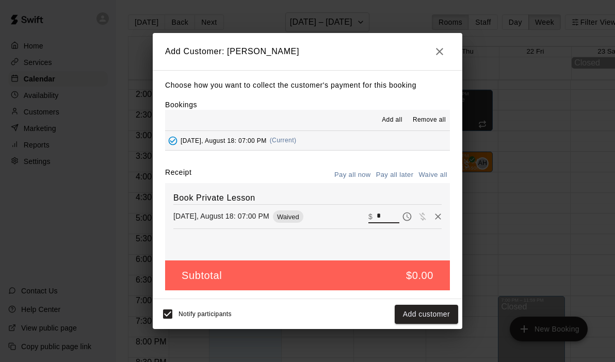
click at [391, 217] on input "*" at bounding box center [388, 216] width 23 height 13
type input "**"
click at [439, 322] on button "Checkout" at bounding box center [434, 314] width 49 height 19
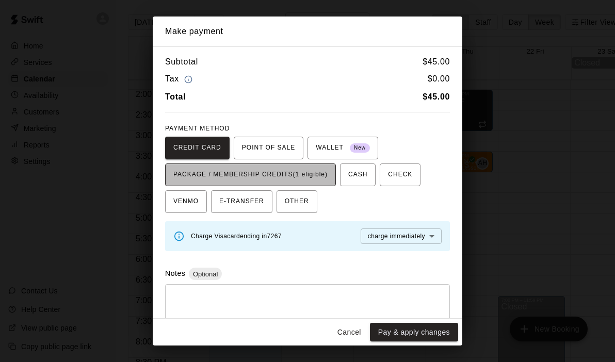
click at [302, 171] on span "PACKAGE / MEMBERSHIP CREDITS (1 eligible)" at bounding box center [250, 175] width 154 height 17
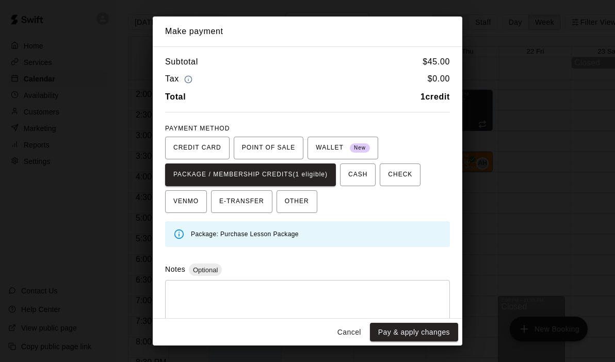
click at [412, 343] on div "Cancel Pay & apply changes" at bounding box center [308, 332] width 310 height 27
click at [411, 340] on button "Pay & apply changes" at bounding box center [414, 332] width 88 height 19
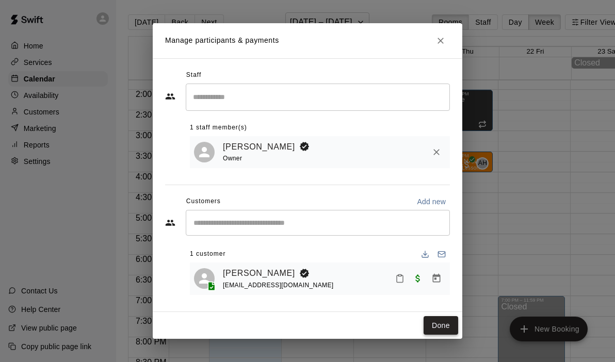
click at [443, 330] on button "Done" at bounding box center [441, 326] width 35 height 19
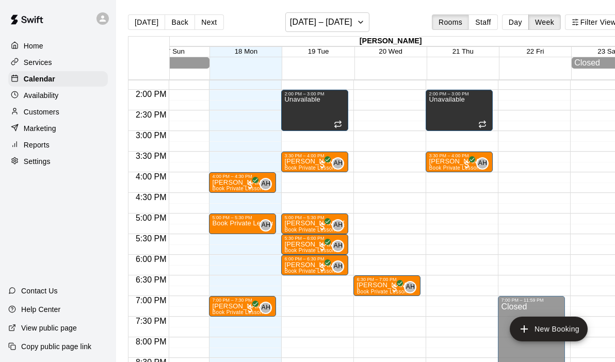
click at [455, 135] on div "12:00 AM – 9:00 AM Closed 2:00 PM – 3:00 PM Unavailable 3:30 PM – 4:00 PM [PERS…" at bounding box center [459, 7] width 67 height 991
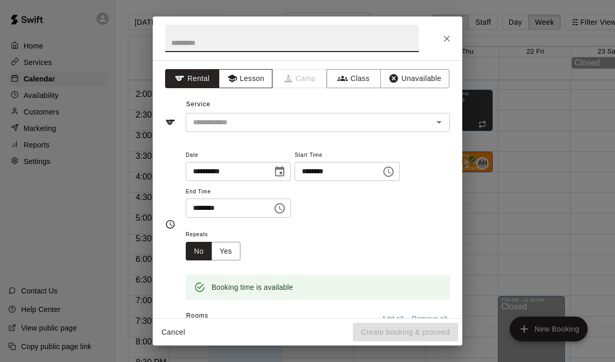
click at [256, 75] on button "Lesson" at bounding box center [246, 78] width 54 height 19
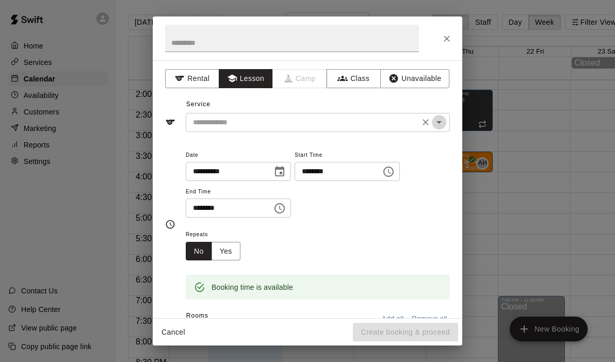
click at [446, 124] on button "Open" at bounding box center [439, 122] width 14 height 14
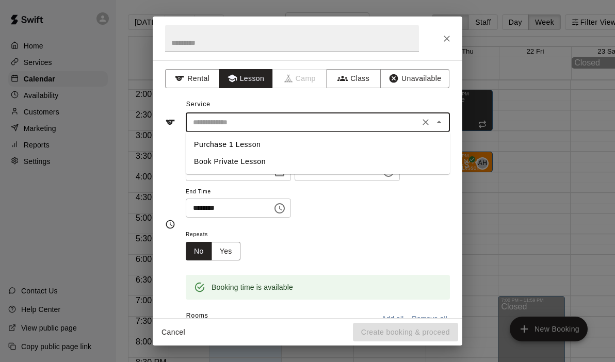
click at [229, 164] on li "Book Private Lesson" at bounding box center [318, 161] width 264 height 17
type input "**********"
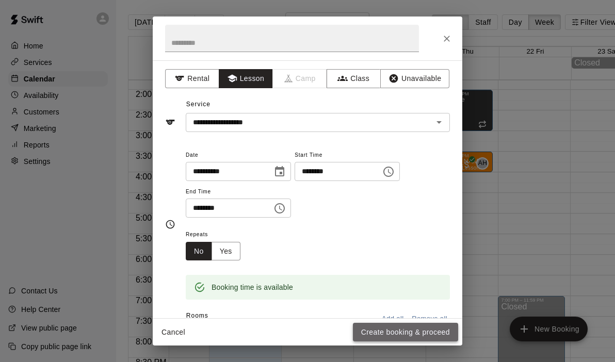
click at [406, 338] on button "Create booking & proceed" at bounding box center [405, 332] width 105 height 19
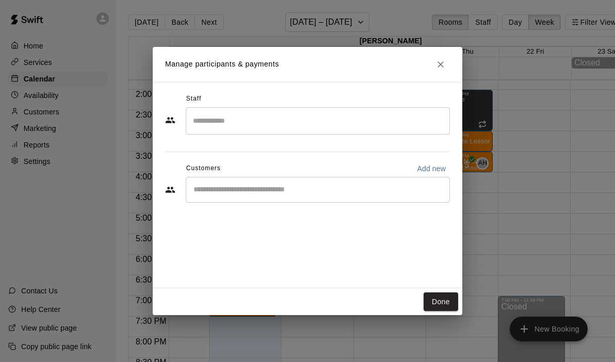
click at [228, 121] on input "Search staff" at bounding box center [318, 121] width 255 height 18
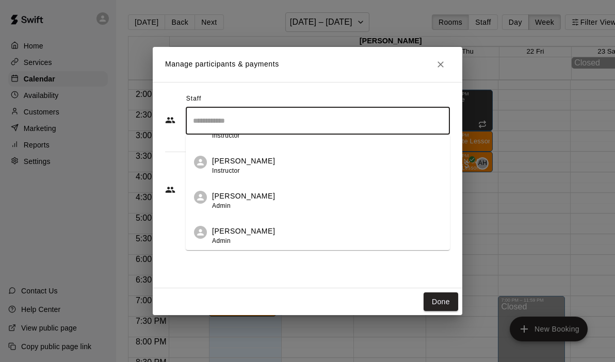
scroll to position [59, 0]
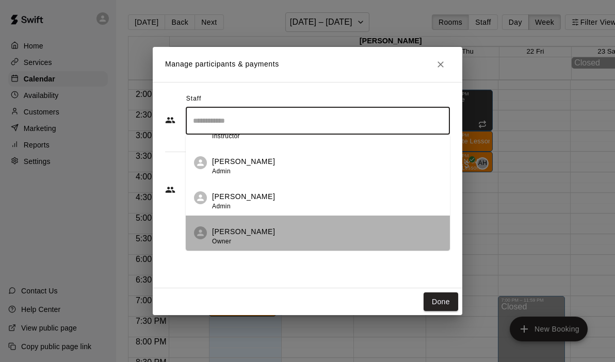
click at [238, 228] on p "[PERSON_NAME]" at bounding box center [243, 232] width 63 height 11
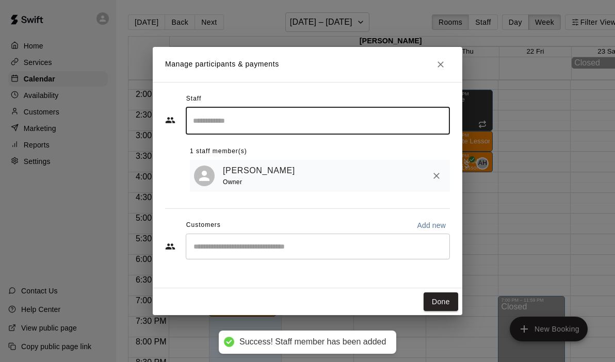
click at [221, 255] on div "​" at bounding box center [318, 247] width 264 height 26
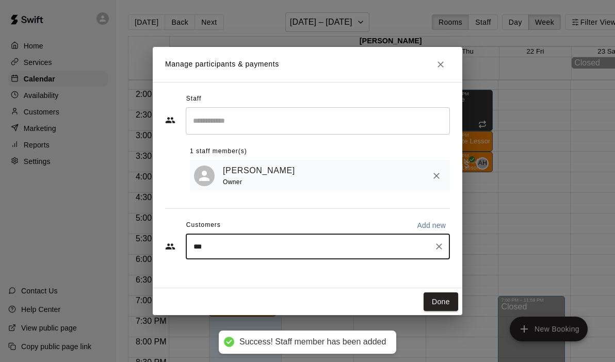
type input "****"
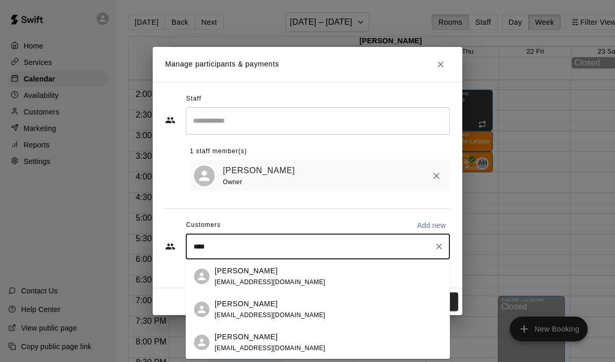
click at [233, 309] on p "[PERSON_NAME]" at bounding box center [246, 304] width 63 height 11
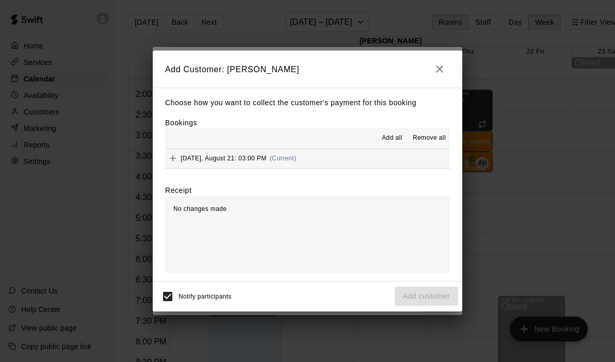
click at [380, 159] on button "[DATE], August 21: 03:00 PM (Current)" at bounding box center [307, 158] width 285 height 19
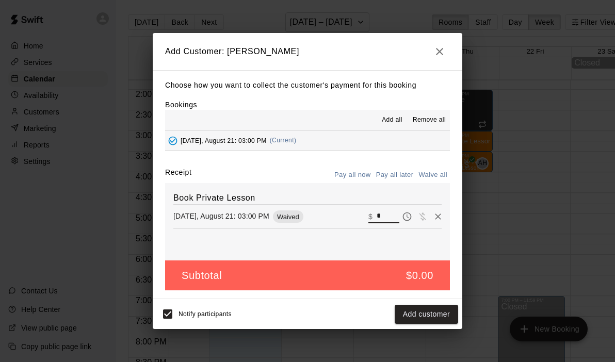
click at [387, 215] on input "*" at bounding box center [388, 216] width 23 height 13
type input "**"
click at [439, 319] on button "Checkout" at bounding box center [434, 314] width 49 height 19
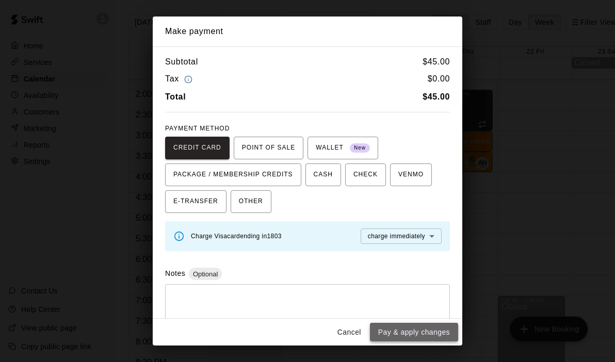
click at [416, 330] on button "Pay & apply changes" at bounding box center [414, 332] width 88 height 19
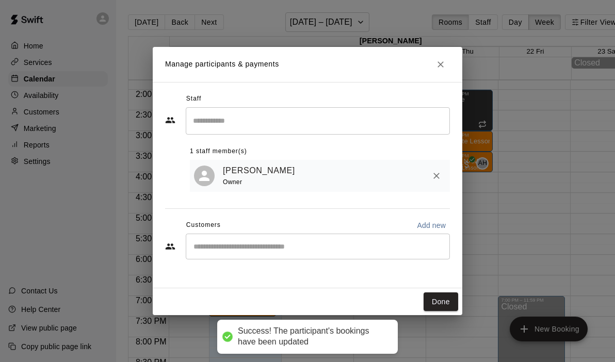
click at [340, 338] on div "Success! The participant's bookings have been updated" at bounding box center [313, 337] width 150 height 22
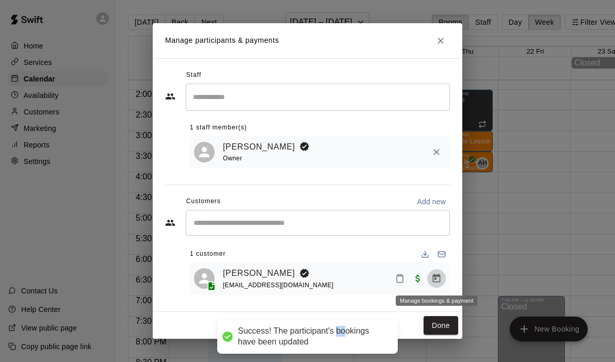
click at [440, 280] on icon "Manage bookings & payment" at bounding box center [437, 279] width 10 height 10
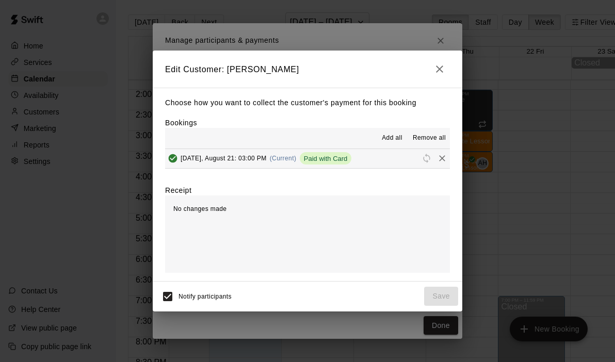
click at [386, 156] on button "[DATE], August 21: 03:00 PM (Current) Paid with Card" at bounding box center [307, 158] width 285 height 19
click at [434, 69] on icon "button" at bounding box center [440, 69] width 12 height 12
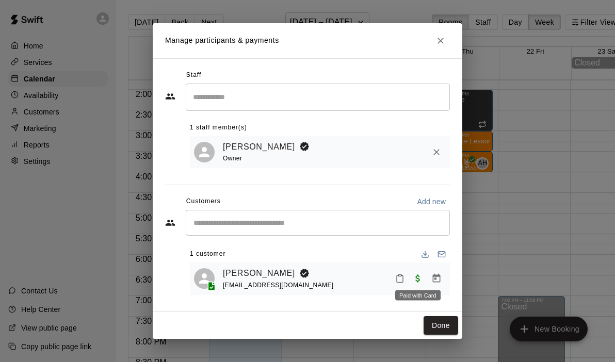
click at [415, 282] on span "Paid with Card" at bounding box center [418, 278] width 19 height 9
click at [418, 278] on span "Paid with Card" at bounding box center [418, 278] width 19 height 9
click at [440, 281] on icon "Manage bookings & payment" at bounding box center [437, 278] width 8 height 9
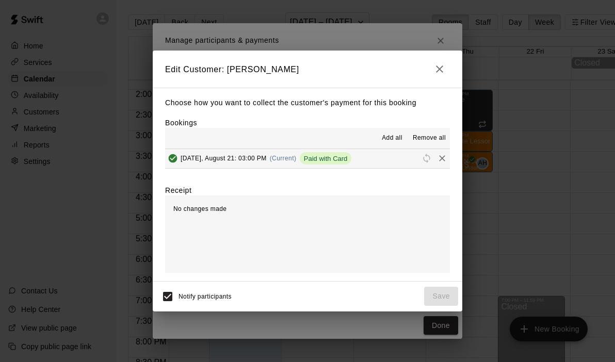
click at [386, 161] on button "[DATE], August 21: 03:00 PM (Current) Paid with Card" at bounding box center [307, 158] width 285 height 19
click at [439, 78] on button "button" at bounding box center [440, 69] width 21 height 21
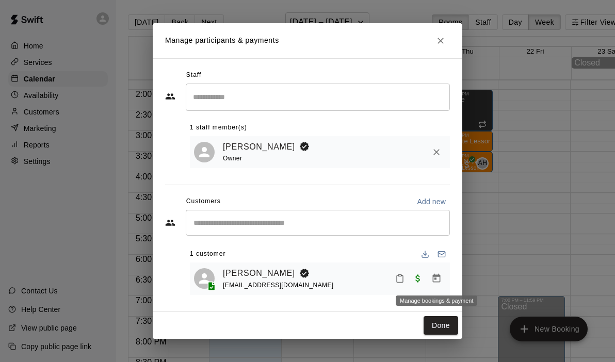
click at [438, 280] on icon "Manage bookings & payment" at bounding box center [437, 279] width 10 height 10
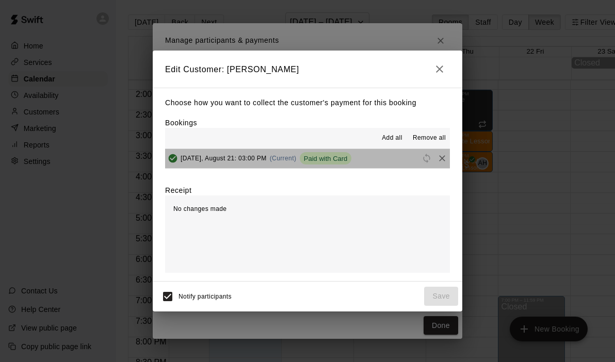
click at [377, 164] on button "[DATE], August 21: 03:00 PM (Current) Paid with Card" at bounding box center [307, 158] width 285 height 19
click at [280, 159] on span "(Current)" at bounding box center [283, 158] width 27 height 7
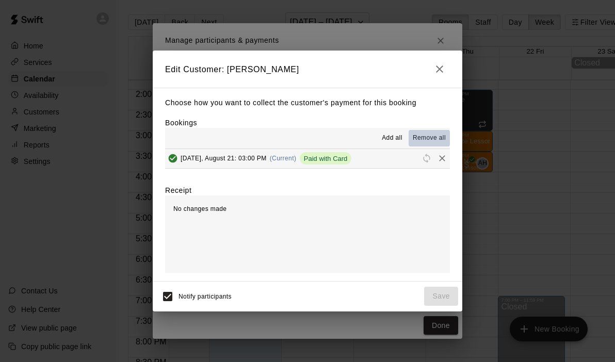
click at [423, 139] on span "Remove all" at bounding box center [429, 138] width 33 height 10
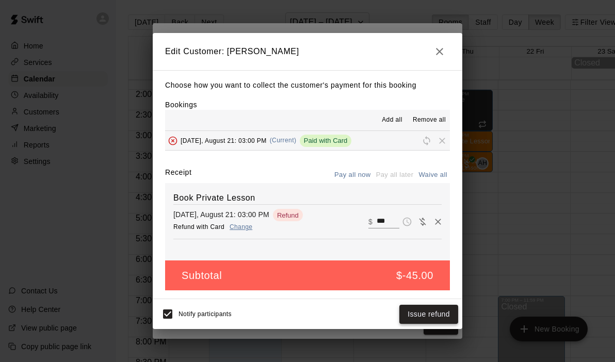
click at [426, 315] on button "Issue refund" at bounding box center [429, 314] width 59 height 19
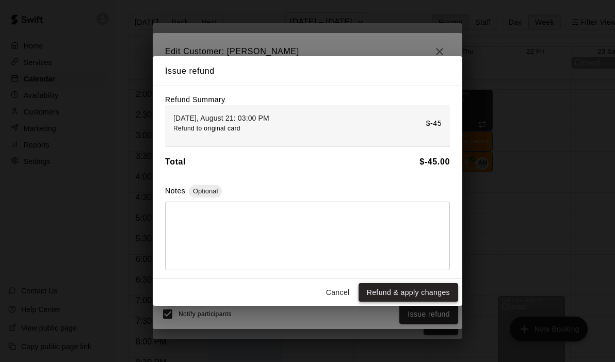
click at [403, 293] on button "Refund & apply changes" at bounding box center [409, 292] width 100 height 19
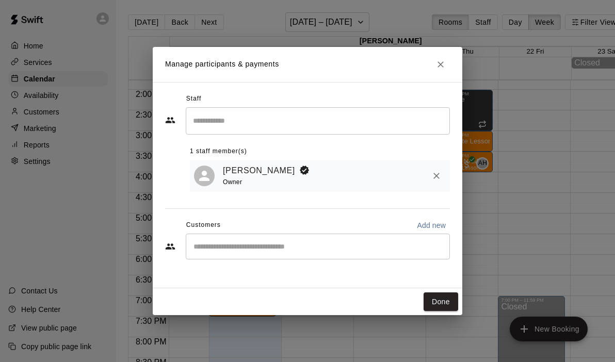
click at [317, 254] on div "​" at bounding box center [318, 247] width 264 height 26
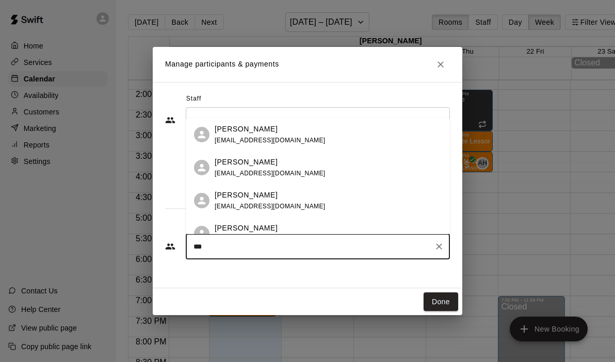
type input "****"
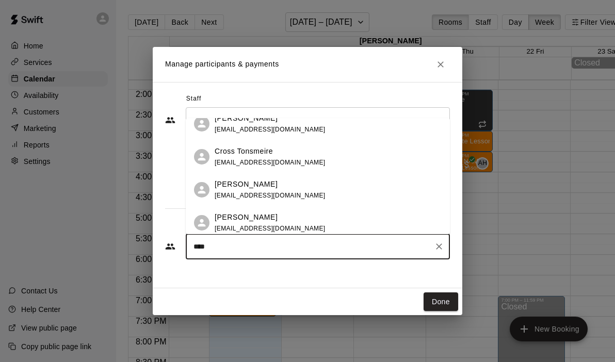
scroll to position [49, 0]
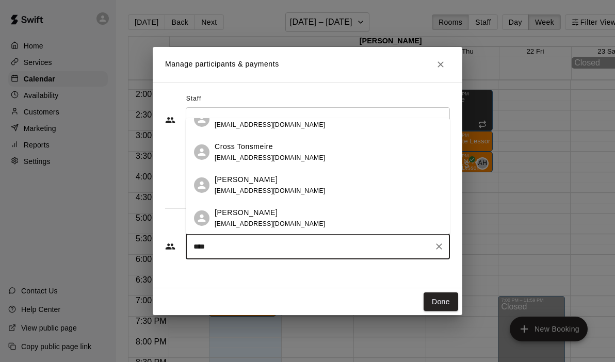
click at [275, 192] on span "[EMAIL_ADDRESS][DOMAIN_NAME]" at bounding box center [270, 190] width 111 height 7
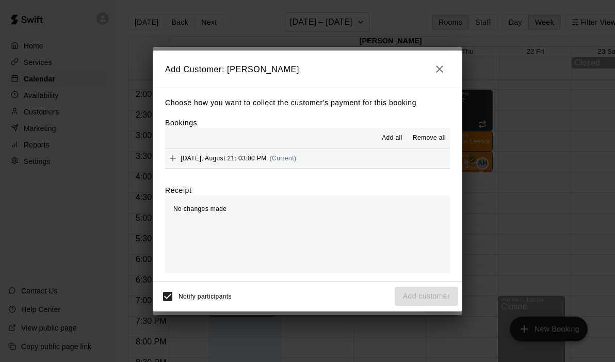
click at [341, 161] on button "[DATE], August 21: 03:00 PM (Current)" at bounding box center [307, 158] width 285 height 19
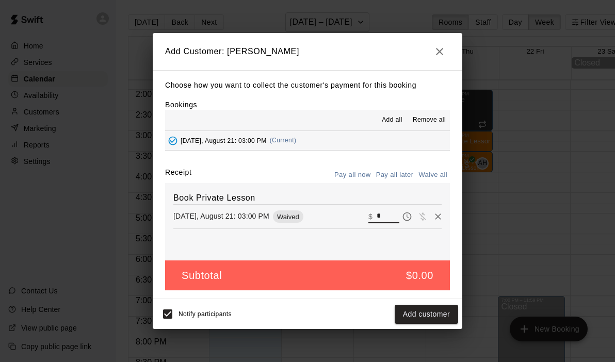
click at [383, 212] on input "*" at bounding box center [388, 216] width 23 height 13
type input "**"
click at [423, 308] on button "Checkout" at bounding box center [434, 314] width 49 height 19
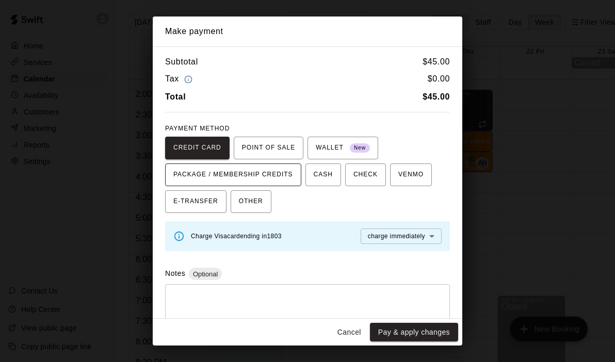
click at [277, 178] on span "PACKAGE / MEMBERSHIP CREDITS" at bounding box center [233, 175] width 120 height 17
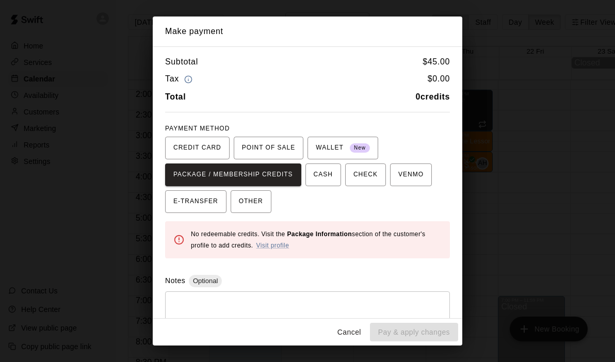
click at [355, 338] on button "Cancel" at bounding box center [349, 332] width 33 height 19
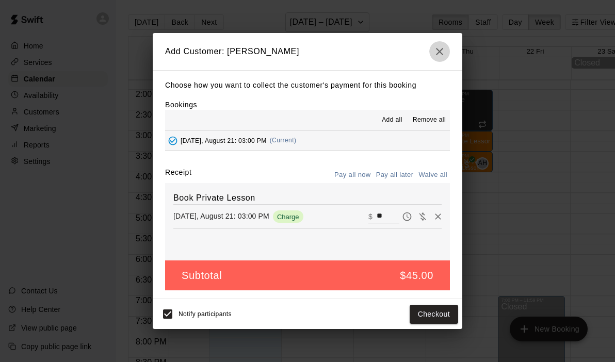
click at [440, 56] on icon "button" at bounding box center [440, 51] width 12 height 12
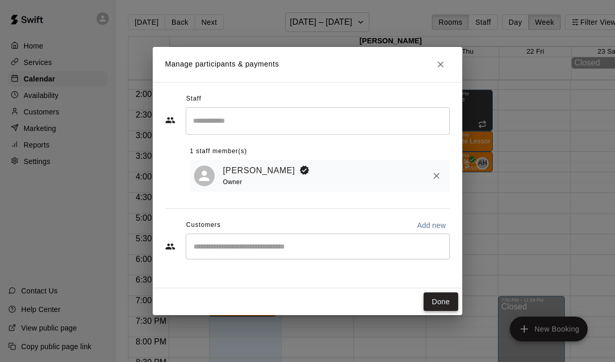
click at [445, 298] on button "Done" at bounding box center [441, 302] width 35 height 19
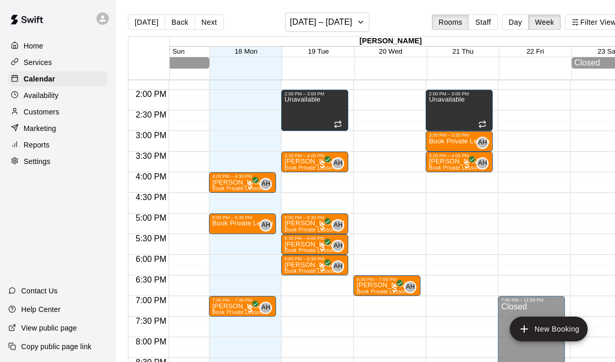
click at [230, 323] on div "12:00 AM – 9:00 AM Closed 11:00 AM – 12:00 PM Unavailable 4:00 PM – 4:30 PM [PE…" at bounding box center [242, 7] width 67 height 991
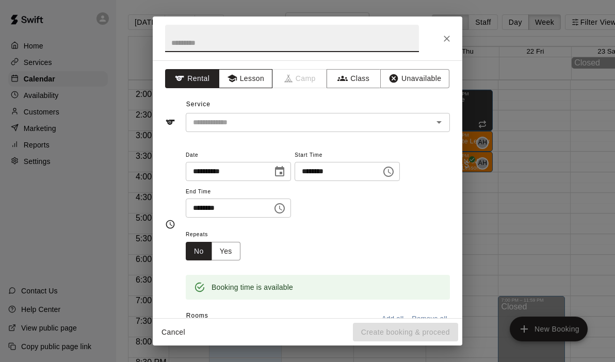
click at [251, 85] on button "Lesson" at bounding box center [246, 78] width 54 height 19
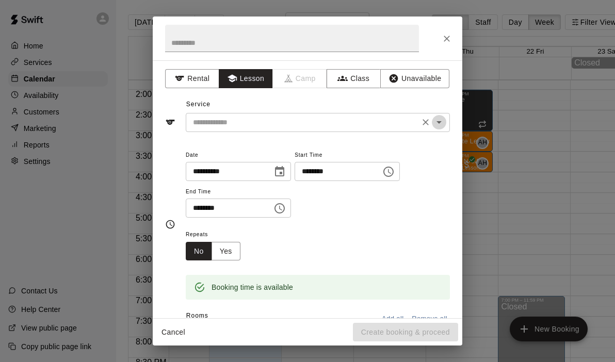
click at [432, 124] on button "Open" at bounding box center [439, 122] width 14 height 14
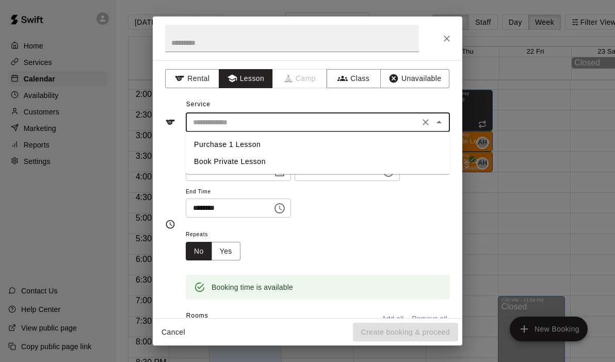
click at [302, 162] on li "Book Private Lesson" at bounding box center [318, 161] width 264 height 17
type input "**********"
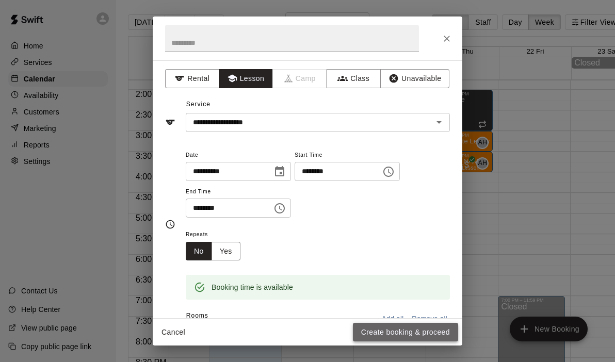
click at [414, 335] on button "Create booking & proceed" at bounding box center [405, 332] width 105 height 19
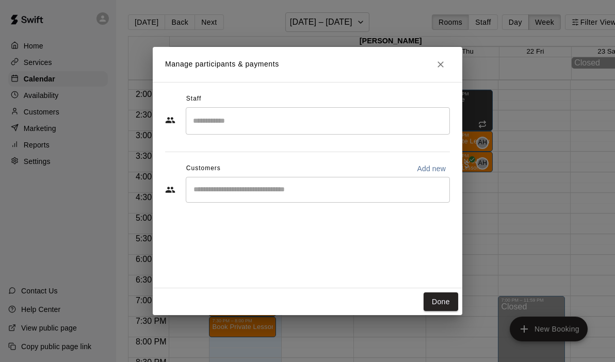
click at [286, 123] on input "Search staff" at bounding box center [318, 121] width 255 height 18
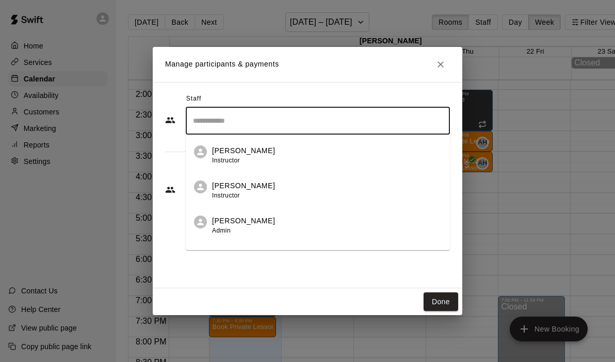
scroll to position [59, 0]
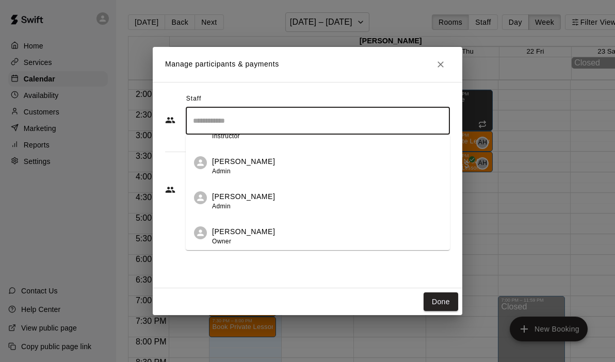
click at [262, 238] on div "[PERSON_NAME] Owner" at bounding box center [327, 237] width 230 height 20
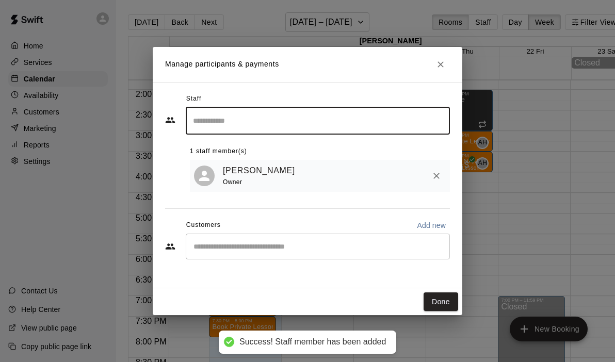
click at [224, 245] on input "Start typing to search customers..." at bounding box center [318, 247] width 255 height 10
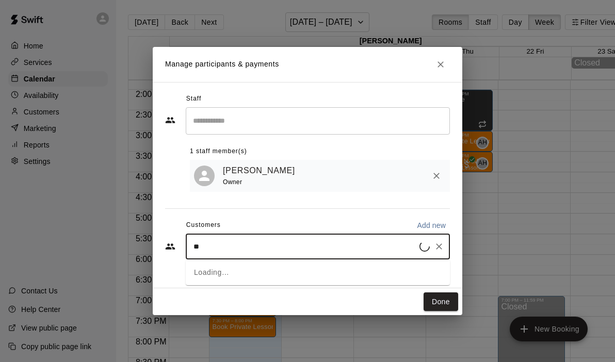
type input "*"
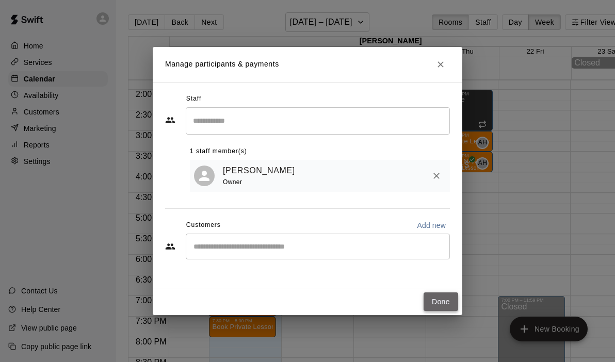
click at [440, 305] on button "Done" at bounding box center [441, 302] width 35 height 19
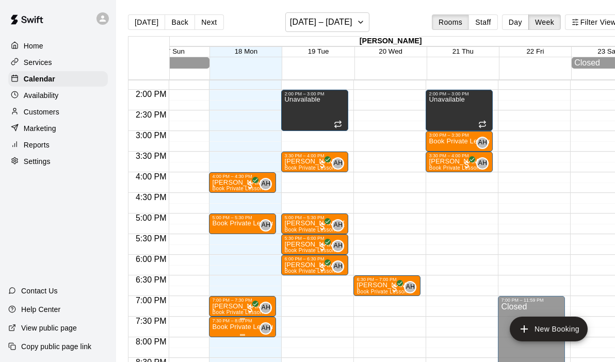
click at [250, 327] on p "Book Private Lesson" at bounding box center [242, 327] width 61 height 0
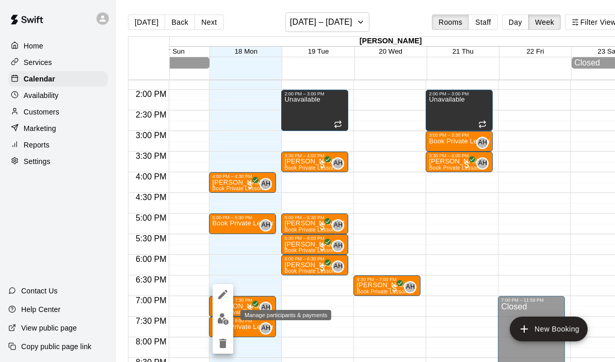
click at [223, 322] on img "edit" at bounding box center [223, 319] width 12 height 12
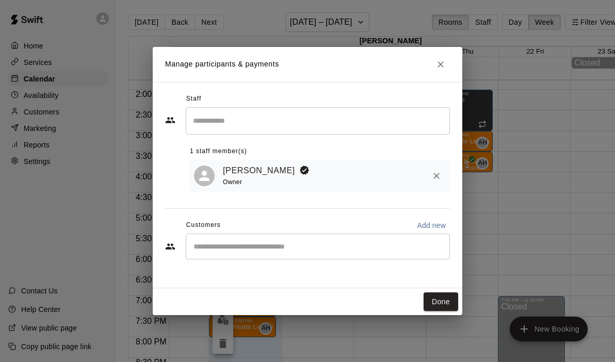
click at [282, 247] on input "Start typing to search customers..." at bounding box center [318, 247] width 255 height 10
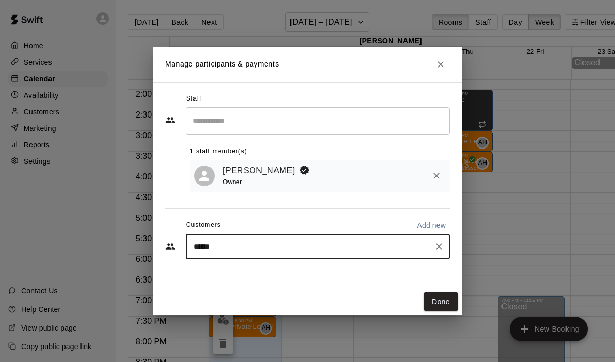
type input "*******"
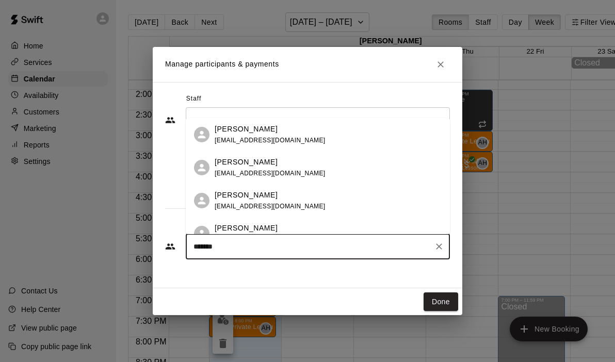
click at [283, 196] on div "[PERSON_NAME] [EMAIL_ADDRESS][DOMAIN_NAME]" at bounding box center [328, 201] width 227 height 22
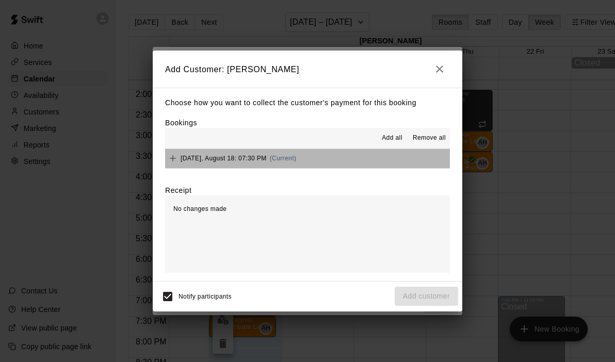
click at [355, 158] on button "[DATE], August 18: 07:30 PM (Current)" at bounding box center [307, 158] width 285 height 19
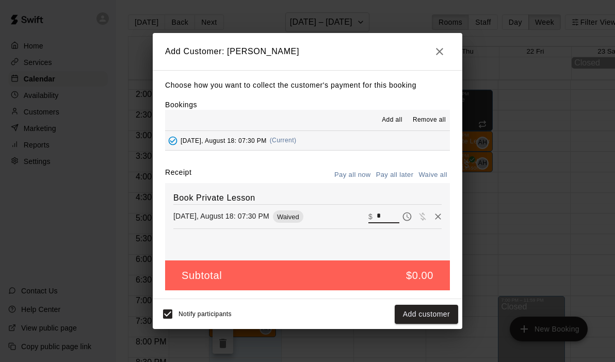
click at [386, 219] on input "*" at bounding box center [388, 216] width 23 height 13
type input "**"
click at [435, 317] on button "Checkout" at bounding box center [434, 314] width 49 height 19
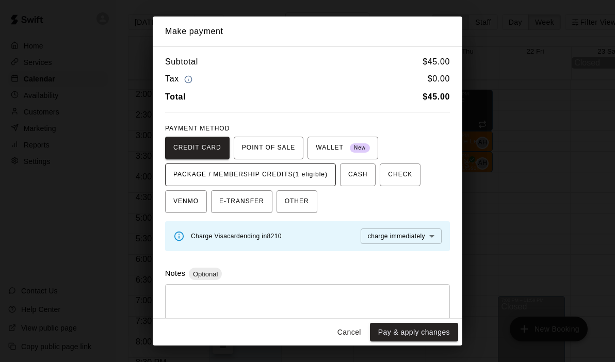
click at [314, 177] on span "PACKAGE / MEMBERSHIP CREDITS (1 eligible)" at bounding box center [250, 175] width 154 height 17
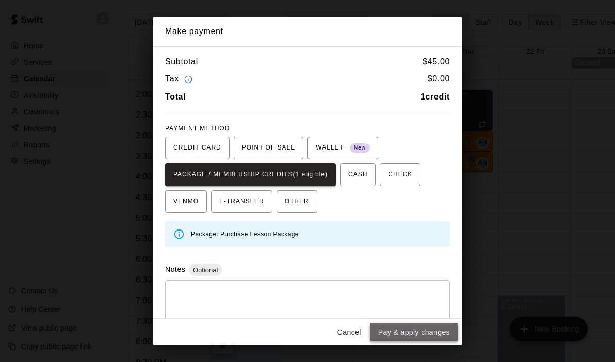
click at [398, 336] on button "Pay & apply changes" at bounding box center [414, 332] width 88 height 19
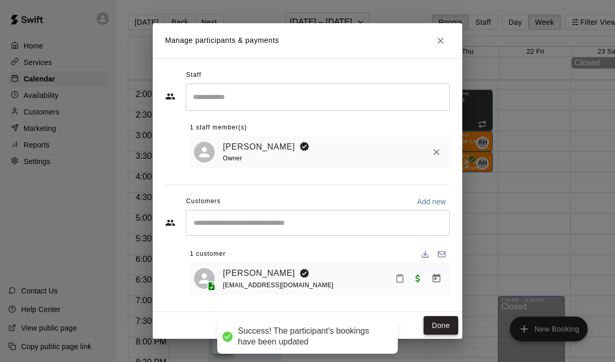
click at [438, 324] on button "Done" at bounding box center [441, 326] width 35 height 19
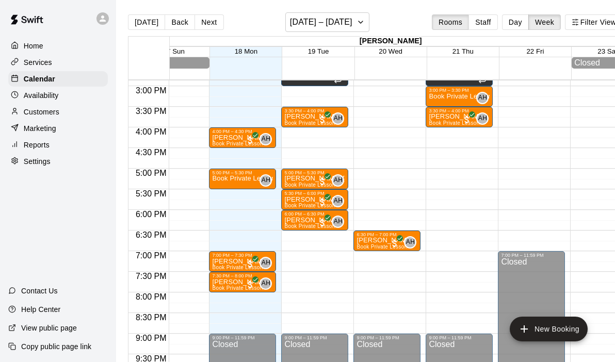
scroll to position [602, 32]
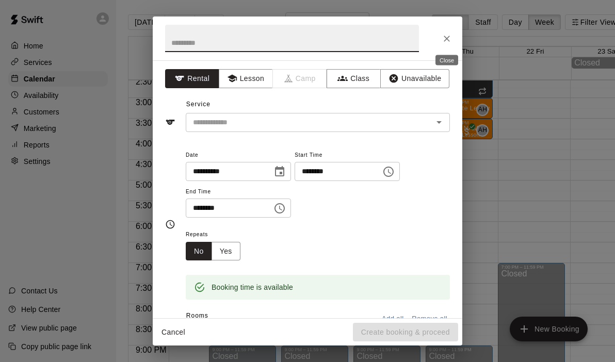
click at [447, 43] on button "Close" at bounding box center [447, 38] width 19 height 19
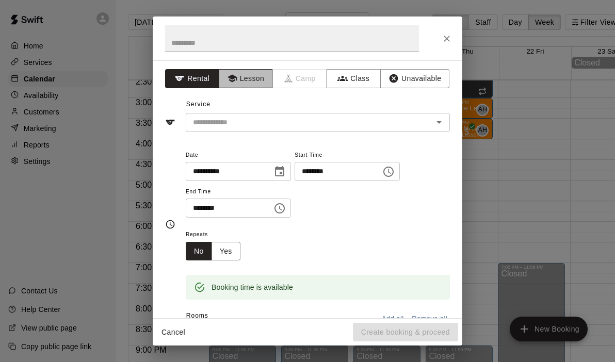
click at [257, 83] on button "Lesson" at bounding box center [246, 78] width 54 height 19
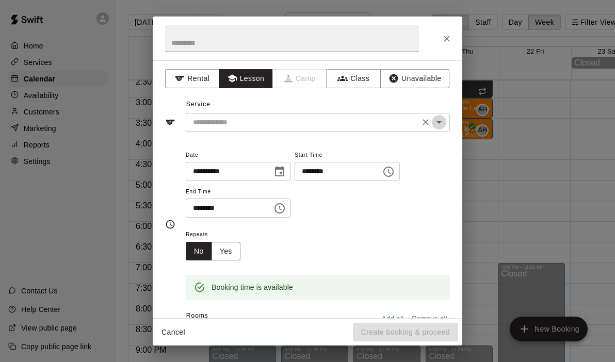
click at [445, 123] on icon "Open" at bounding box center [439, 122] width 12 height 12
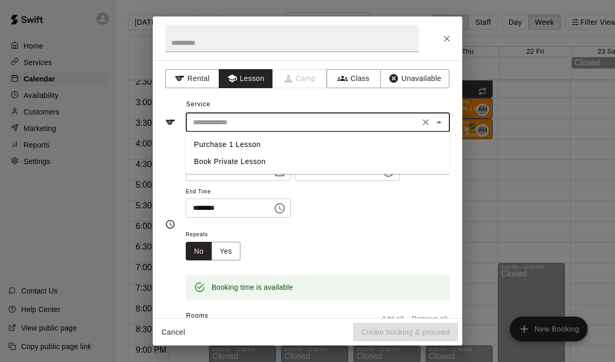
click at [249, 162] on li "Book Private Lesson" at bounding box center [318, 161] width 264 height 17
type input "**********"
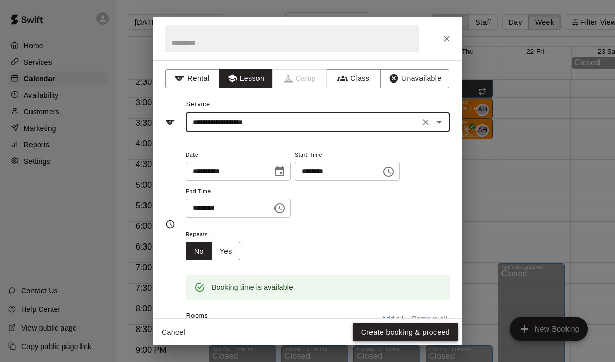
click at [404, 331] on button "Create booking & proceed" at bounding box center [405, 332] width 105 height 19
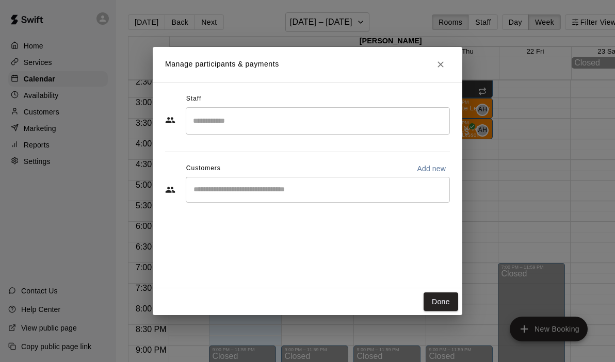
click at [346, 132] on div "​" at bounding box center [318, 120] width 264 height 27
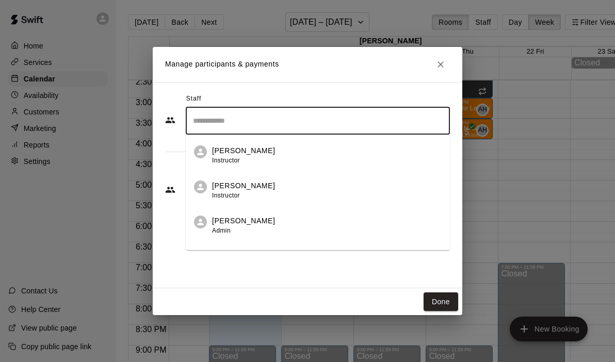
scroll to position [59, 0]
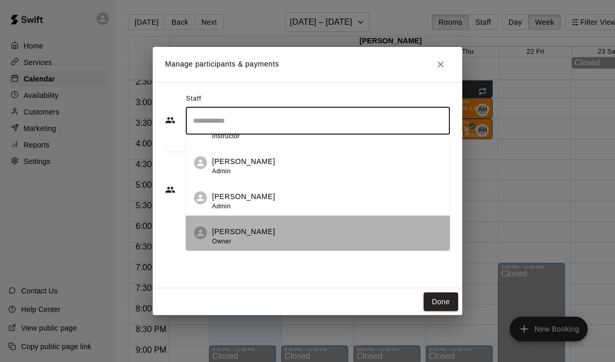
click at [282, 227] on div "[PERSON_NAME] Owner" at bounding box center [327, 237] width 230 height 20
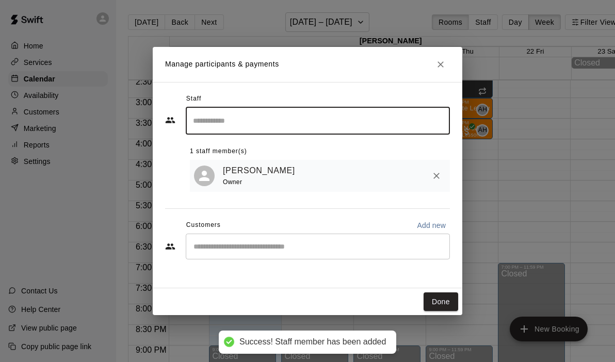
click at [261, 245] on input "Start typing to search customers..." at bounding box center [318, 247] width 255 height 10
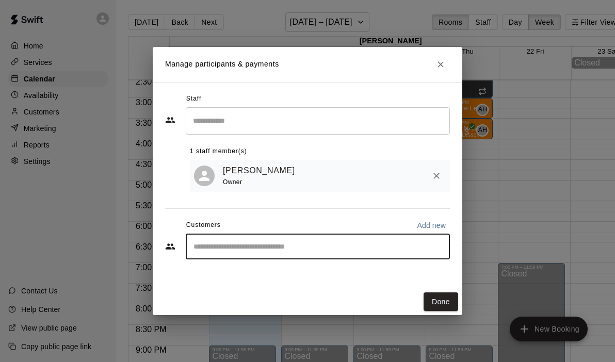
type input "*"
type input "****"
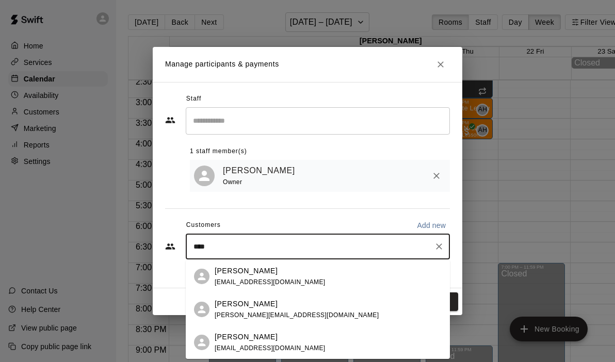
click at [249, 336] on p "[PERSON_NAME]" at bounding box center [246, 337] width 63 height 11
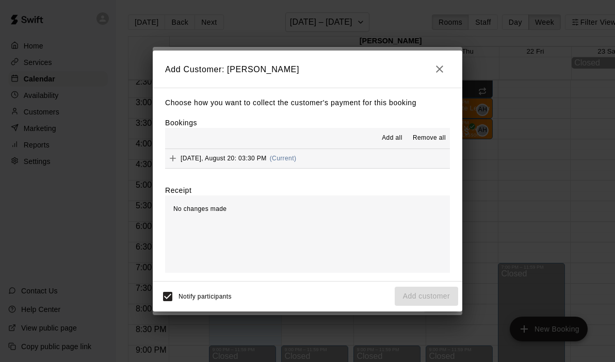
click at [340, 147] on div "Add all Remove all" at bounding box center [307, 138] width 285 height 21
click at [338, 160] on button "[DATE], August 20: 03:30 PM (Current)" at bounding box center [307, 158] width 285 height 19
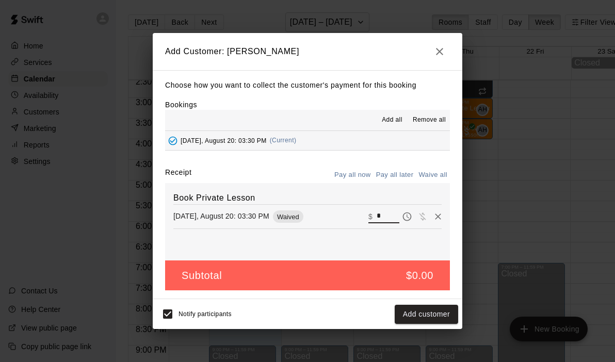
click at [390, 213] on input "*" at bounding box center [388, 216] width 23 height 13
type input "**"
click at [436, 318] on button "Checkout" at bounding box center [434, 314] width 49 height 19
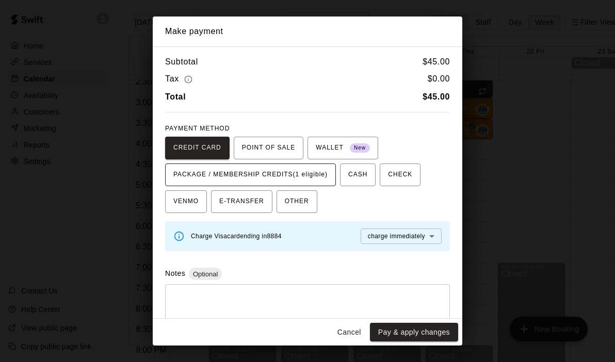
click at [317, 178] on span "PACKAGE / MEMBERSHIP CREDITS (1 eligible)" at bounding box center [250, 175] width 154 height 17
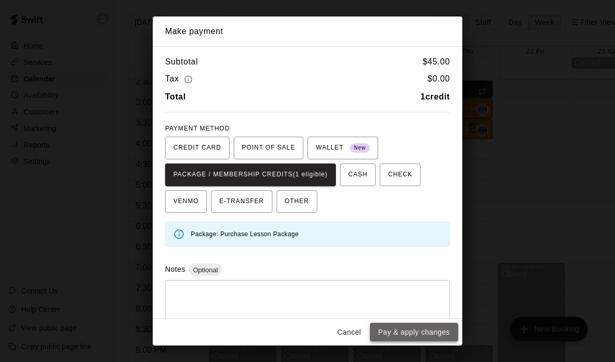
click at [402, 331] on button "Pay & apply changes" at bounding box center [414, 332] width 88 height 19
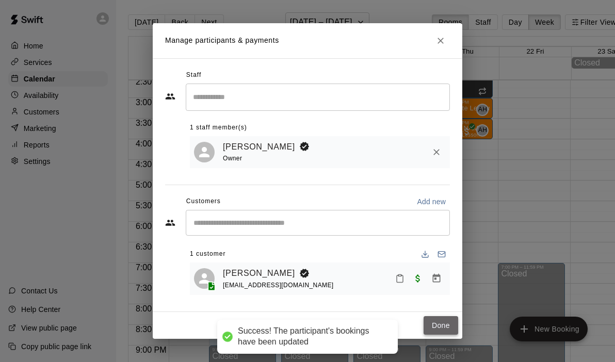
click at [425, 330] on button "Done" at bounding box center [441, 326] width 35 height 19
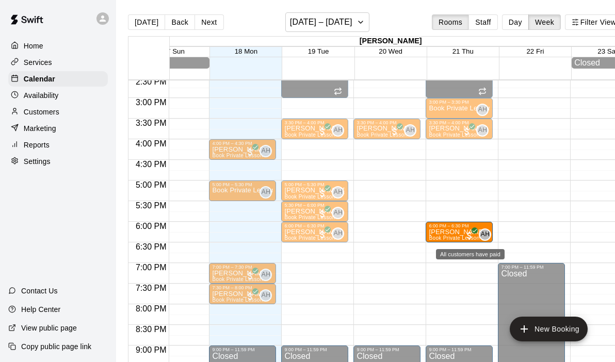
drag, startPoint x: 383, startPoint y: 257, endPoint x: 464, endPoint y: 243, distance: 82.3
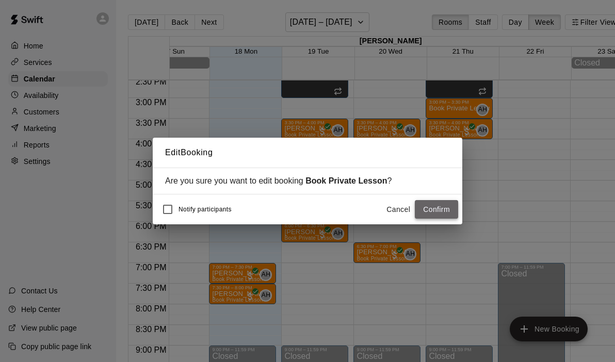
click at [422, 211] on button "Confirm" at bounding box center [436, 209] width 43 height 19
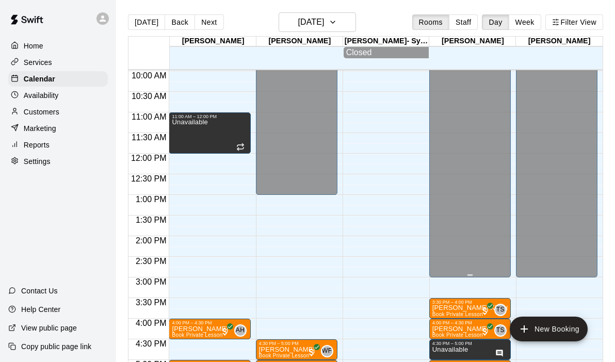
scroll to position [412, 0]
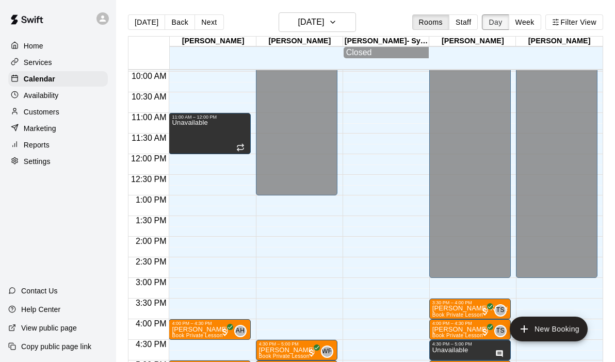
click at [492, 26] on button "Day" at bounding box center [495, 21] width 27 height 15
click at [522, 21] on button "Week" at bounding box center [525, 21] width 33 height 15
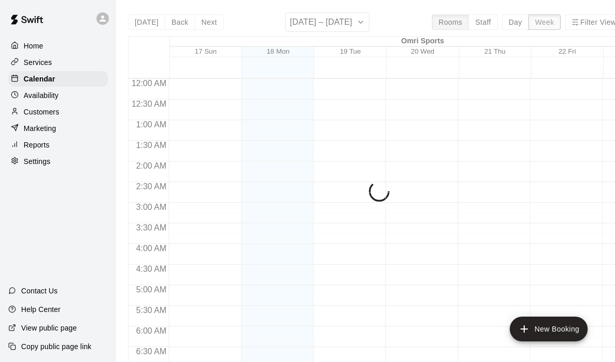
scroll to position [368, 0]
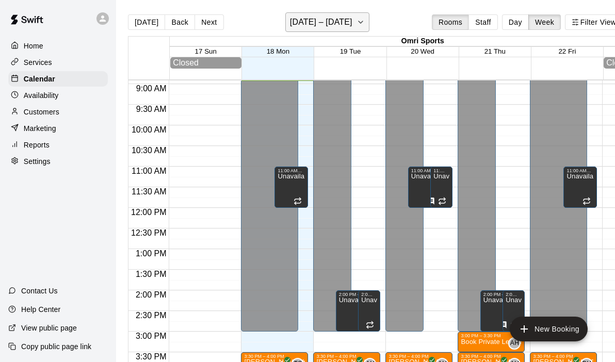
click at [359, 22] on icon "button" at bounding box center [361, 22] width 4 height 2
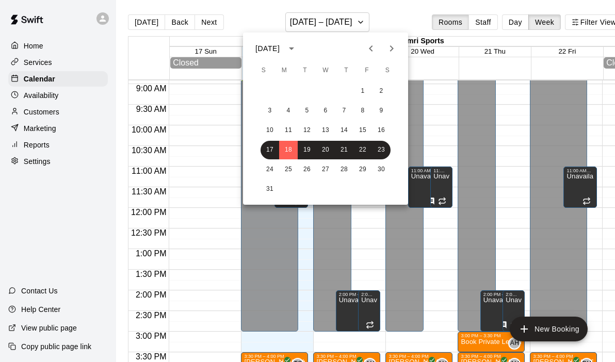
click at [569, 28] on div at bounding box center [307, 181] width 615 height 362
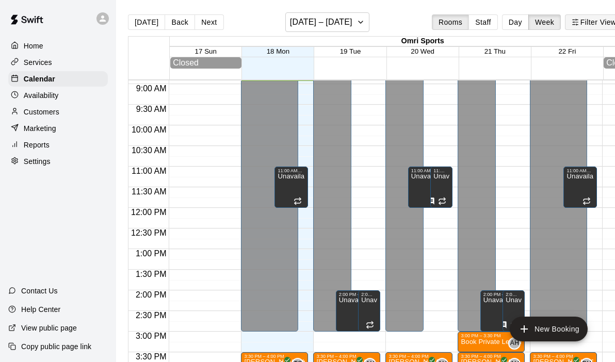
click at [580, 23] on button "Filter View" at bounding box center [594, 21] width 58 height 15
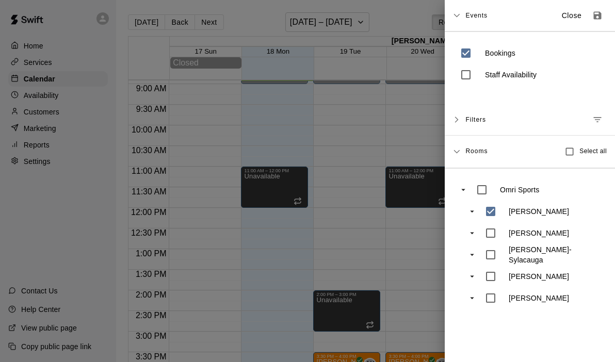
click at [382, 236] on div at bounding box center [307, 181] width 615 height 362
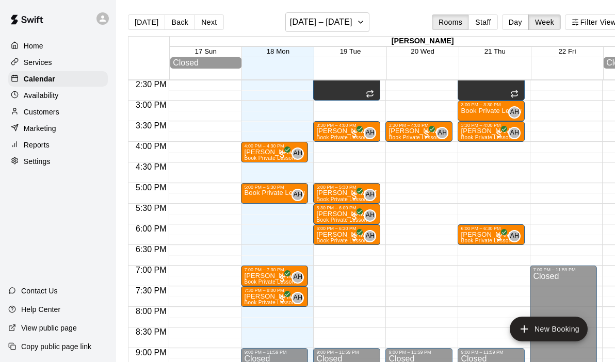
scroll to position [604, 0]
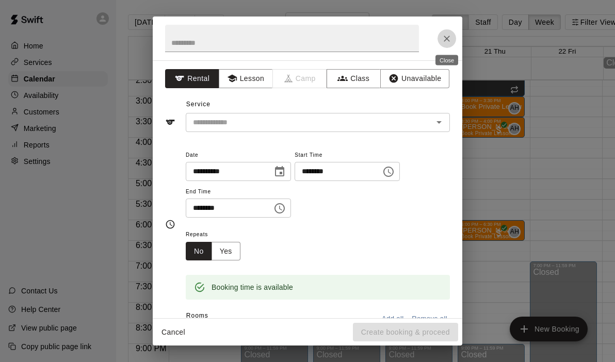
click at [446, 40] on icon "Close" at bounding box center [447, 39] width 10 height 10
